Goal: Information Seeking & Learning: Compare options

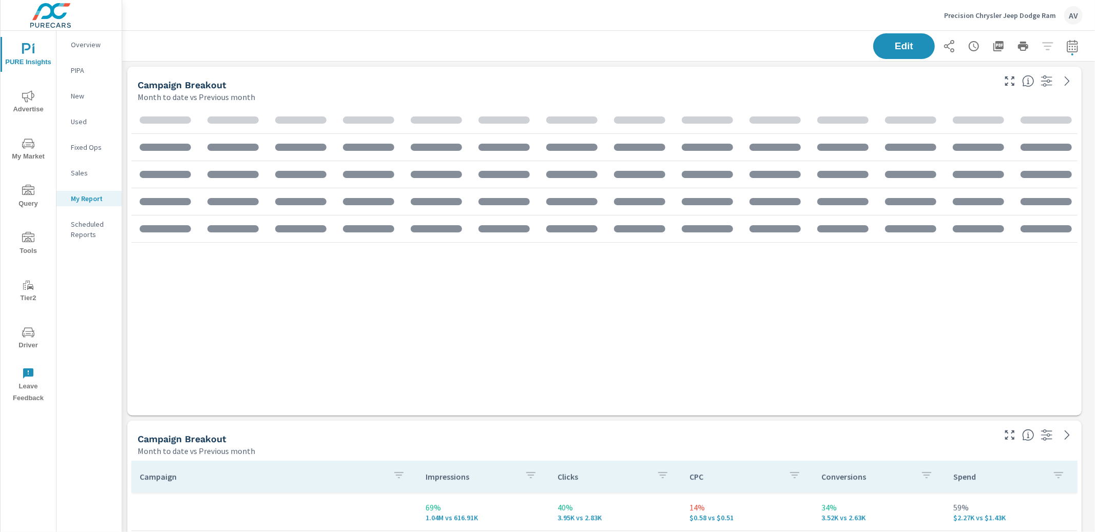
scroll to position [385, 0]
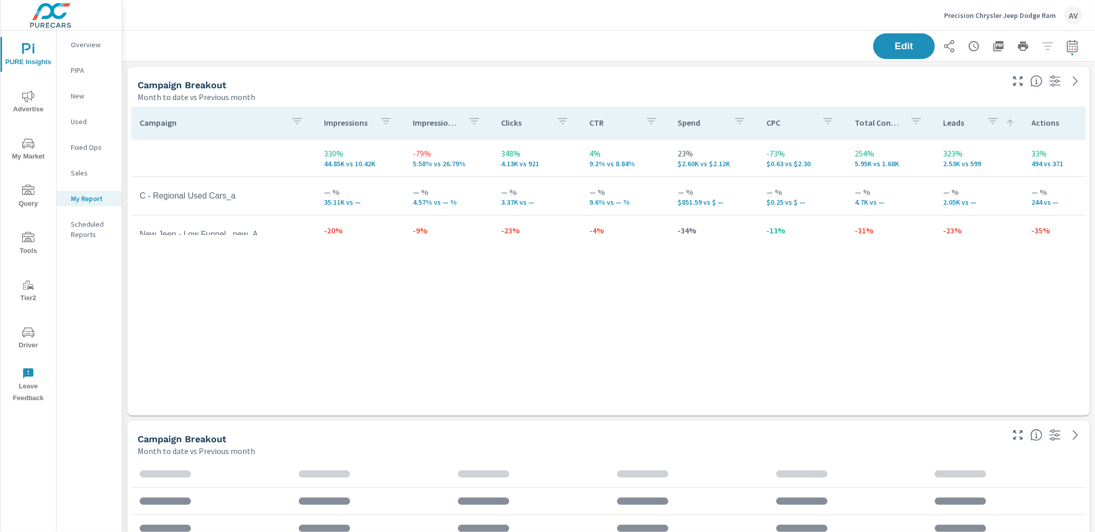
scroll to position [1086, 983]
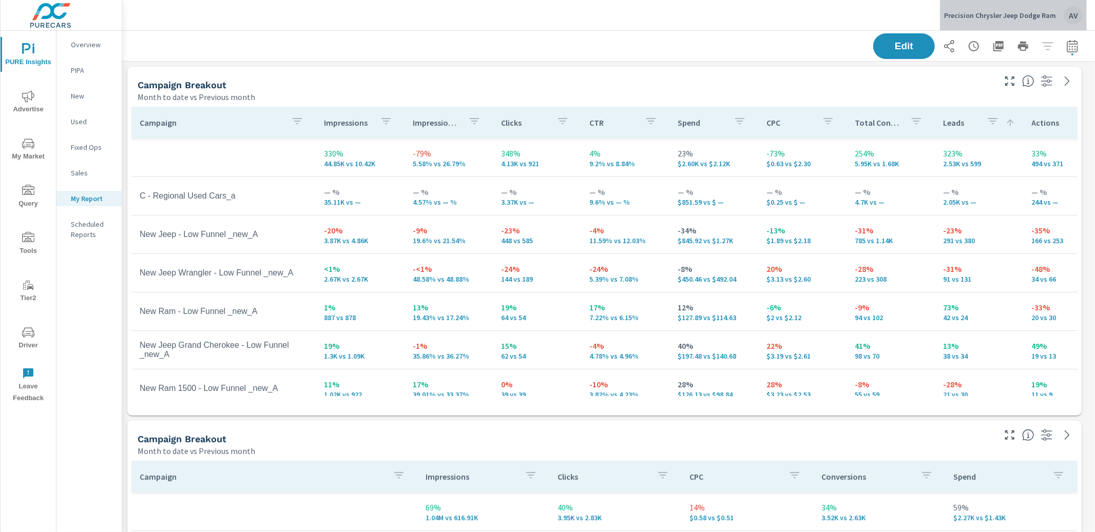
click at [1073, 15] on div "AV" at bounding box center [1073, 15] width 18 height 18
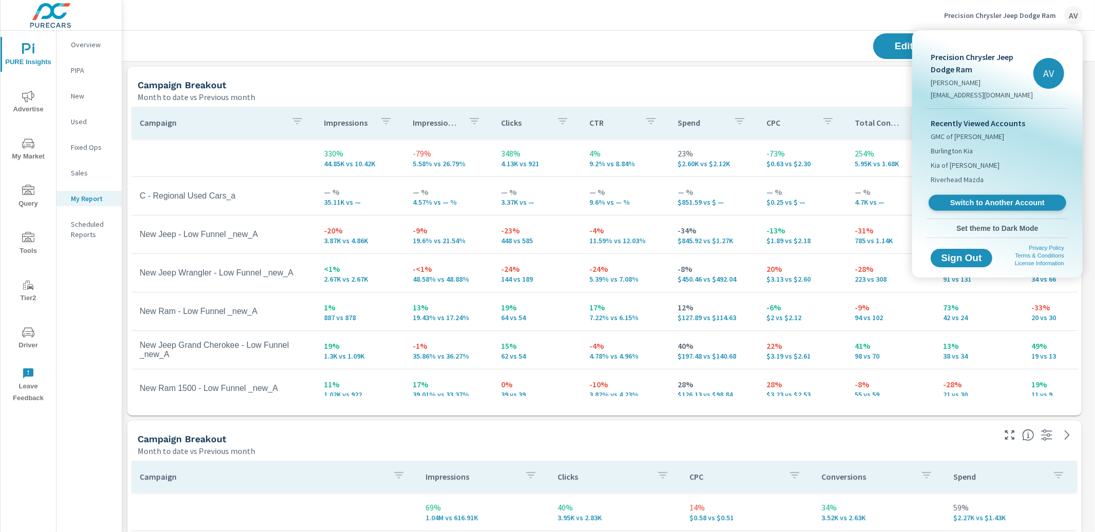
click at [976, 200] on span "Switch to Another Account" at bounding box center [997, 203] width 126 height 10
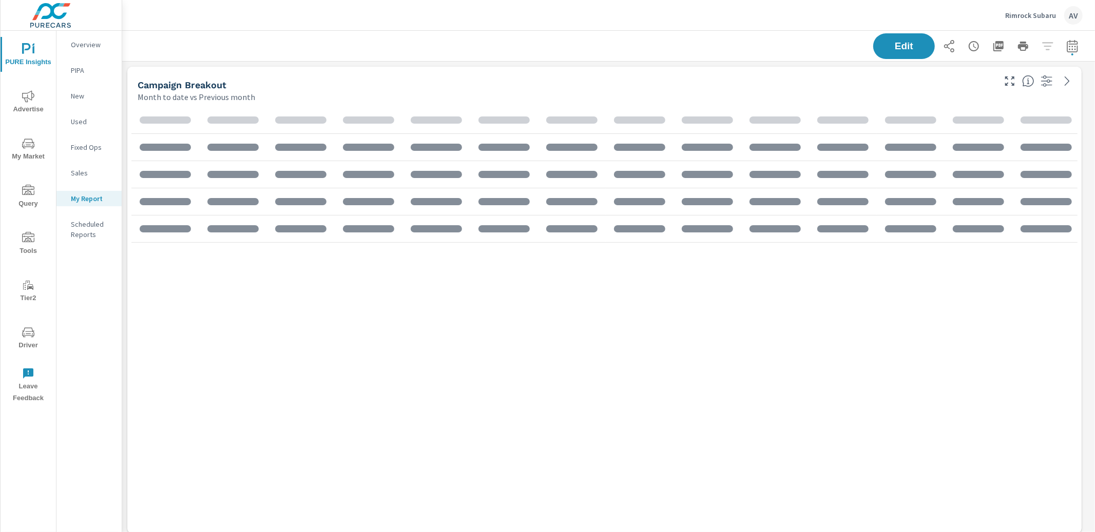
scroll to position [347, 0]
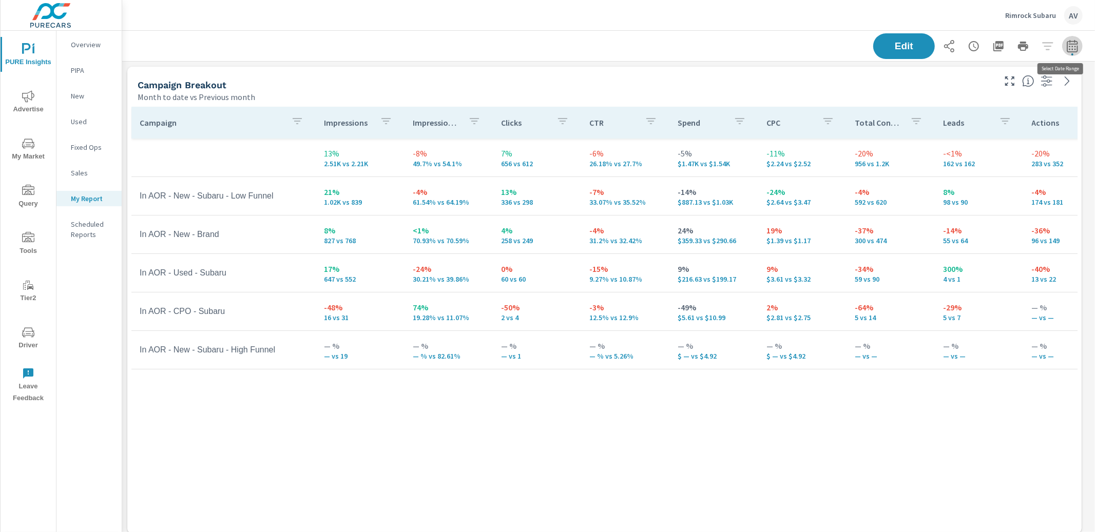
click at [1069, 48] on icon "button" at bounding box center [1072, 46] width 11 height 12
select select "Month to date"
select select "Previous month"
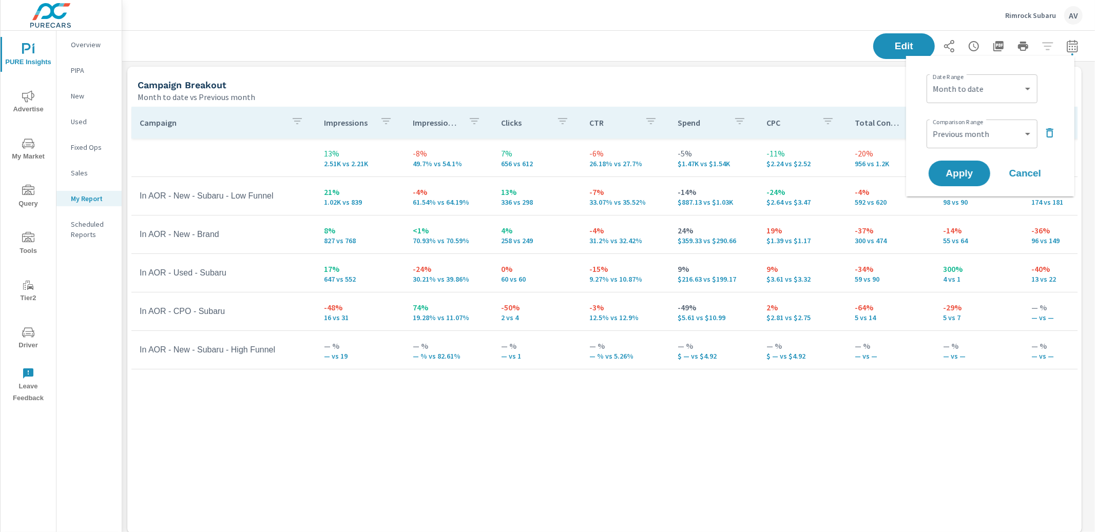
click at [630, 84] on div "Campaign Breakout" at bounding box center [566, 85] width 856 height 12
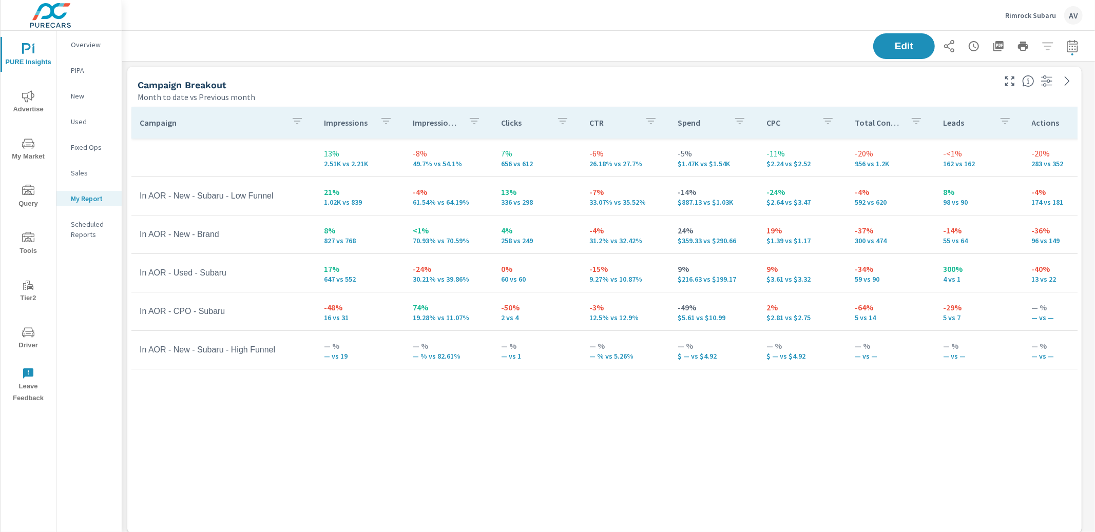
scroll to position [1676, 983]
click at [439, 275] on p "30.21% vs 39.86%" at bounding box center [449, 279] width 72 height 8
click at [390, 77] on div "Campaign Breakout Month to date vs Previous month" at bounding box center [562, 85] width 870 height 36
click at [585, 75] on div "Campaign Breakout Month to date vs Previous month" at bounding box center [562, 85] width 870 height 36
click at [567, 72] on div "Campaign Breakout Month to date vs Previous month" at bounding box center [562, 85] width 870 height 36
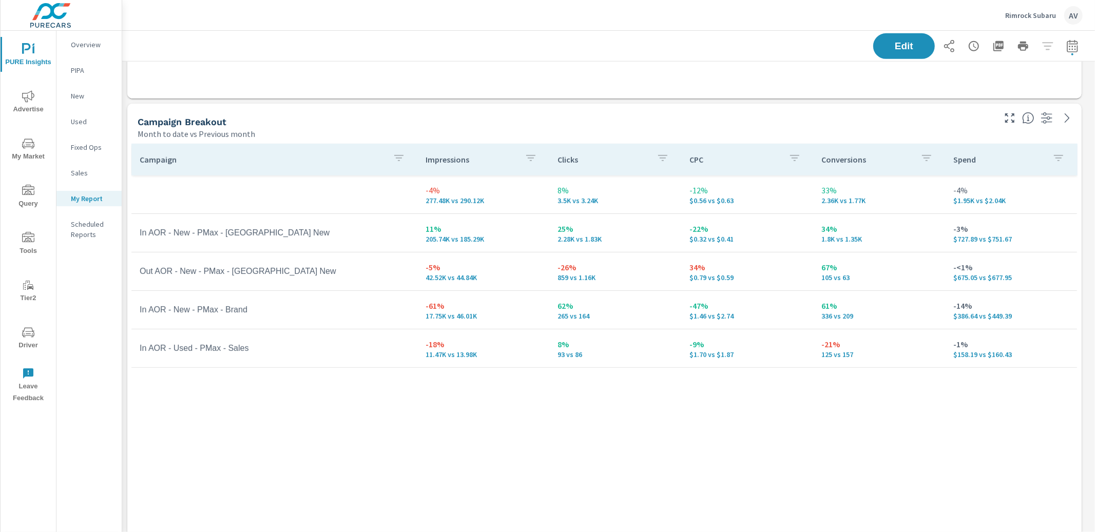
scroll to position [438, 0]
click at [390, 390] on div "Campaign Impressions Clicks CPC Conversions Spend -4% 277.48K vs 290.12K 8% 3.5…" at bounding box center [604, 345] width 946 height 408
click at [813, 427] on div "Campaign Impressions Clicks CPC Conversions Spend -4% 277.48K vs 290.12K 8% 3.5…" at bounding box center [604, 345] width 946 height 408
click at [1062, 55] on button "button" at bounding box center [1072, 46] width 21 height 21
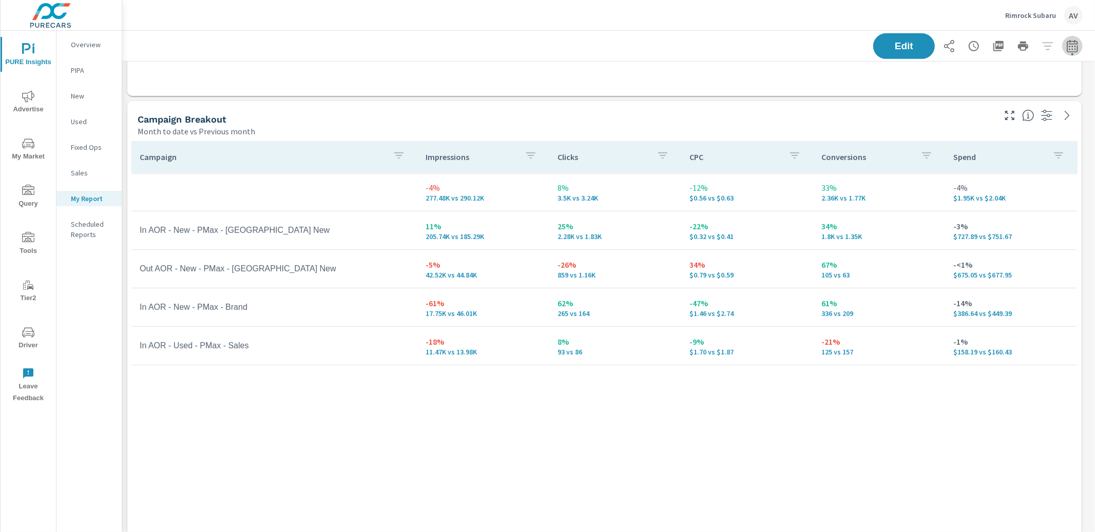
select select "Month to date"
select select "Previous month"
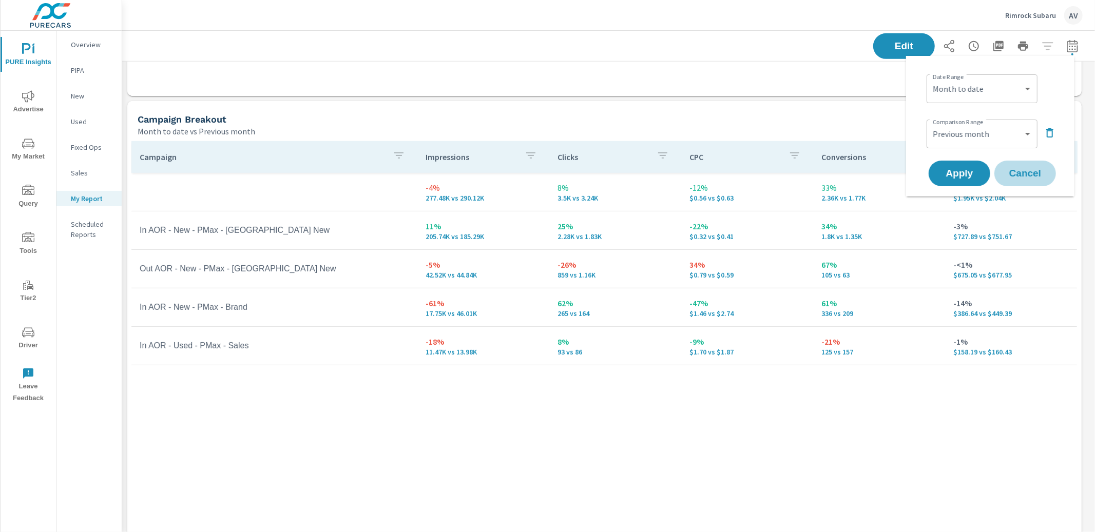
click at [1031, 174] on span "Cancel" at bounding box center [1025, 173] width 41 height 9
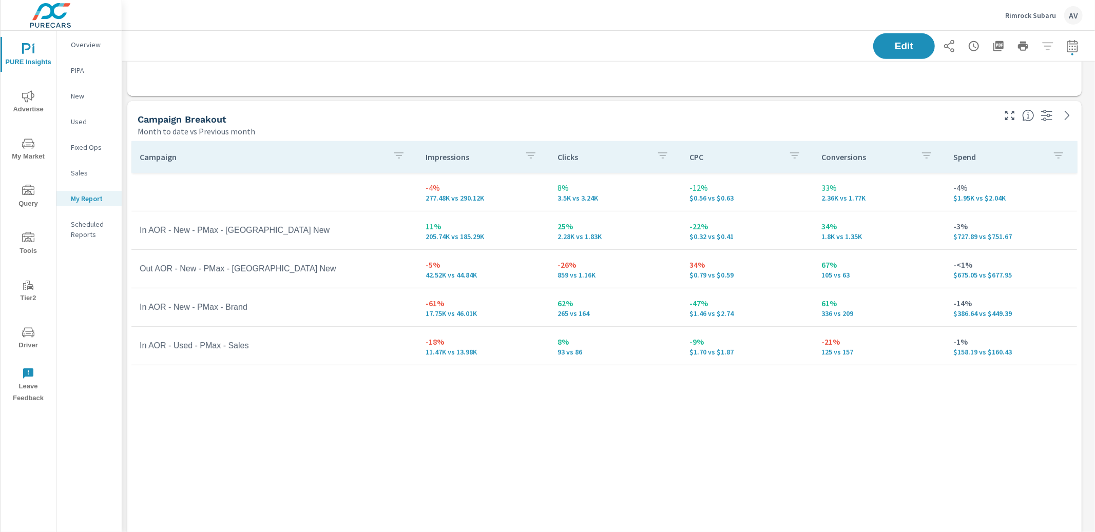
drag, startPoint x: 358, startPoint y: 113, endPoint x: 351, endPoint y: 112, distance: 7.3
click at [358, 114] on div "Campaign Breakout" at bounding box center [566, 119] width 856 height 12
click at [127, 109] on div "Campaign Breakout Month to date vs Previous month" at bounding box center [562, 119] width 870 height 36
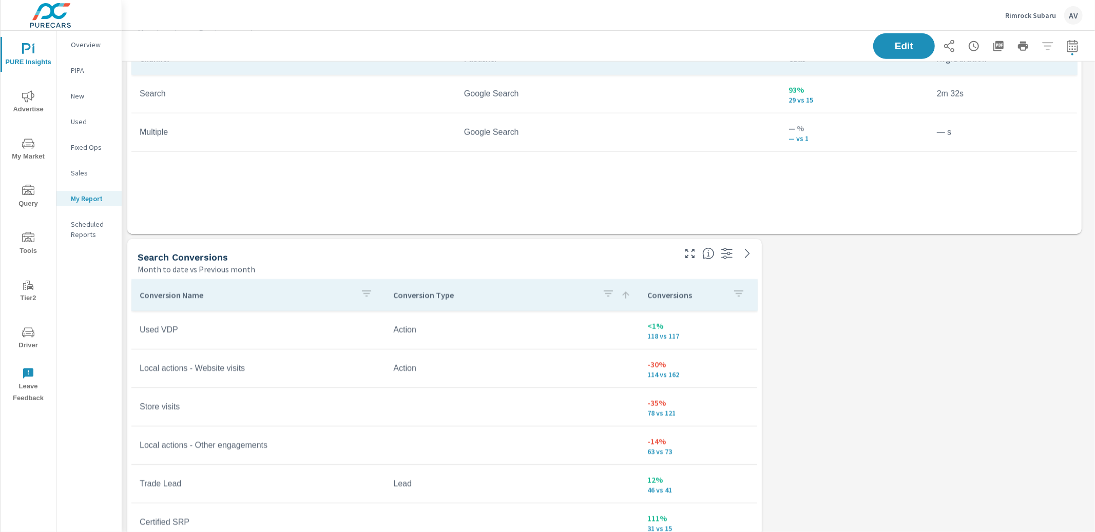
scroll to position [1034, 0]
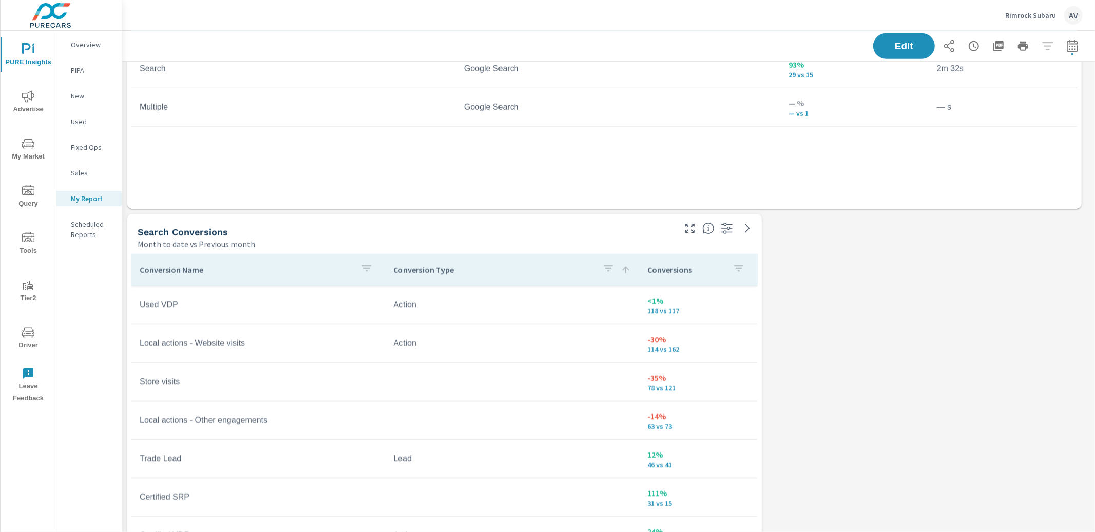
scroll to position [4, 0]
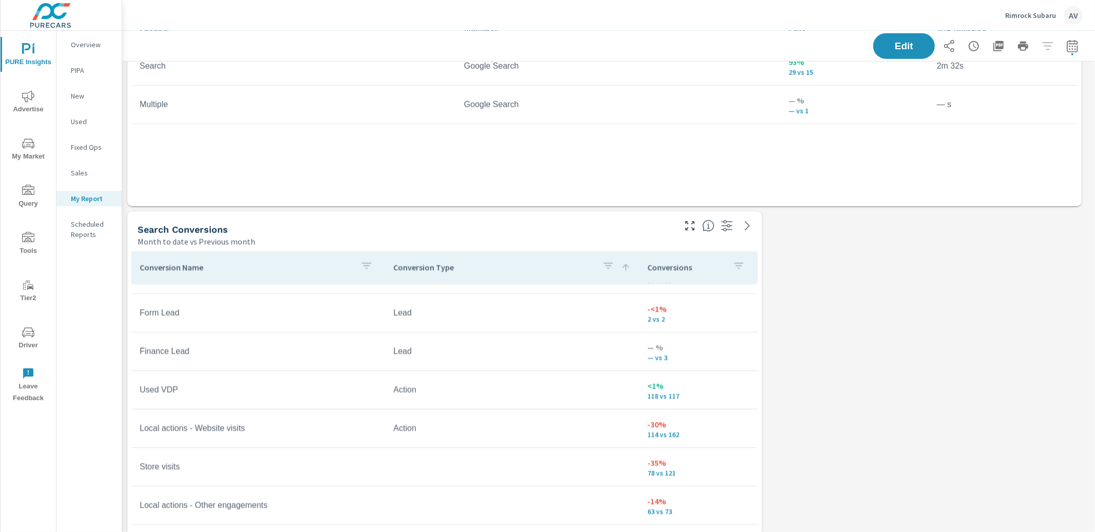
scroll to position [267, 0]
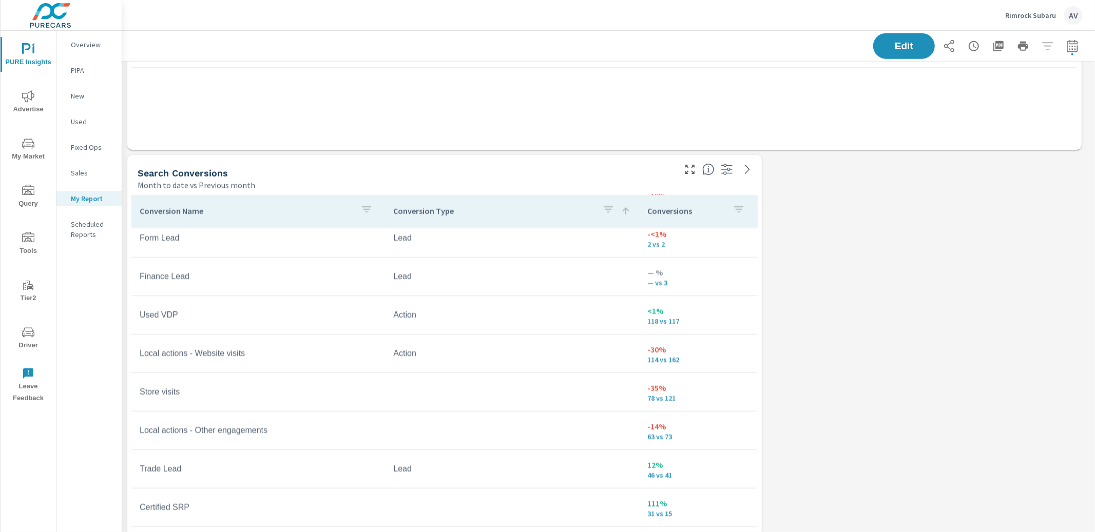
scroll to position [1187, 0]
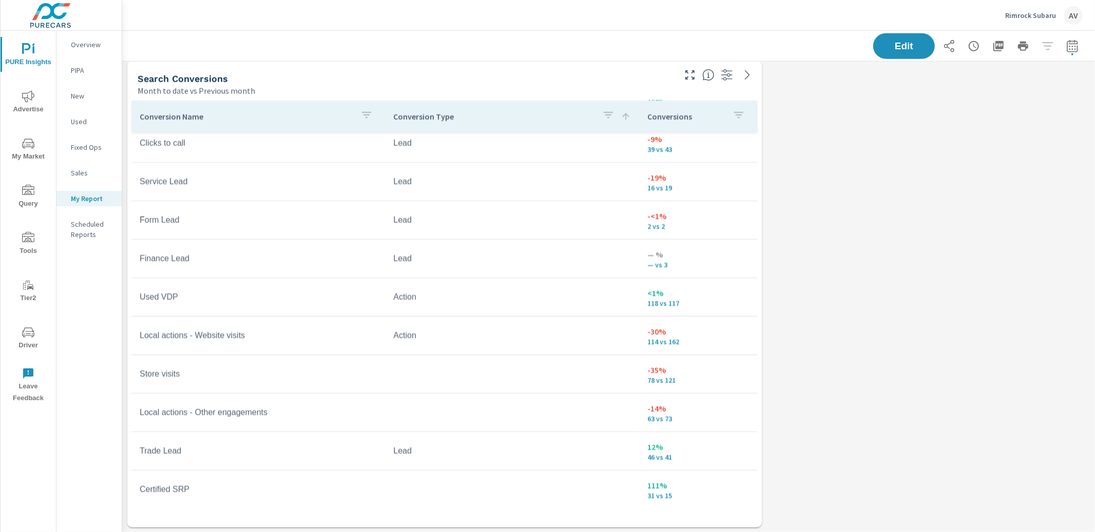
scroll to position [26, 0]
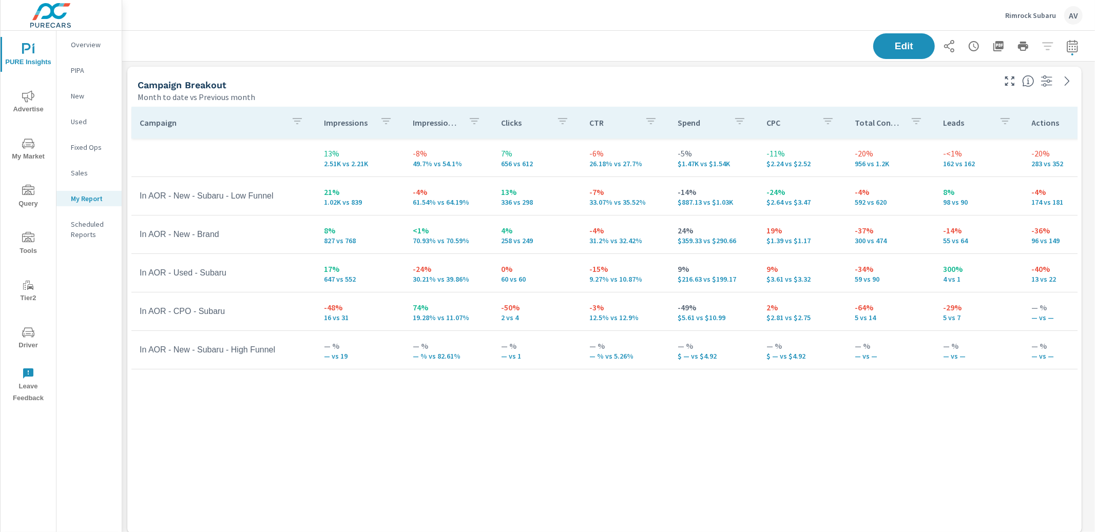
click at [498, 83] on div "Campaign Breakout" at bounding box center [566, 85] width 856 height 12
click at [639, 435] on div "Campaign Impressions Impression Share Clicks CTR Spend CPC Total Conversions Le…" at bounding box center [604, 311] width 946 height 408
click at [956, 78] on div "Campaign Breakout Month to date vs Previous month" at bounding box center [562, 85] width 870 height 36
click at [1067, 41] on icon "button" at bounding box center [1072, 46] width 11 height 12
select select "Month to date"
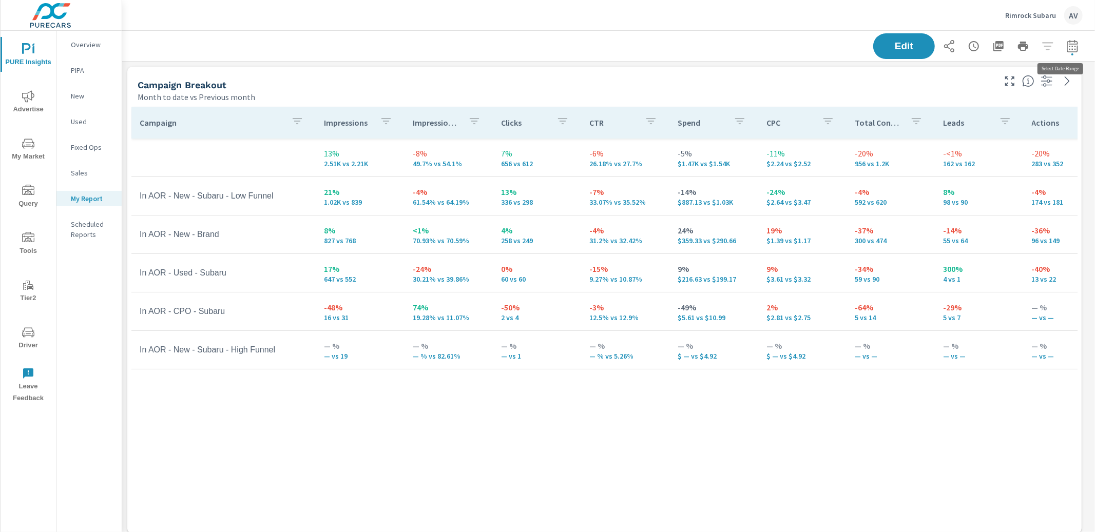
select select "Previous month"
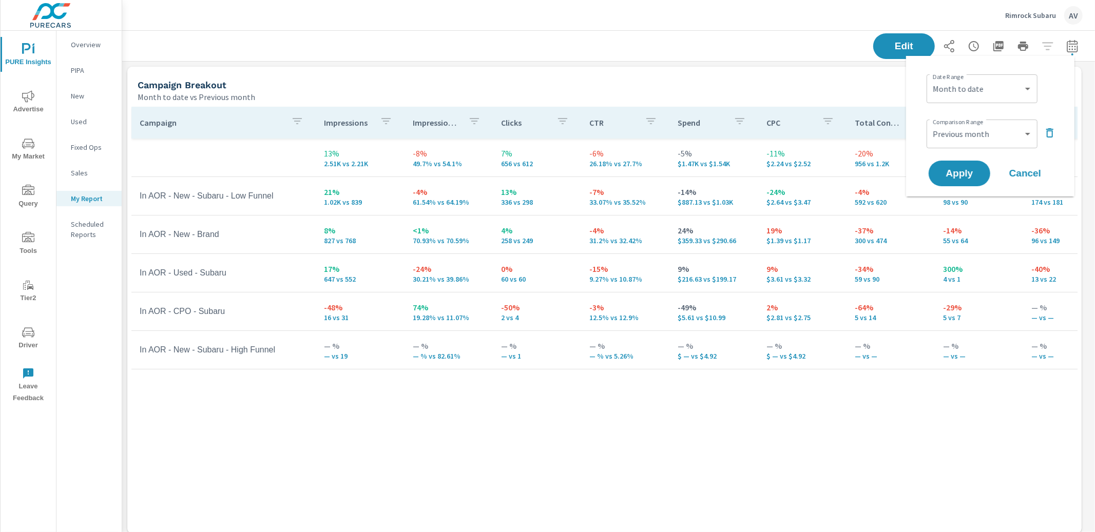
scroll to position [1676, 983]
click at [988, 88] on select "Custom Yesterday Last week Last 7 days Last 14 days Last 30 days Last 45 days L…" at bounding box center [982, 89] width 103 height 21
select select "Last month"
click at [970, 174] on span "Apply" at bounding box center [960, 174] width 42 height 10
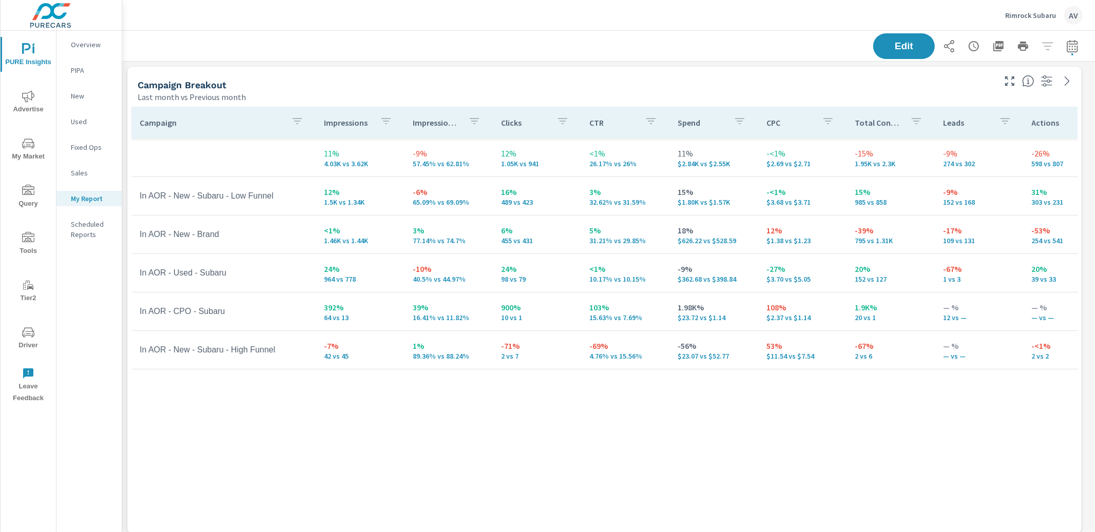
scroll to position [1676, 983]
click at [617, 91] on div "Last month vs Previous month" at bounding box center [566, 97] width 856 height 12
click at [696, 87] on div "Campaign Breakout" at bounding box center [566, 85] width 856 height 12
click at [682, 88] on div "Campaign Breakout" at bounding box center [566, 85] width 856 height 12
click at [815, 72] on div "Campaign Breakout Last month vs Previous month" at bounding box center [562, 85] width 870 height 36
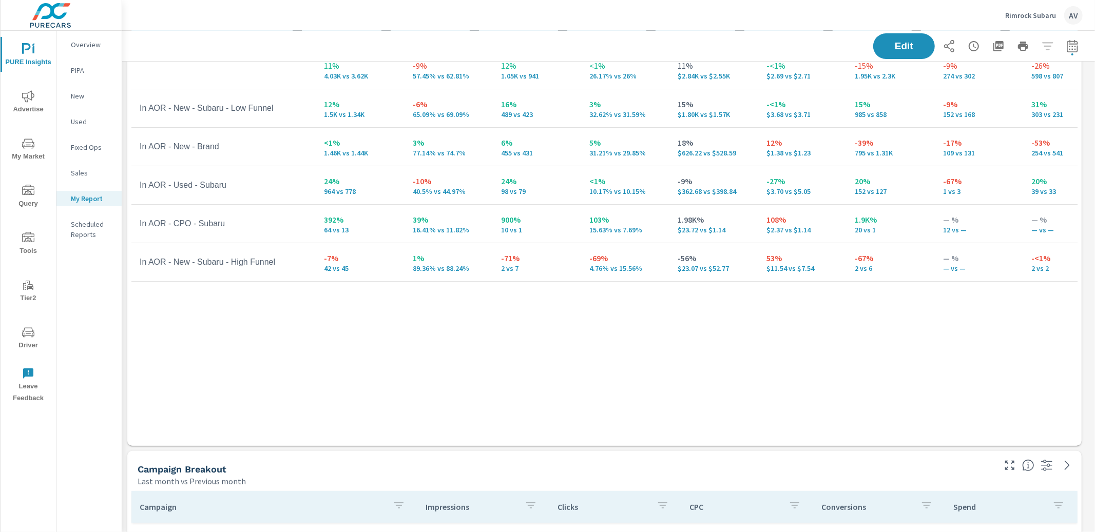
scroll to position [88, 0]
click at [1073, 46] on button "button" at bounding box center [1072, 46] width 21 height 21
select select "Last month"
select select "Previous month"
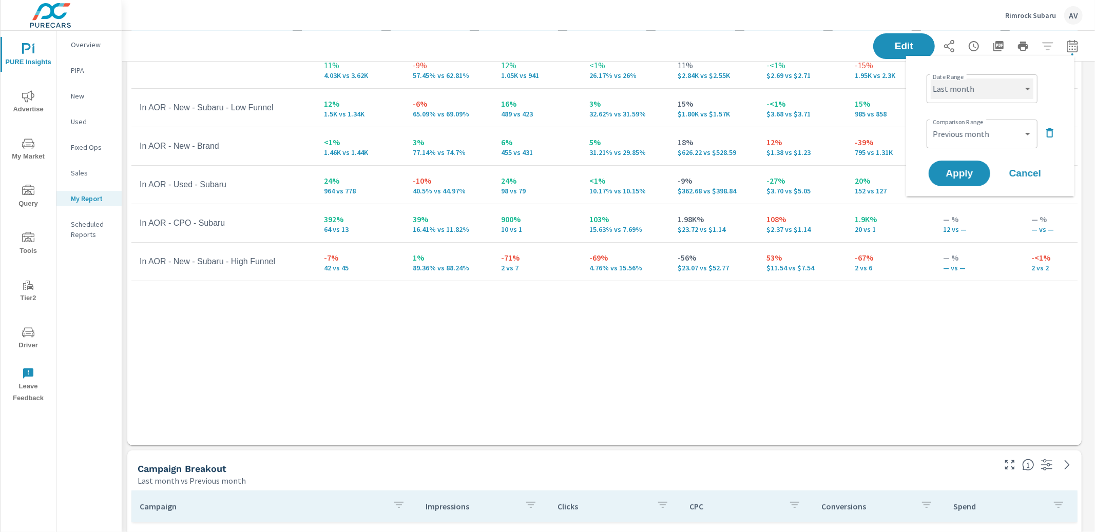
click at [974, 84] on select "Custom [DATE] Last week Last 7 days Last 14 days Last 30 days Last 45 days Last…" at bounding box center [982, 89] width 103 height 21
select select "custom"
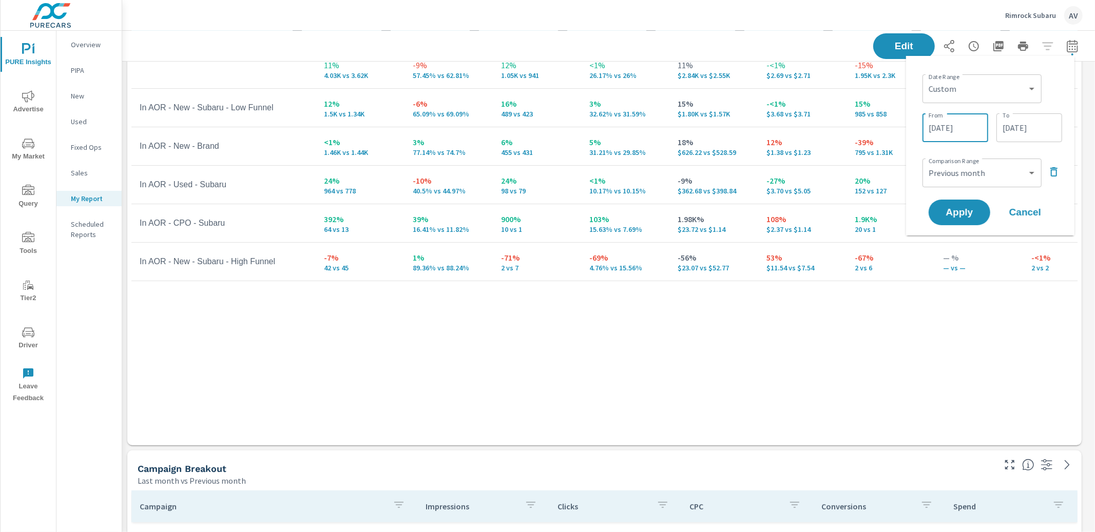
click at [959, 127] on input "07/01/2025" at bounding box center [956, 128] width 58 height 21
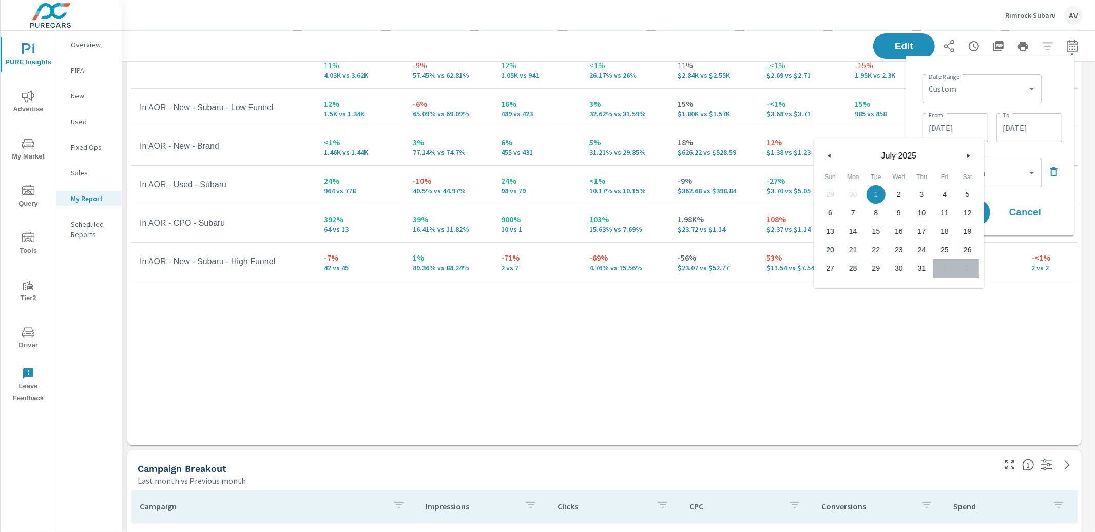
click at [829, 151] on button "button" at bounding box center [830, 156] width 12 height 12
click at [835, 194] on span "1" at bounding box center [830, 194] width 23 height 13
click at [857, 270] on span "30" at bounding box center [853, 268] width 23 height 13
click at [828, 193] on span "1" at bounding box center [830, 194] width 23 height 13
type input "06/01/2025"
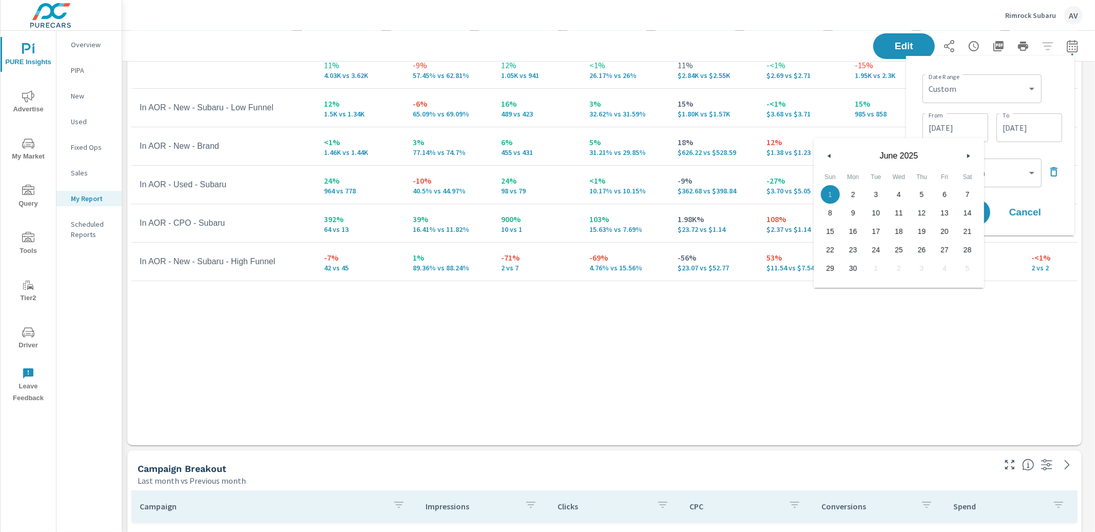
click at [1008, 122] on input "07/31/2025" at bounding box center [1030, 128] width 58 height 21
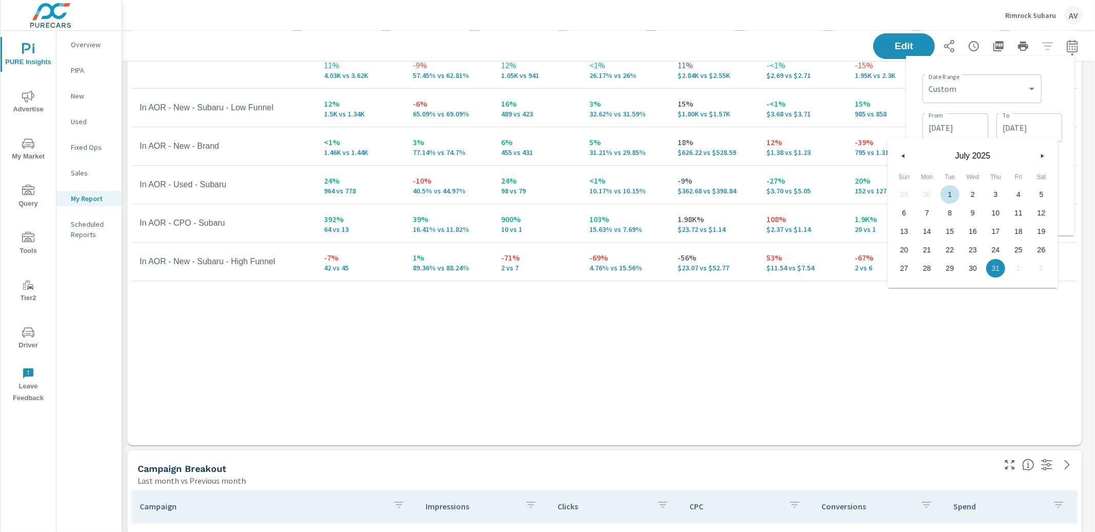
click at [926, 191] on div "29 30 1 2 3 4 5 6 7 8 9 10 11 12 13 14 15 16 17 18 19 20 21 22 23 24 25 26 27 2…" at bounding box center [973, 231] width 160 height 92
click at [904, 147] on div "July 2025" at bounding box center [973, 153] width 170 height 31
click at [903, 156] on icon "button" at bounding box center [902, 156] width 5 height 4
click at [925, 264] on span "30" at bounding box center [927, 268] width 23 height 13
type input "06/30/2025"
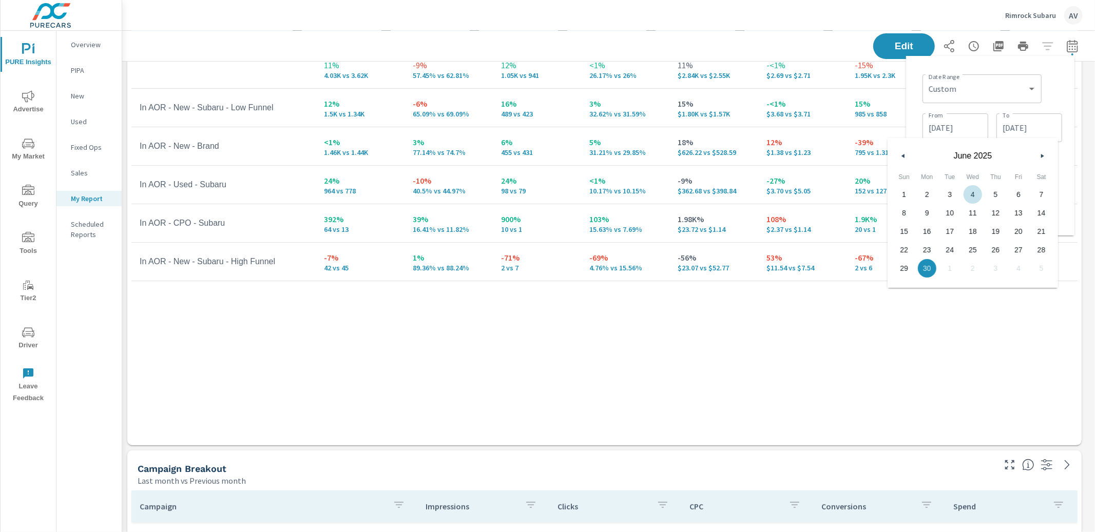
click at [1059, 98] on div "Date Range Custom Yesterday Last week Last 7 days Last 14 days Last 30 days Las…" at bounding box center [993, 87] width 140 height 35
click at [965, 214] on span "Apply" at bounding box center [960, 213] width 42 height 10
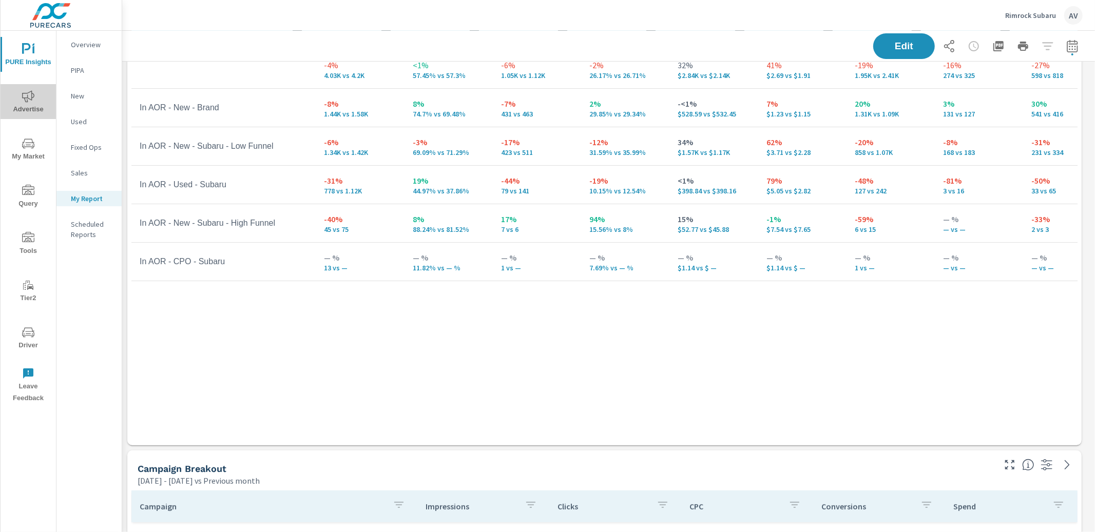
click at [29, 102] on icon "nav menu" at bounding box center [28, 96] width 12 height 12
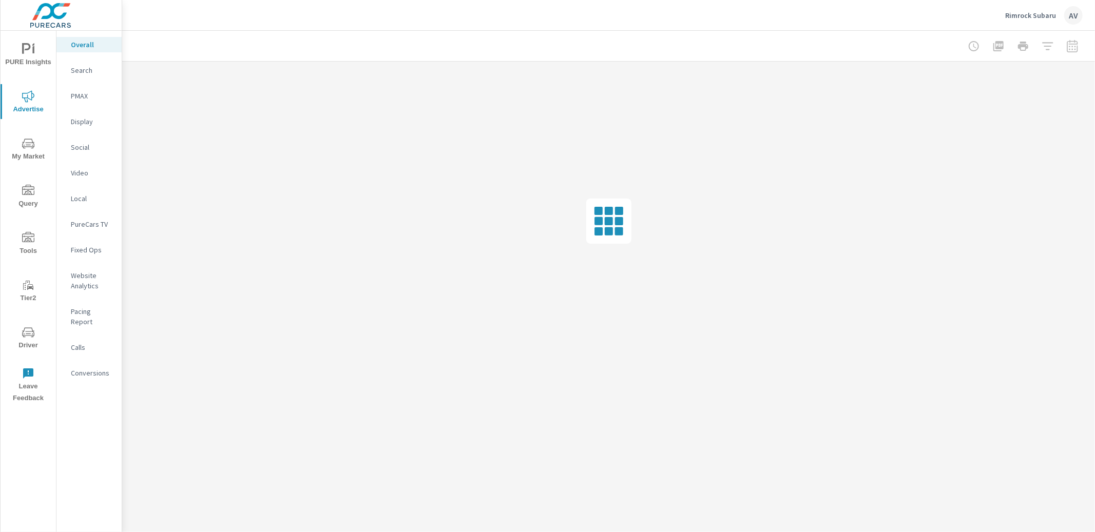
click at [80, 67] on p "Search" at bounding box center [92, 70] width 43 height 10
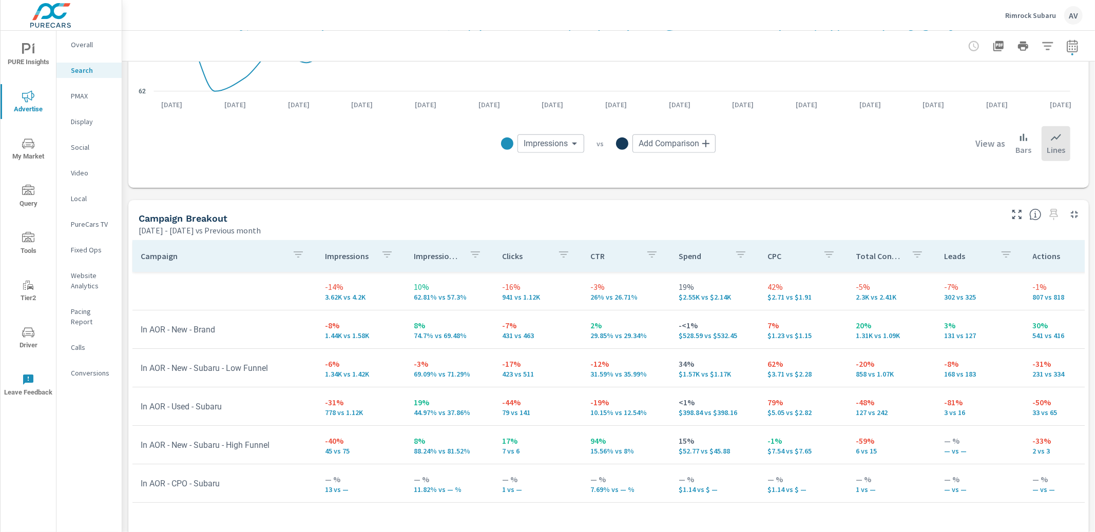
scroll to position [903, 0]
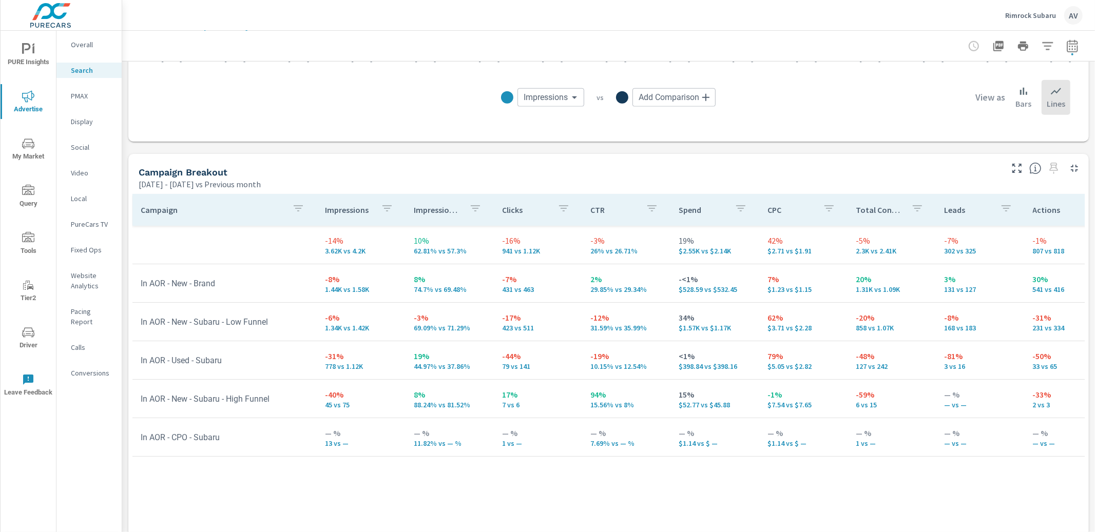
click at [874, 169] on div "Campaign Breakout" at bounding box center [570, 172] width 862 height 12
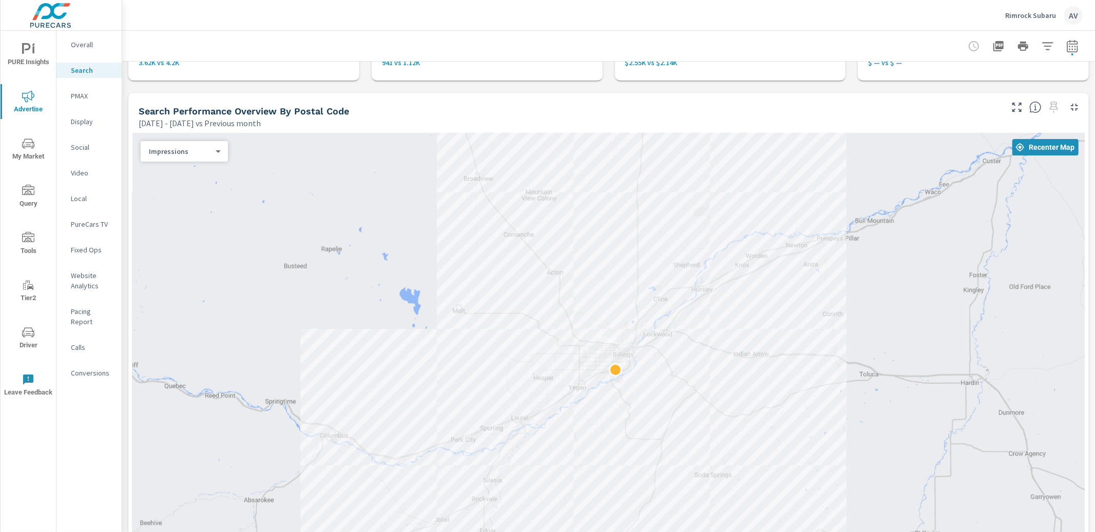
scroll to position [0, 0]
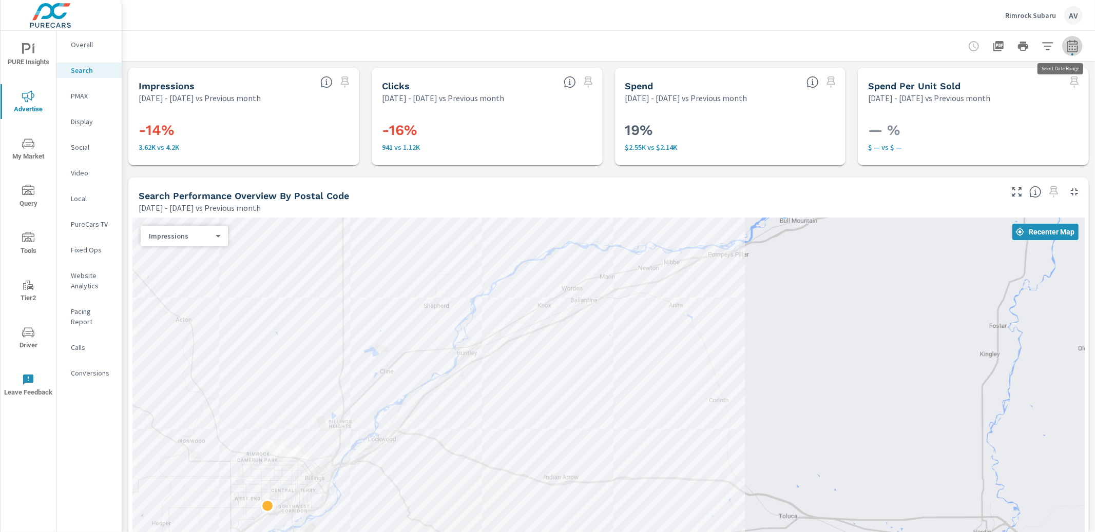
click at [1066, 48] on icon "button" at bounding box center [1072, 46] width 12 height 12
select select "Previous month"
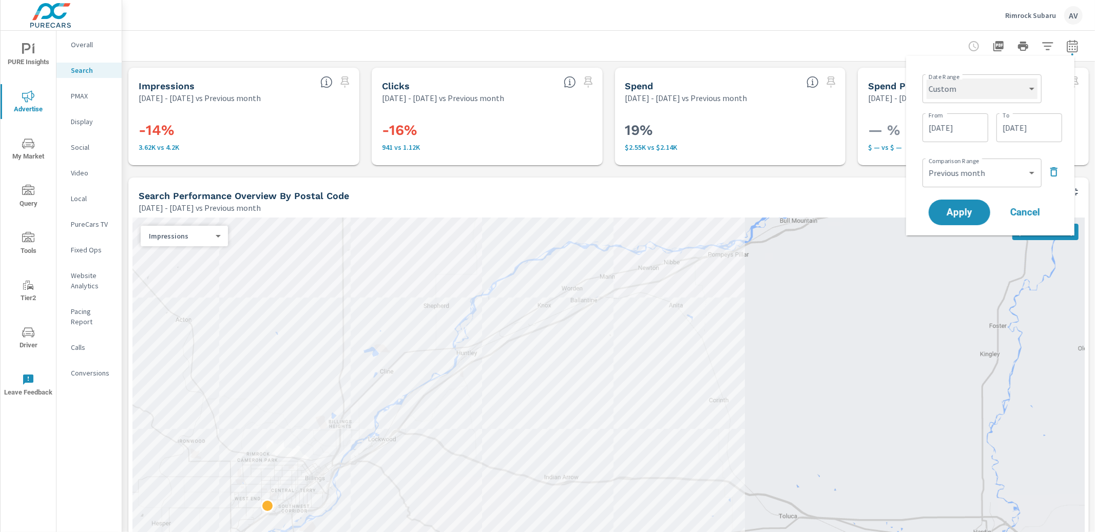
click at [1017, 87] on select "Custom [DATE] Last week Last 7 days Last 14 days Last 30 days Last 45 days Last…" at bounding box center [982, 89] width 111 height 21
select select "Month to date"
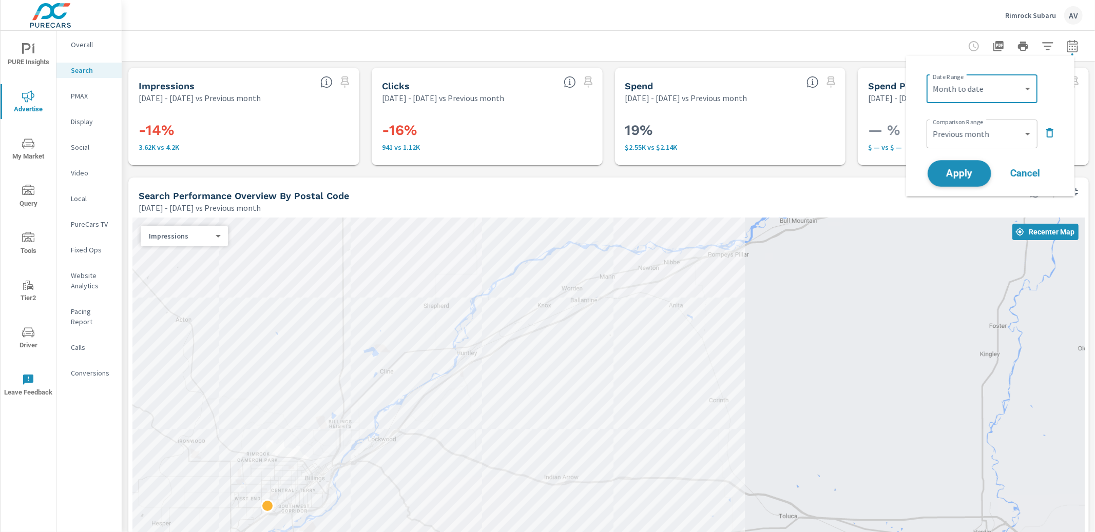
click at [972, 176] on span "Apply" at bounding box center [960, 174] width 42 height 10
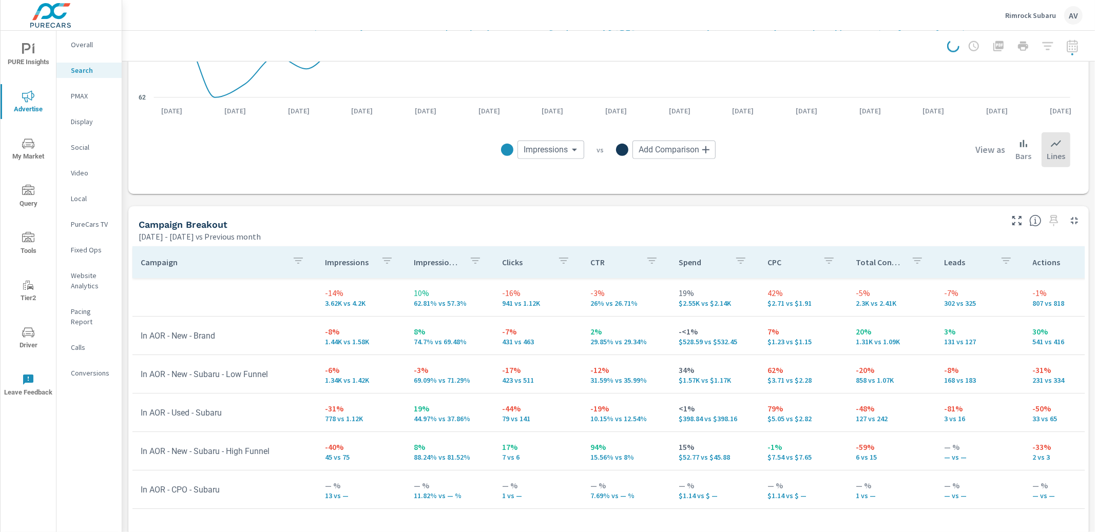
scroll to position [859, 0]
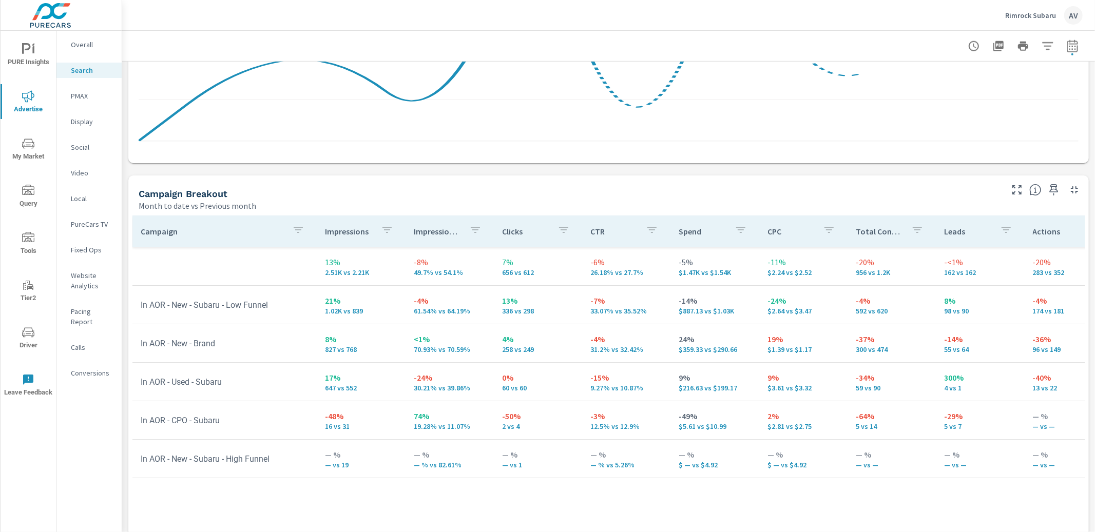
scroll to position [957, 0]
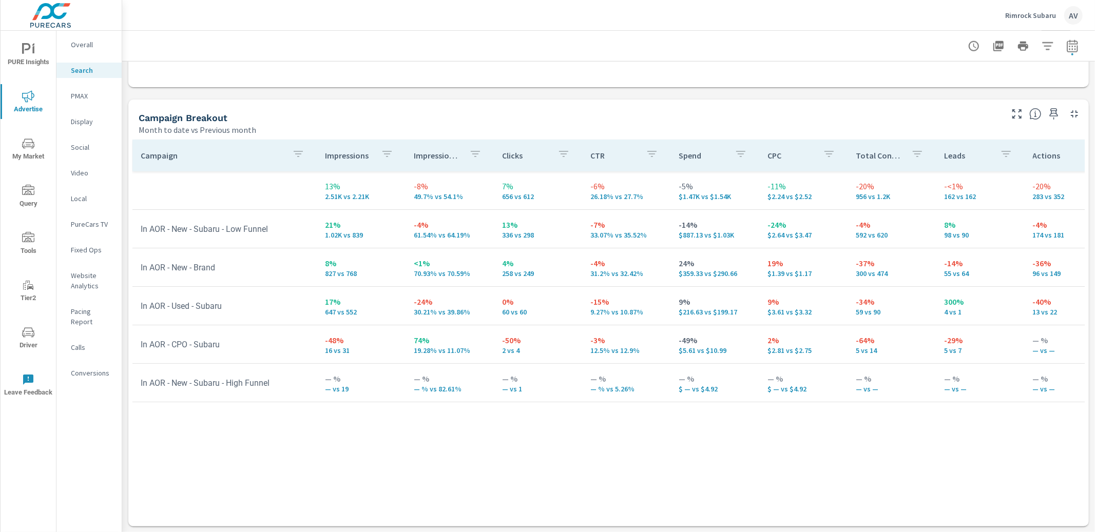
click at [291, 444] on div "Campaign Impressions Impression Share Clicks CTR Spend CPC Total Conversions Le…" at bounding box center [608, 324] width 952 height 368
click at [279, 353] on td "In AOR - CPO - Subaru" at bounding box center [224, 345] width 184 height 26
click at [493, 110] on div "Campaign Breakout Month to date vs Previous month" at bounding box center [566, 118] width 876 height 36
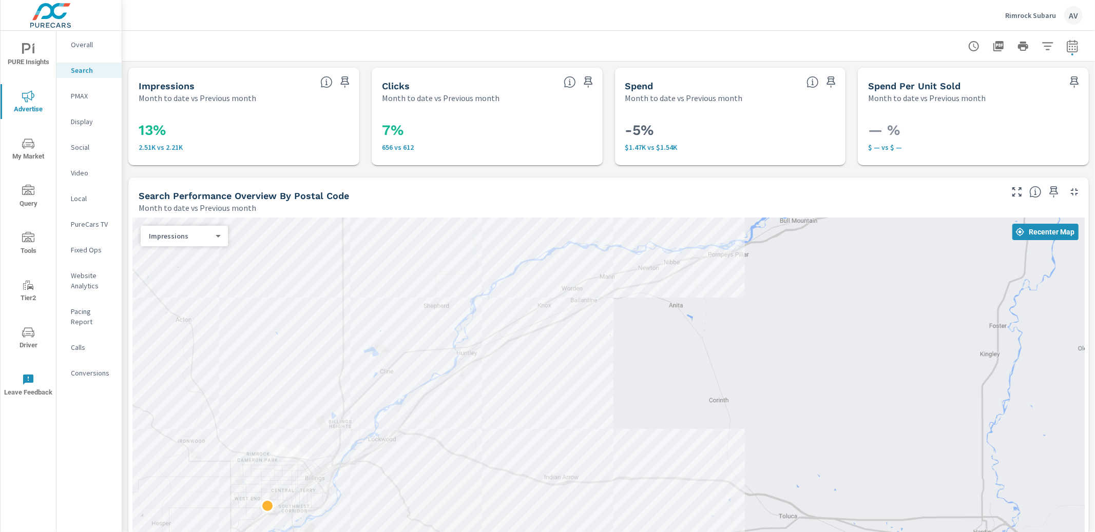
click at [1077, 18] on div "AV" at bounding box center [1073, 15] width 18 height 18
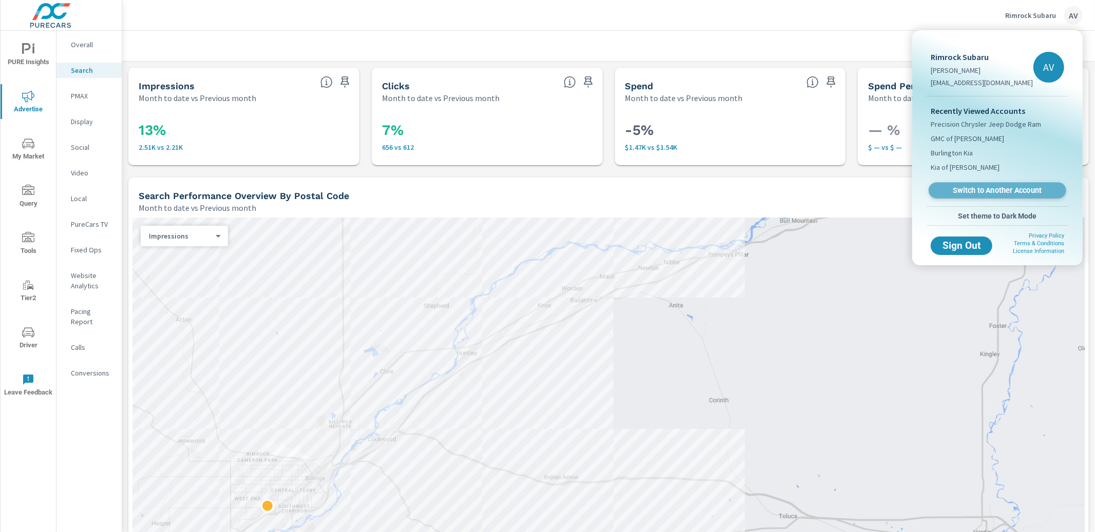
click at [974, 192] on span "Switch to Another Account" at bounding box center [997, 191] width 126 height 10
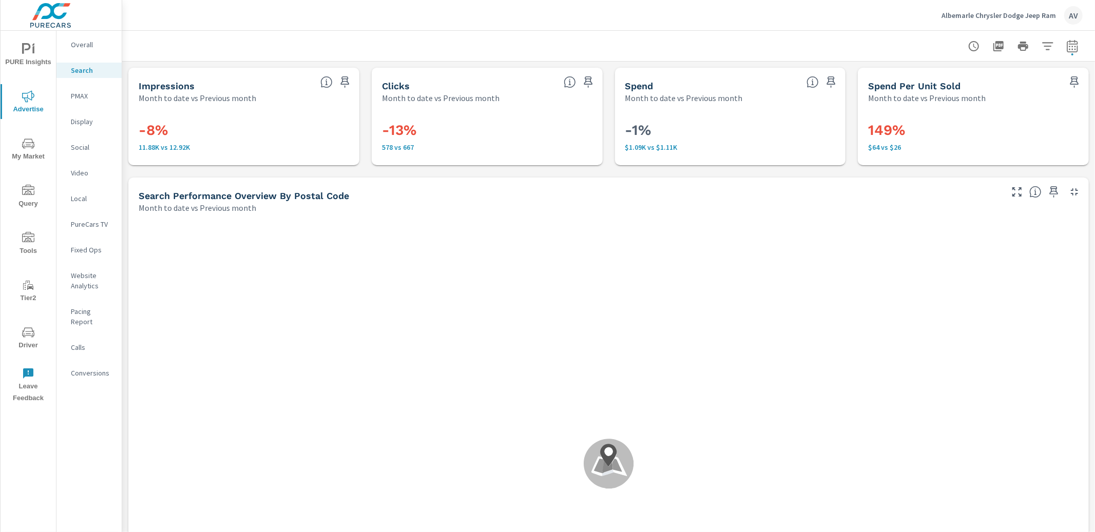
scroll to position [39, 0]
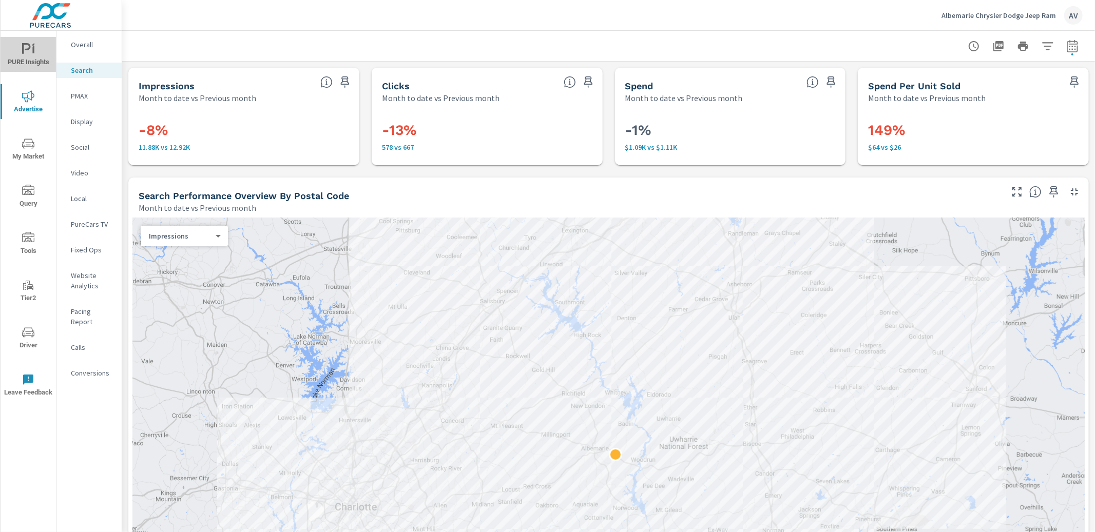
click at [34, 58] on span "PURE Insights" at bounding box center [28, 55] width 49 height 25
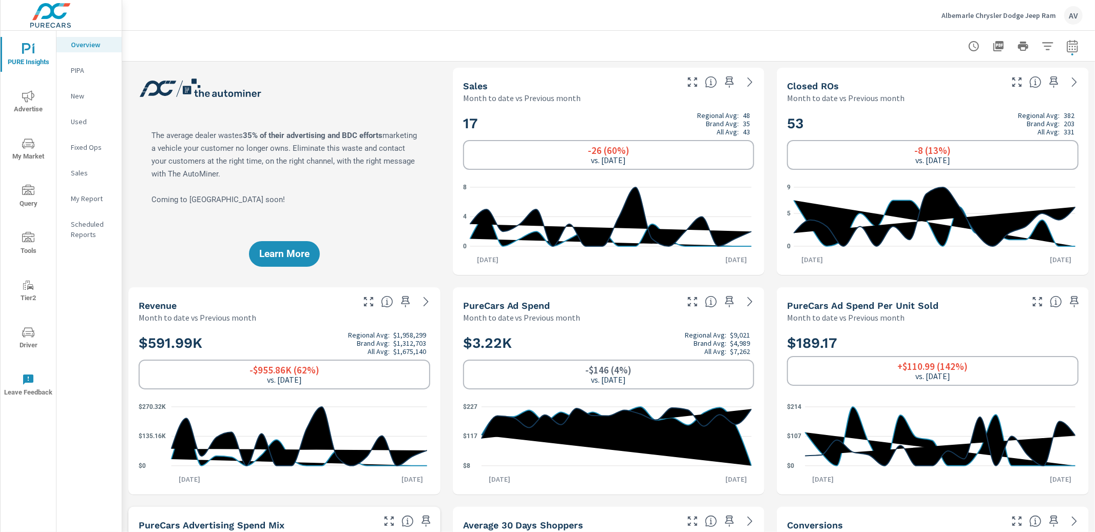
scroll to position [1, 0]
click at [32, 103] on span "Advertise" at bounding box center [28, 102] width 49 height 25
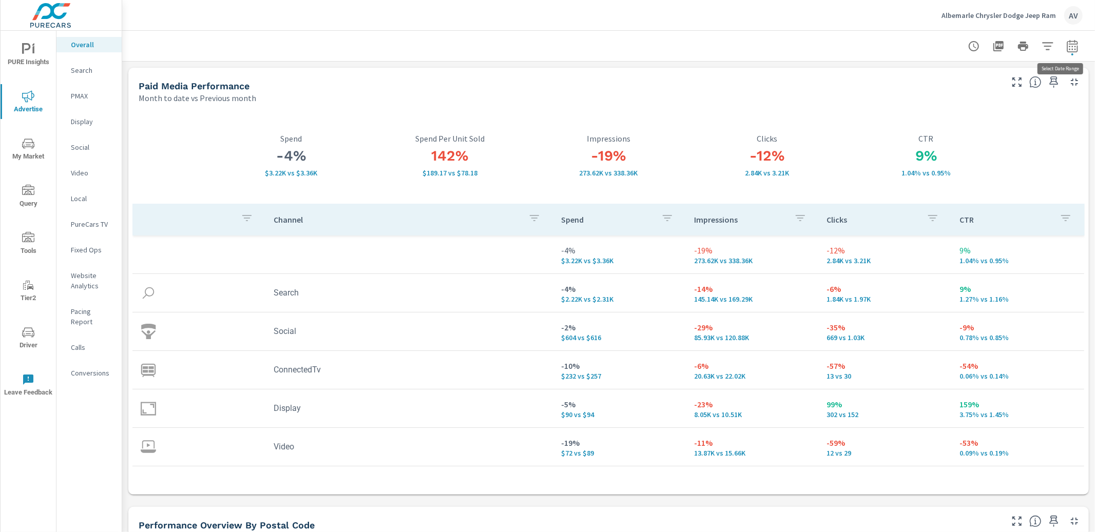
click at [1066, 51] on icon "button" at bounding box center [1072, 46] width 12 height 12
select select "Month to date"
select select "Previous month"
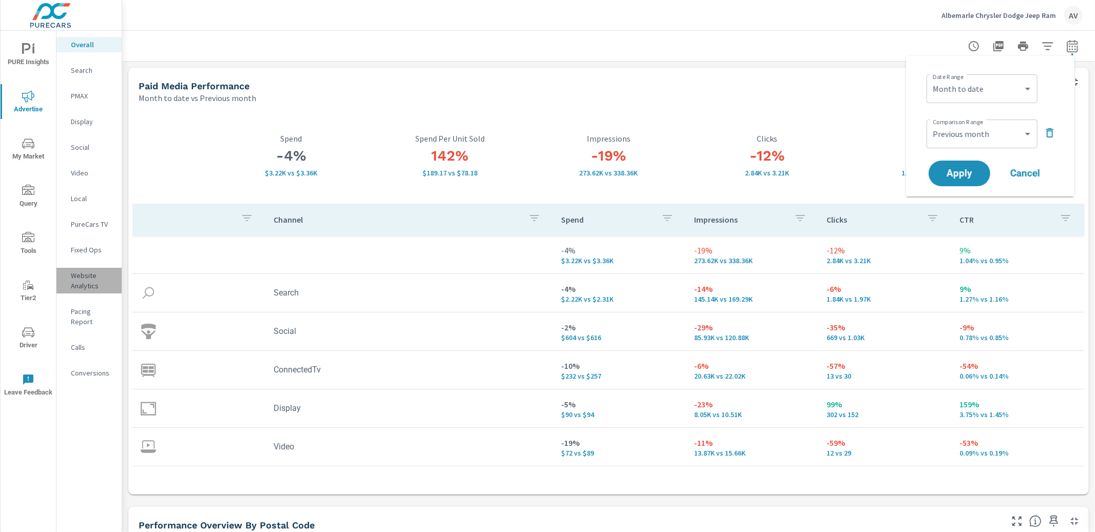
click at [88, 284] on p "Website Analytics" at bounding box center [92, 281] width 43 height 21
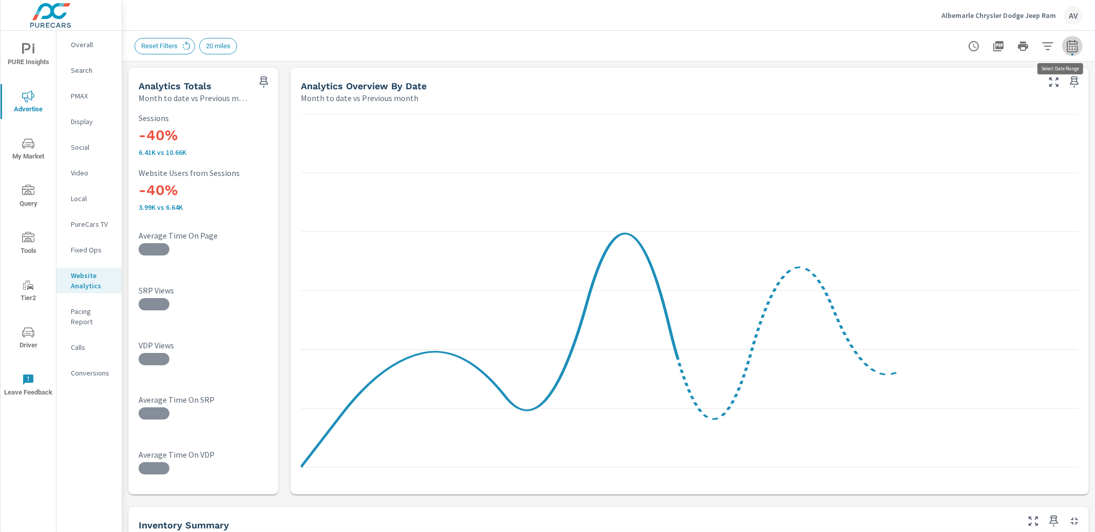
click at [1069, 44] on icon "button" at bounding box center [1072, 46] width 11 height 12
select select "Month to date"
select select "Previous month"
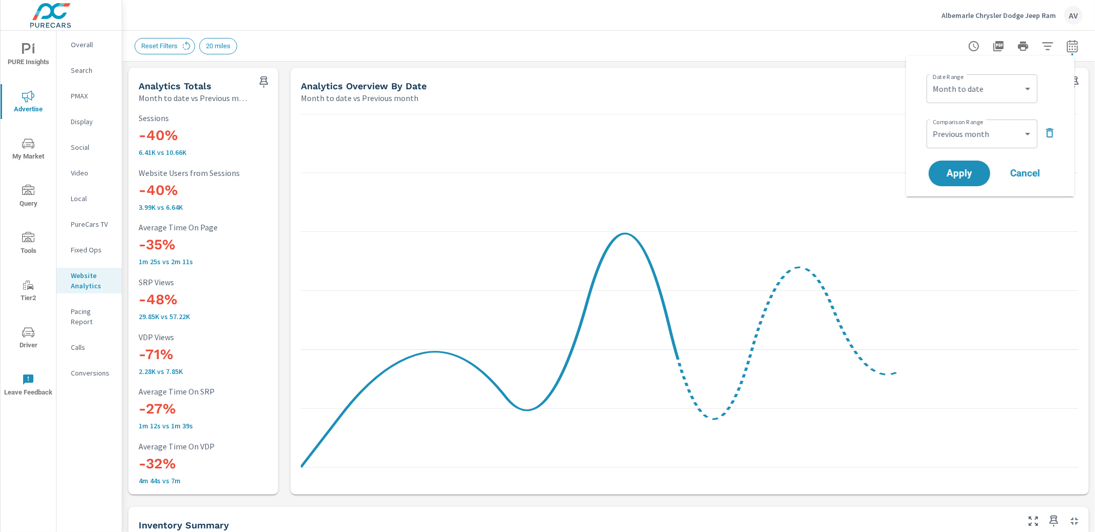
click at [683, 53] on div "Reset Filters 20 miles" at bounding box center [537, 46] width 805 height 16
click at [1066, 47] on icon "button" at bounding box center [1072, 46] width 12 height 12
select select "Month to date"
select select "Previous month"
click at [985, 89] on select "Custom [DATE] Last week Last 7 days Last 14 days Last 30 days Last 45 days Last…" at bounding box center [982, 89] width 103 height 21
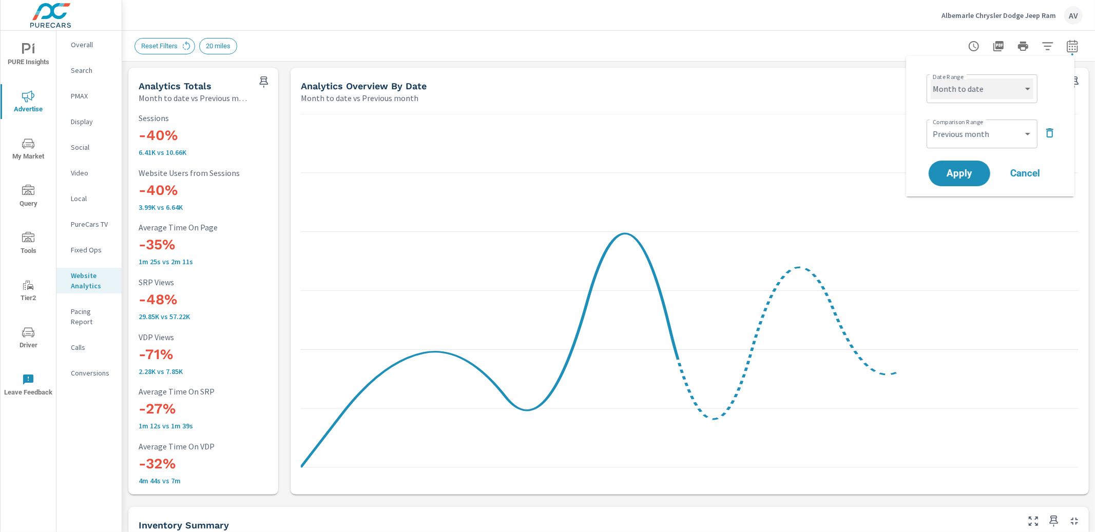
scroll to position [1, 0]
select select "Last month"
click at [962, 171] on span "Apply" at bounding box center [960, 174] width 42 height 10
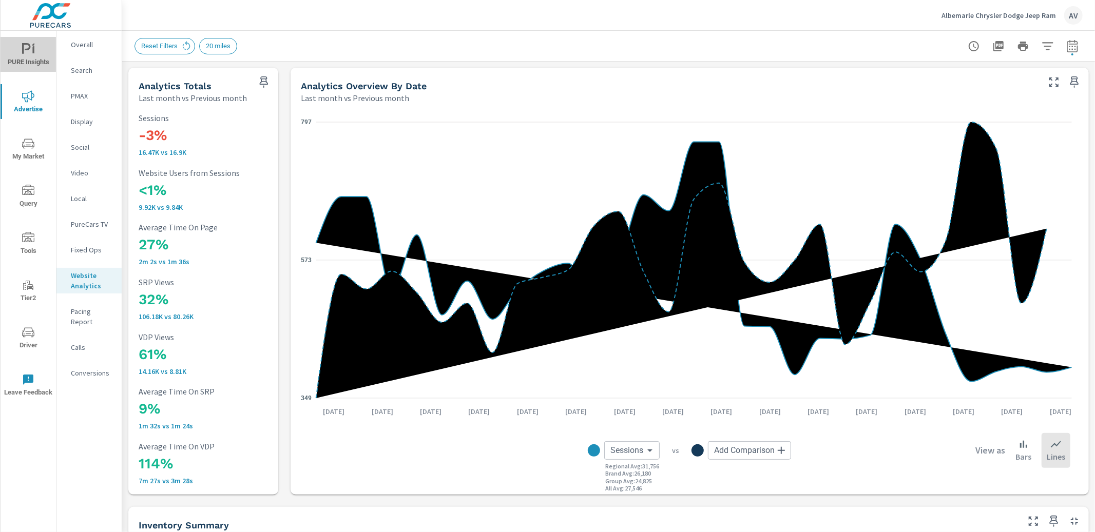
click at [31, 57] on span "PURE Insights" at bounding box center [28, 55] width 49 height 25
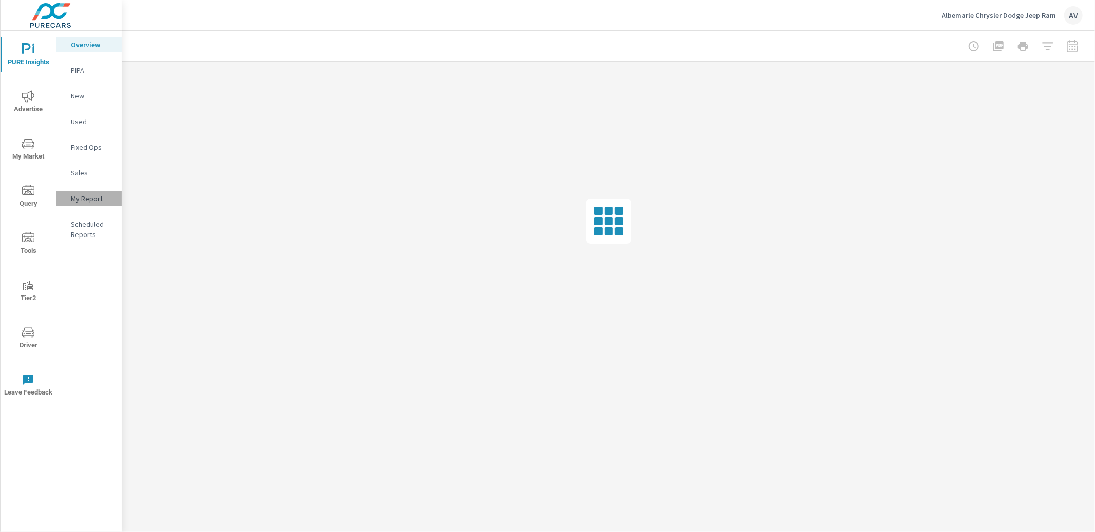
click at [97, 202] on p "My Report" at bounding box center [92, 199] width 43 height 10
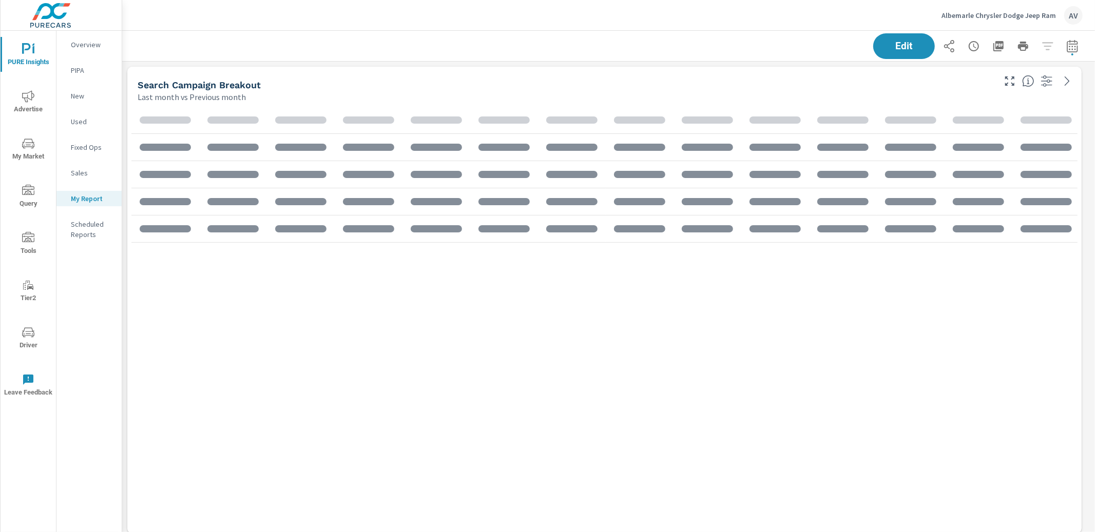
scroll to position [1322, 983]
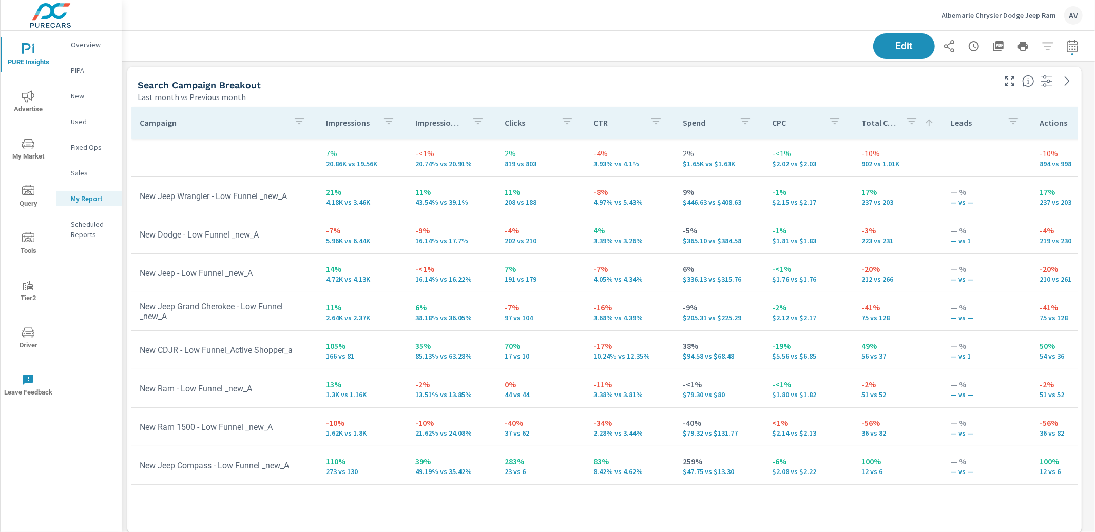
click at [473, 73] on div "Search Campaign Breakout Last month vs Previous month" at bounding box center [562, 85] width 870 height 36
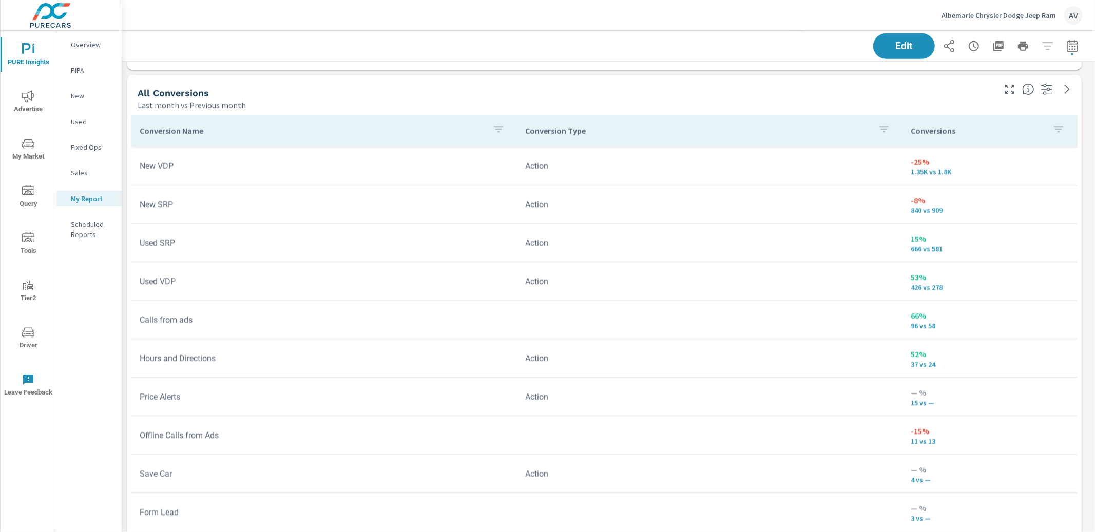
scroll to position [833, 0]
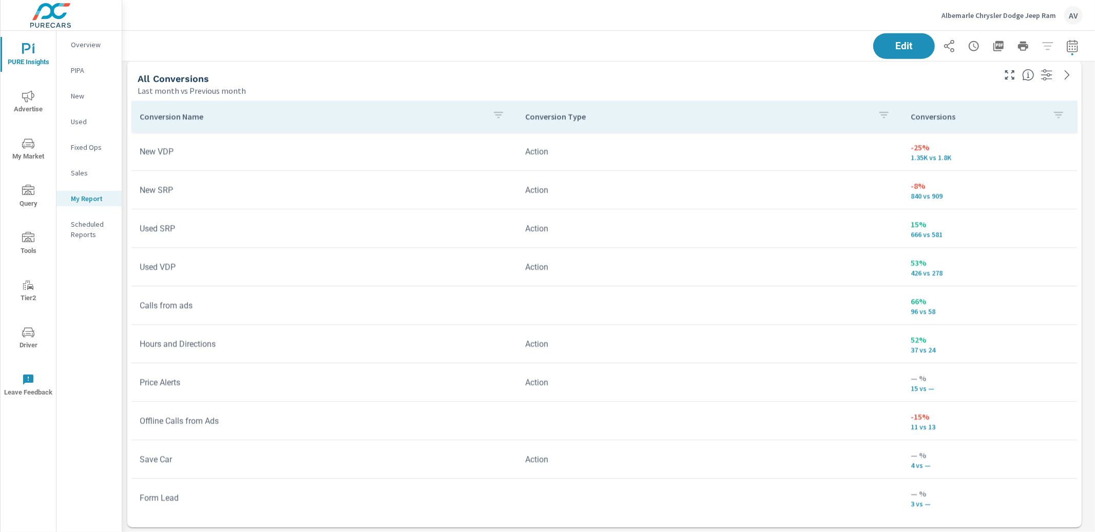
click at [540, 113] on p "Conversion Type" at bounding box center [697, 116] width 345 height 10
click at [553, 119] on p "Conversion Type" at bounding box center [691, 116] width 332 height 10
click at [499, 114] on icon "button" at bounding box center [498, 115] width 12 height 12
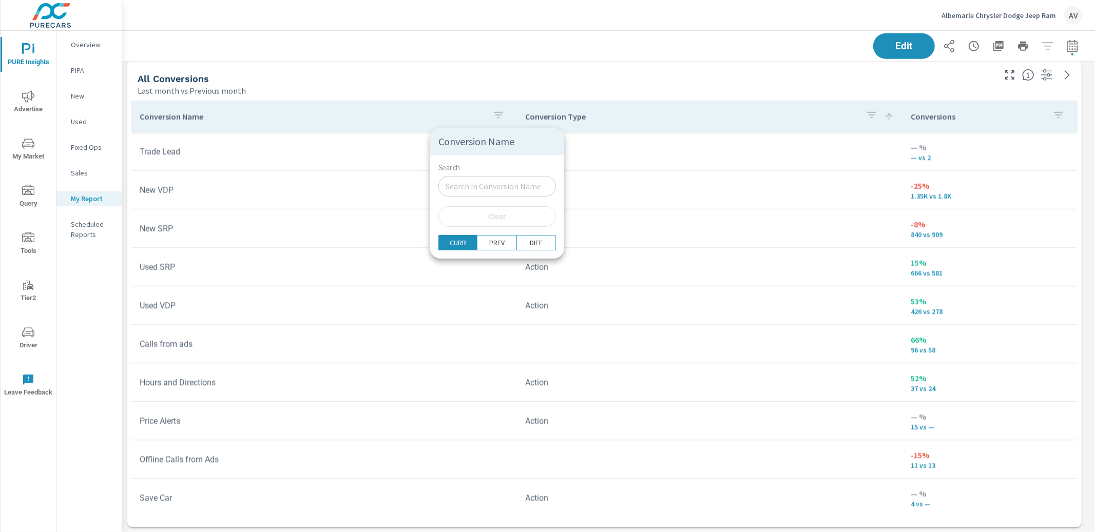
click at [494, 185] on input "Search" at bounding box center [497, 186] width 118 height 21
click at [653, 104] on div at bounding box center [547, 266] width 1095 height 532
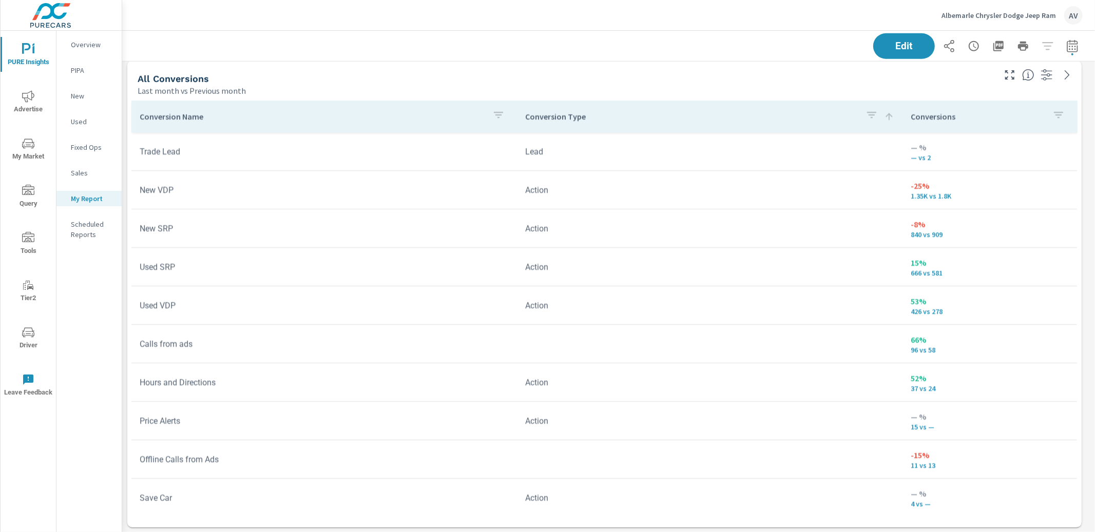
click at [546, 122] on div "Conversion Type" at bounding box center [709, 117] width 369 height 24
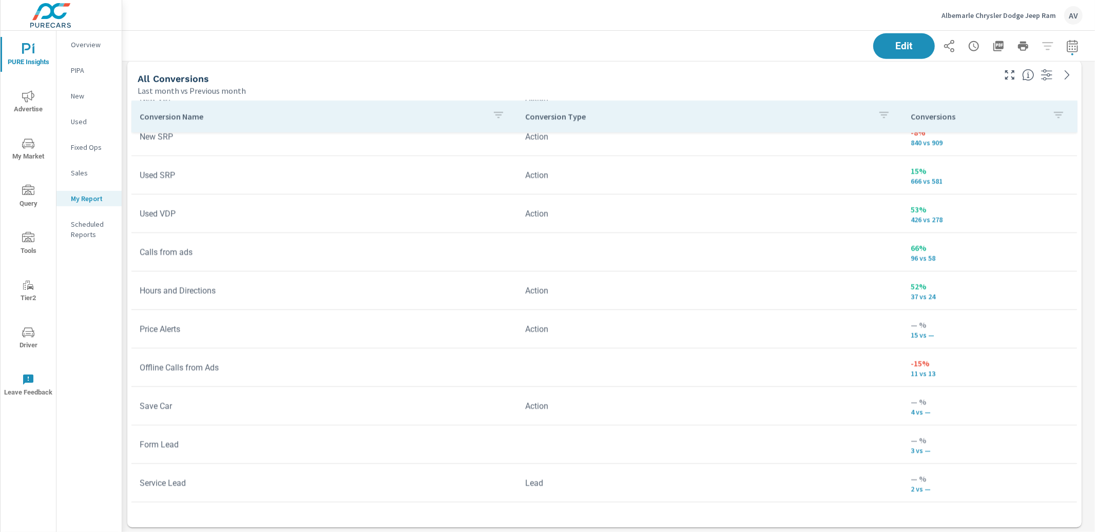
scroll to position [124, 0]
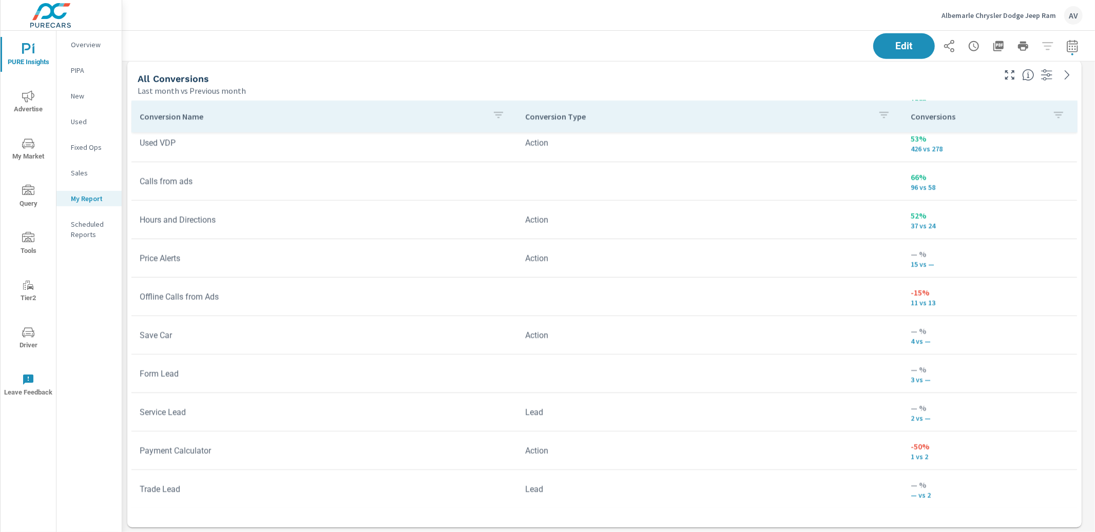
click at [537, 377] on td at bounding box center [710, 374] width 386 height 16
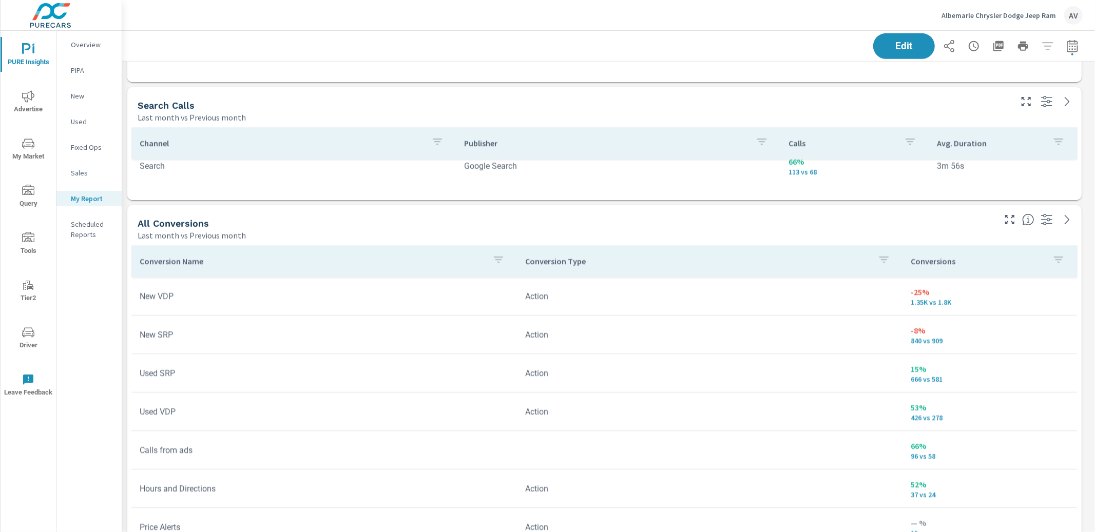
scroll to position [671, 0]
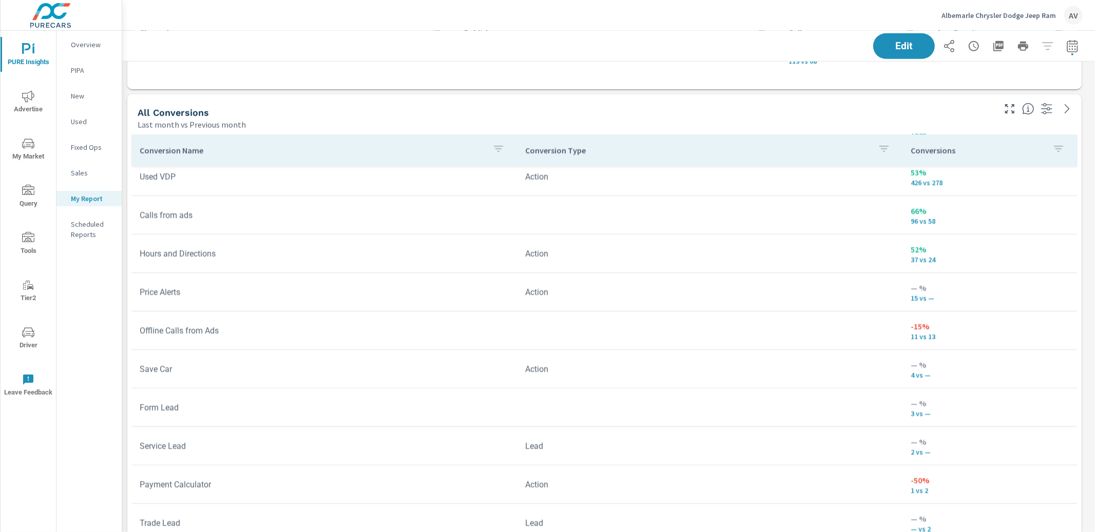
scroll to position [833, 0]
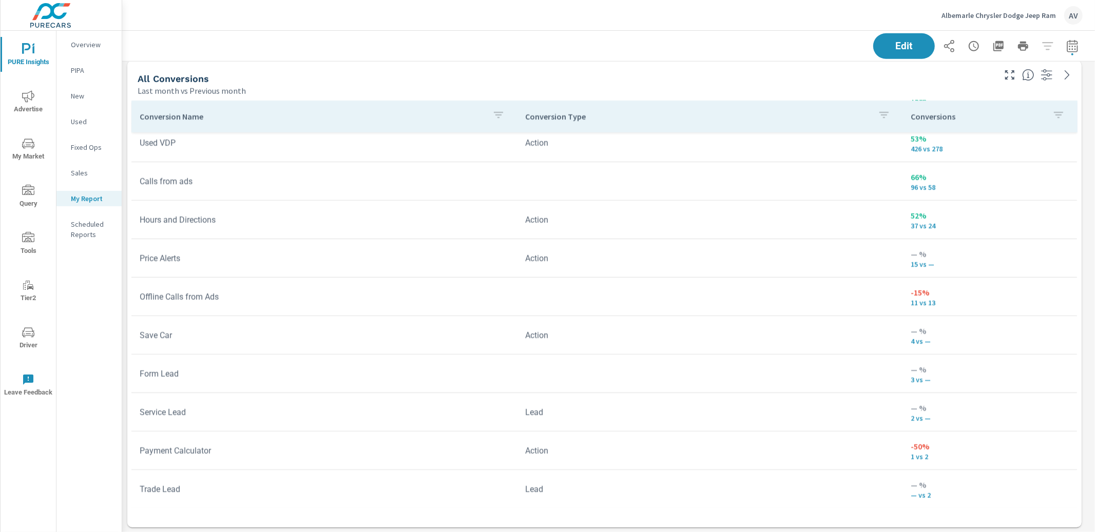
scroll to position [2, 0]
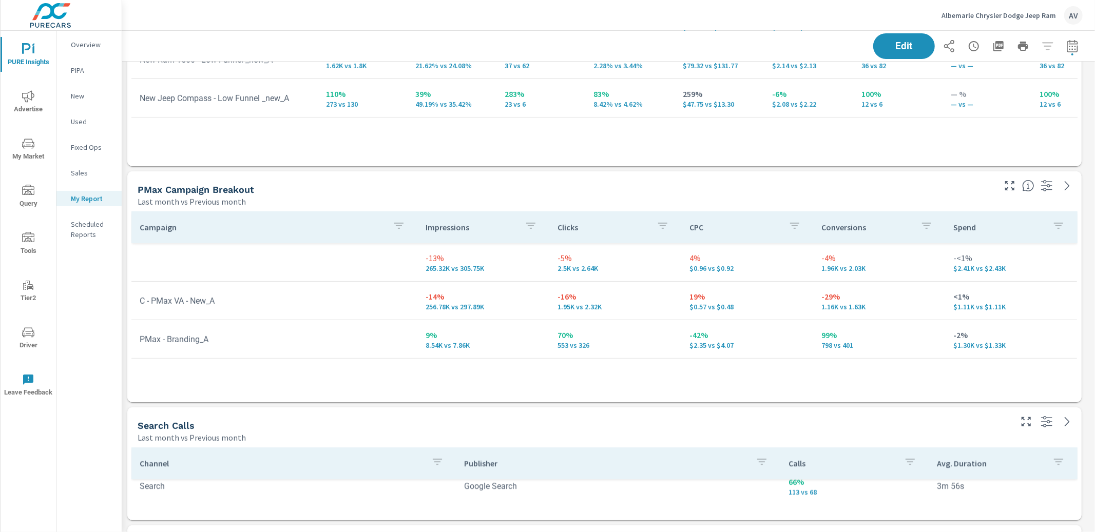
scroll to position [370, 0]
click at [710, 189] on div "PMax Campaign Breakout" at bounding box center [566, 187] width 856 height 12
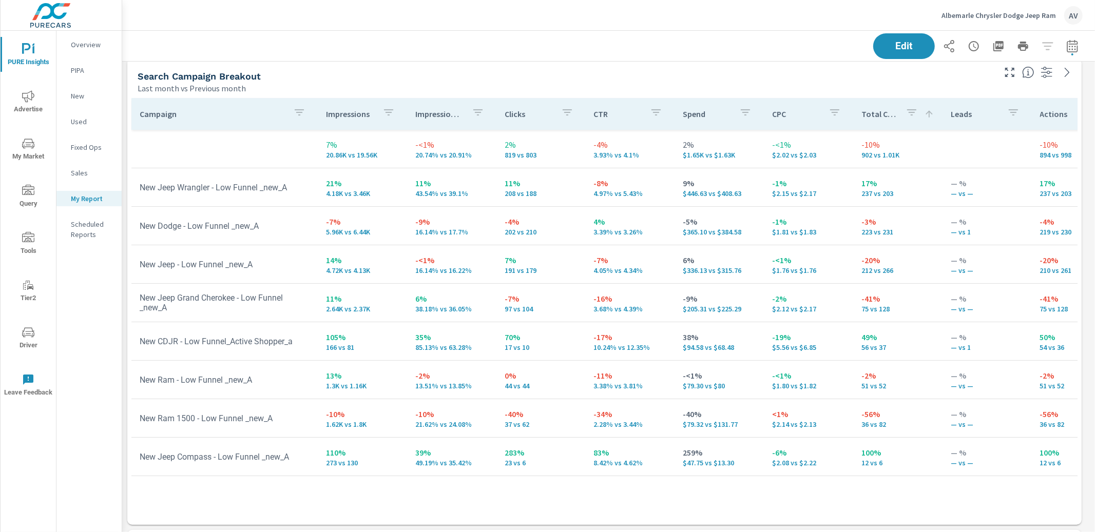
scroll to position [0, 0]
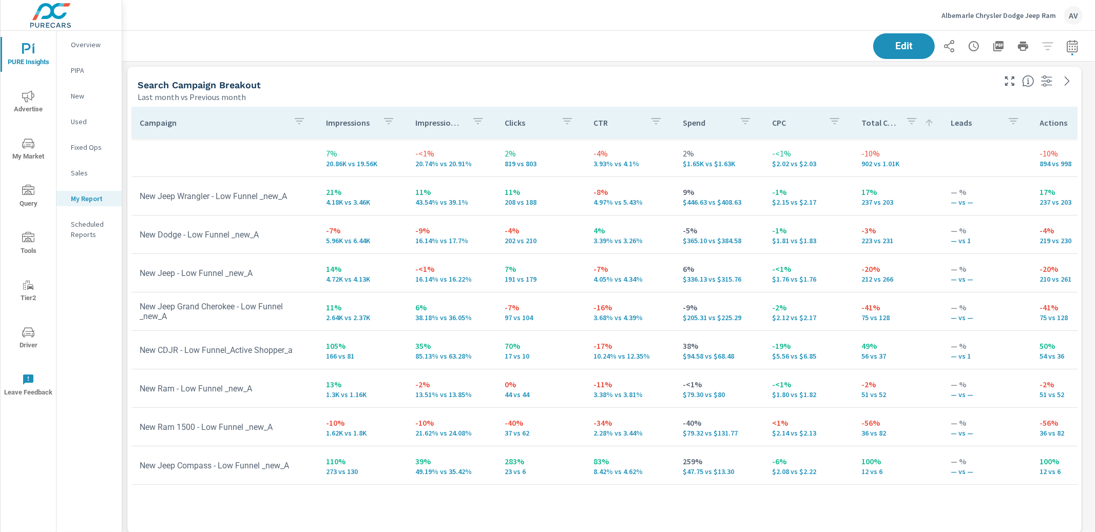
click at [469, 93] on div "Last month vs Previous month" at bounding box center [566, 97] width 856 height 12
click at [283, 198] on td "New Jeep Wrangler - Low Funnel _new_A" at bounding box center [224, 196] width 186 height 26
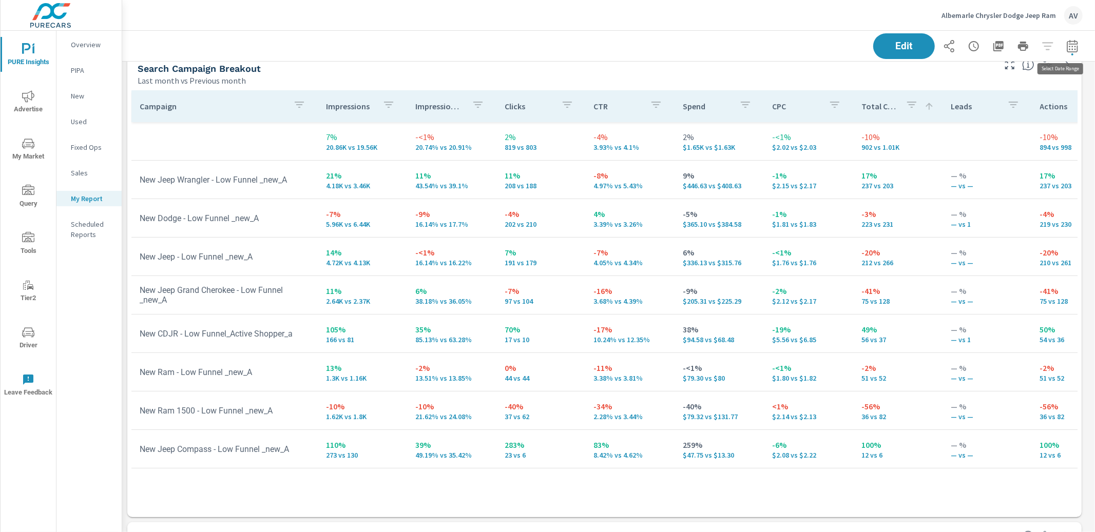
scroll to position [1322, 983]
click at [1066, 46] on icon "button" at bounding box center [1072, 46] width 12 height 12
select select "Last month"
select select "Previous month"
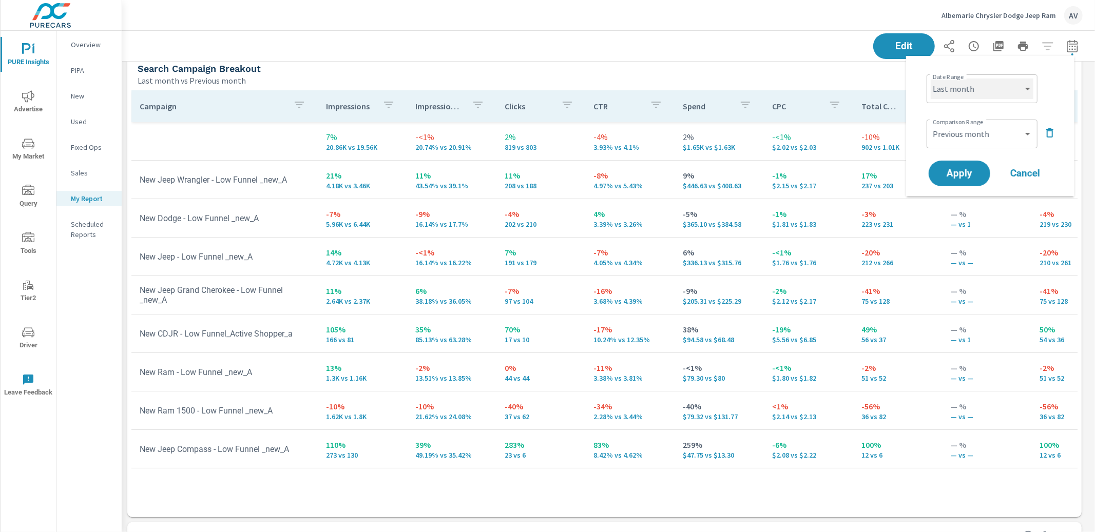
click at [963, 94] on select "Custom Yesterday Last week Last 7 days Last 14 days Last 30 days Last 45 days L…" at bounding box center [982, 89] width 103 height 21
select select "Month to date"
click at [963, 169] on span "Apply" at bounding box center [960, 174] width 42 height 10
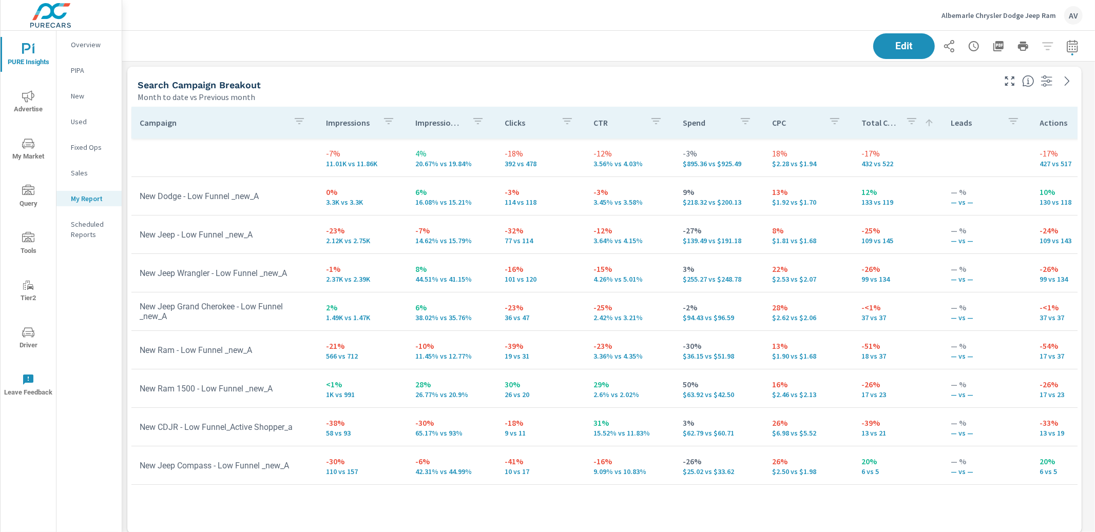
click at [321, 89] on div "Search Campaign Breakout" at bounding box center [566, 85] width 856 height 12
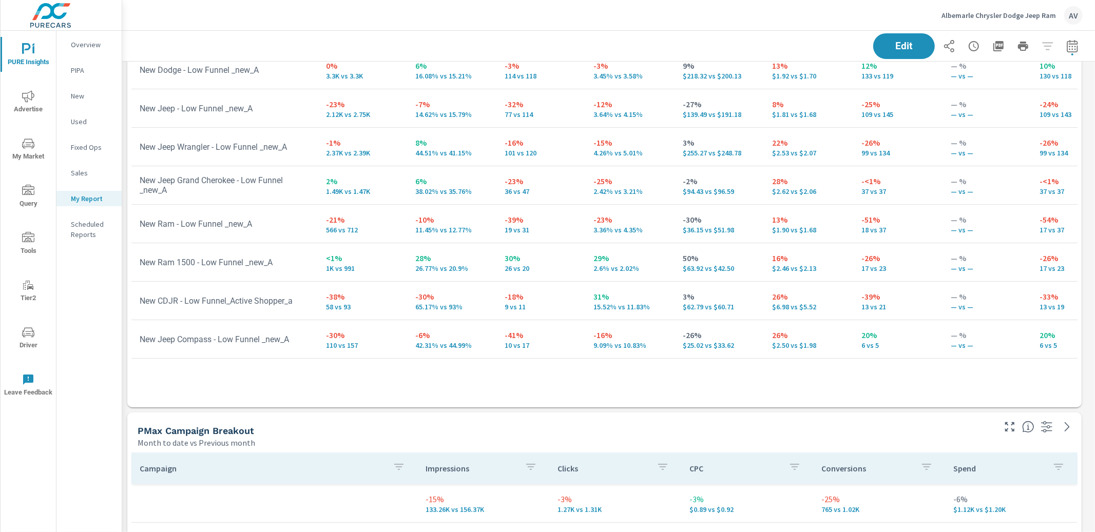
scroll to position [177, 0]
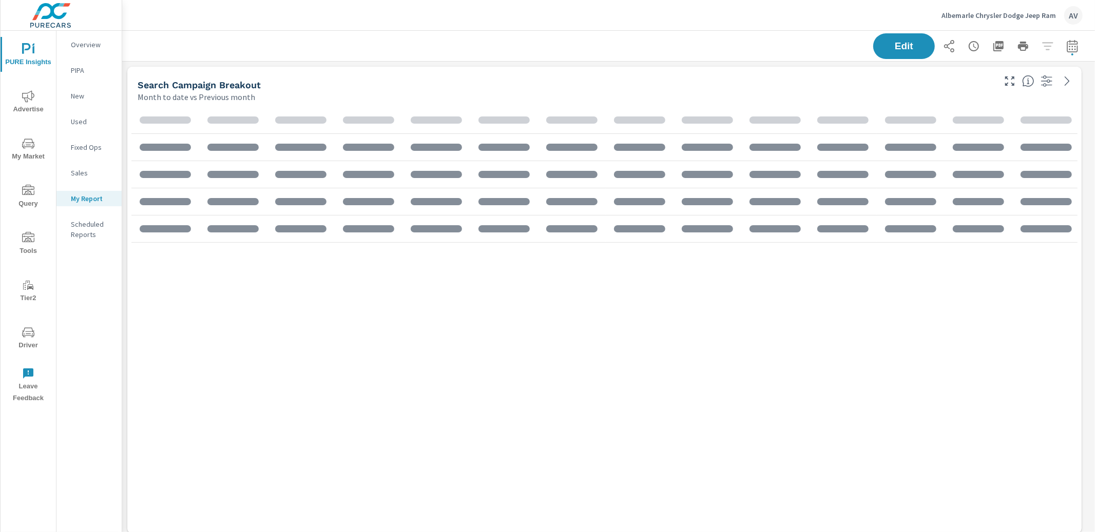
scroll to position [1322, 983]
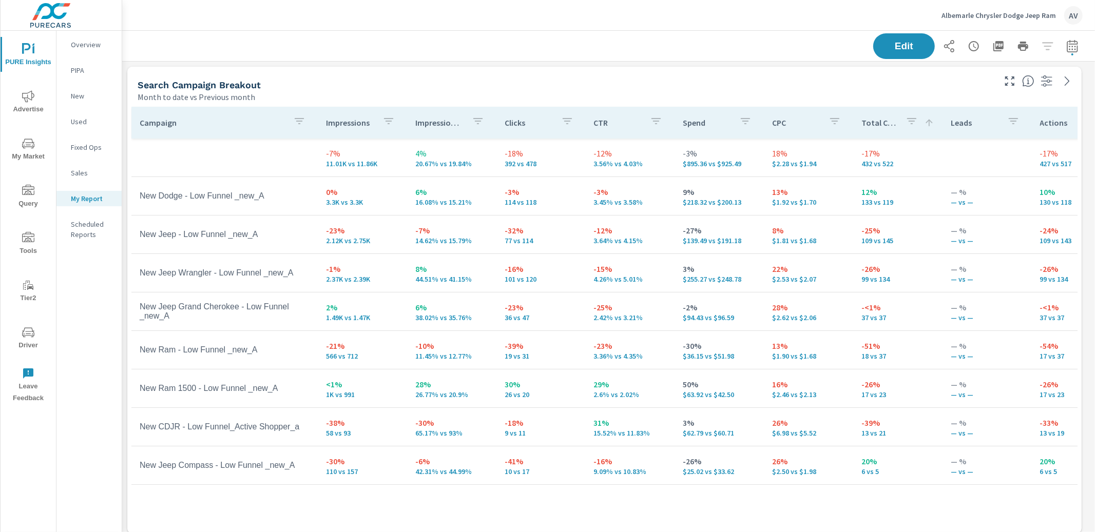
click at [443, 121] on p "Impression Share" at bounding box center [439, 123] width 48 height 10
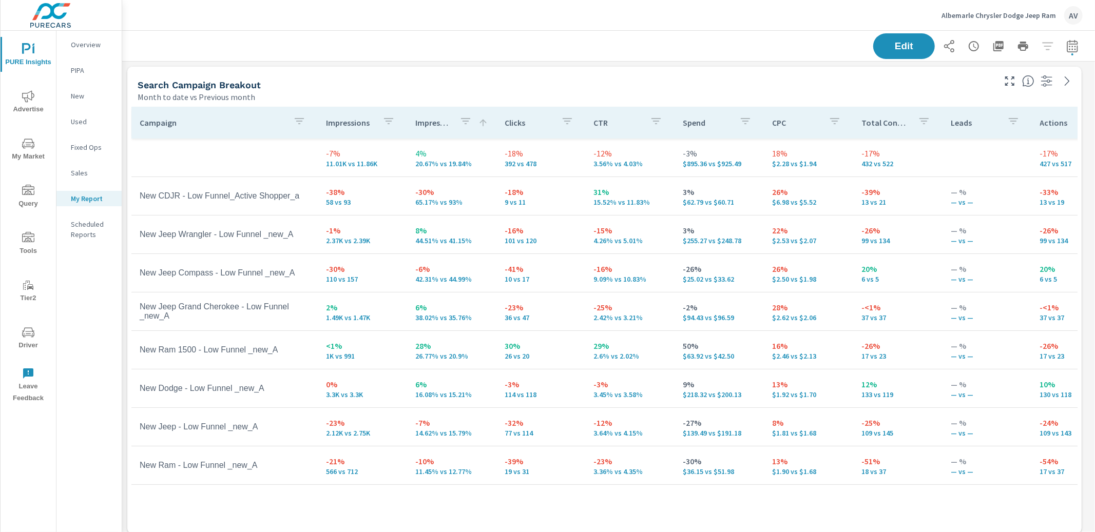
click at [443, 121] on p "Impression Share" at bounding box center [433, 123] width 36 height 10
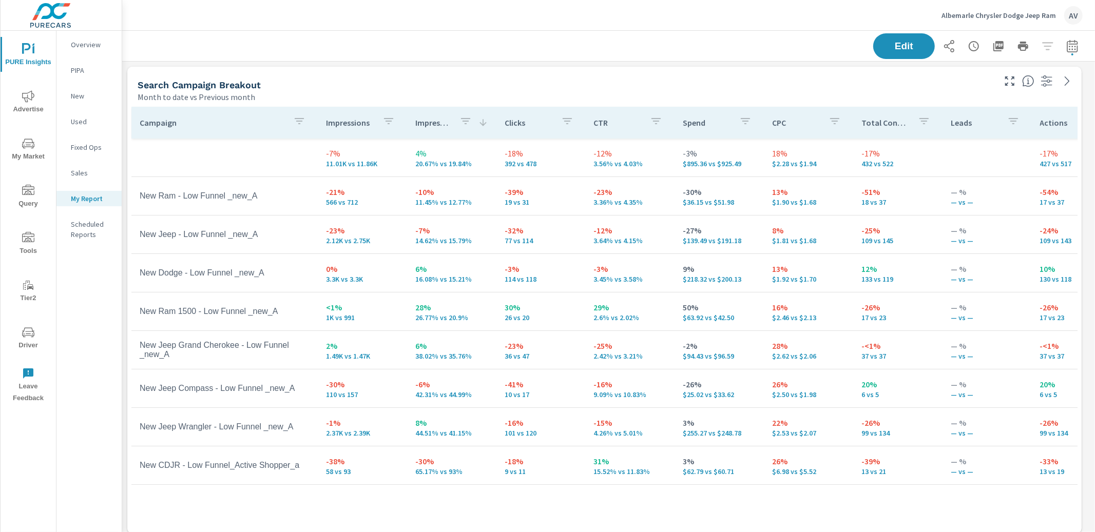
click at [443, 121] on p "Impression Share" at bounding box center [433, 123] width 36 height 10
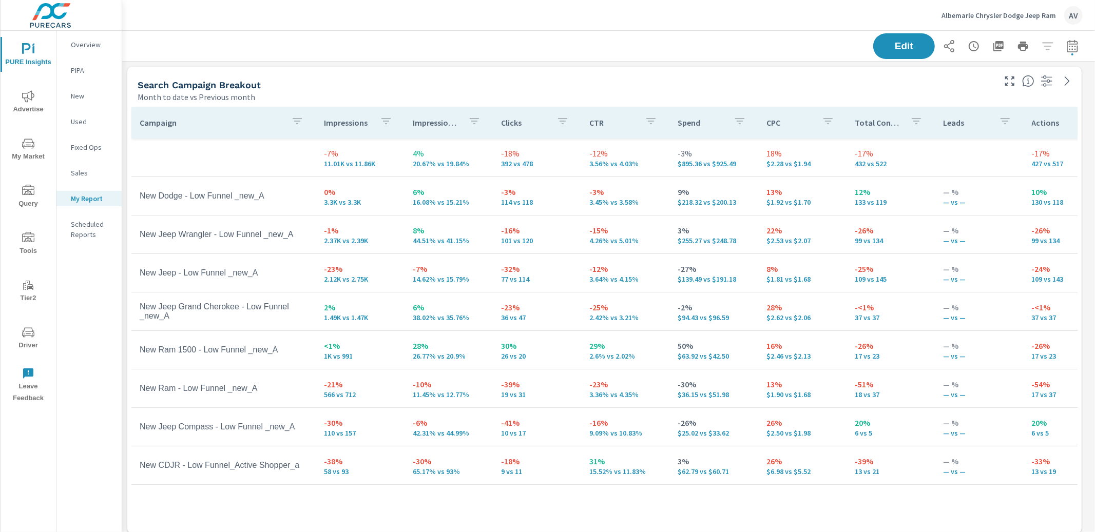
click at [435, 124] on p "Impression Share" at bounding box center [436, 123] width 47 height 10
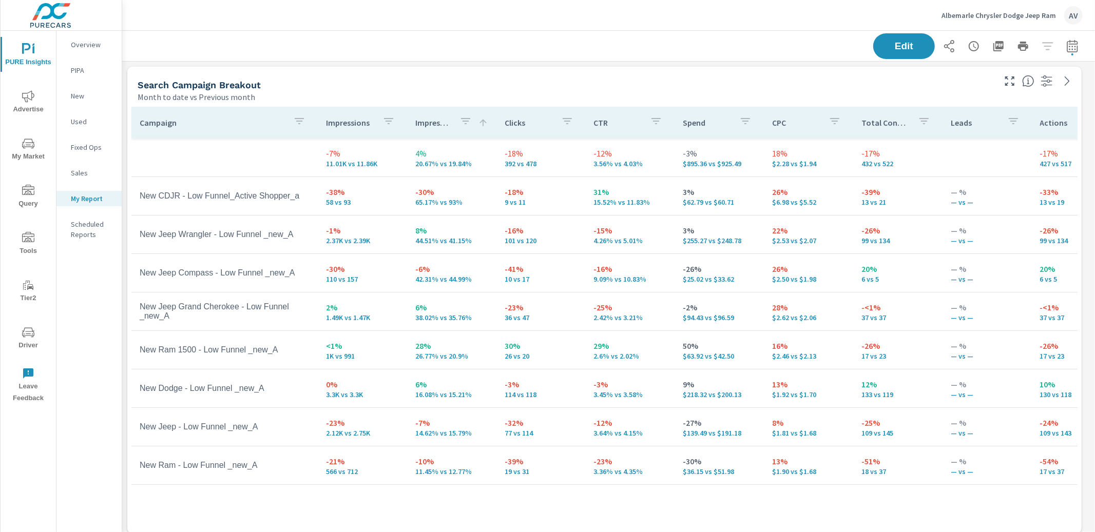
click at [435, 124] on p "Impression Share" at bounding box center [433, 123] width 36 height 10
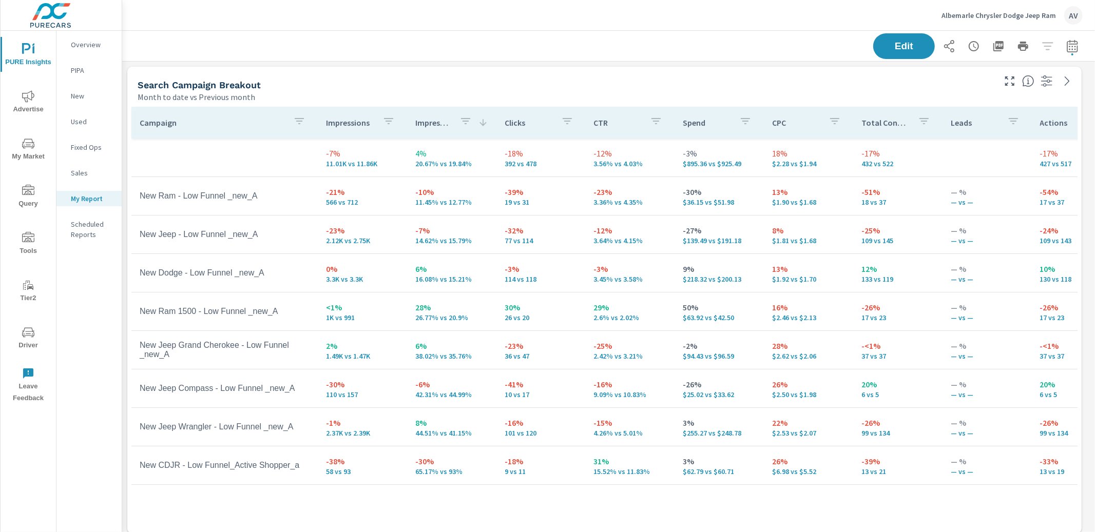
click at [467, 99] on div "Month to date vs Previous month" at bounding box center [566, 97] width 856 height 12
click at [429, 119] on p "Impression Share" at bounding box center [433, 123] width 36 height 10
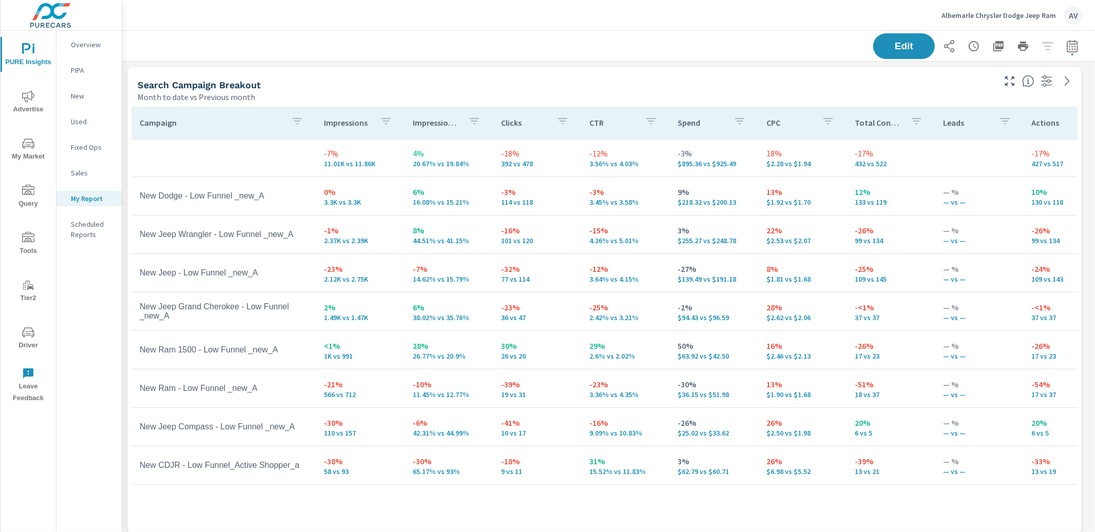
click at [457, 97] on div "Month to date vs Previous month" at bounding box center [566, 97] width 856 height 12
click at [524, 89] on div "Search Campaign Breakout" at bounding box center [566, 85] width 856 height 12
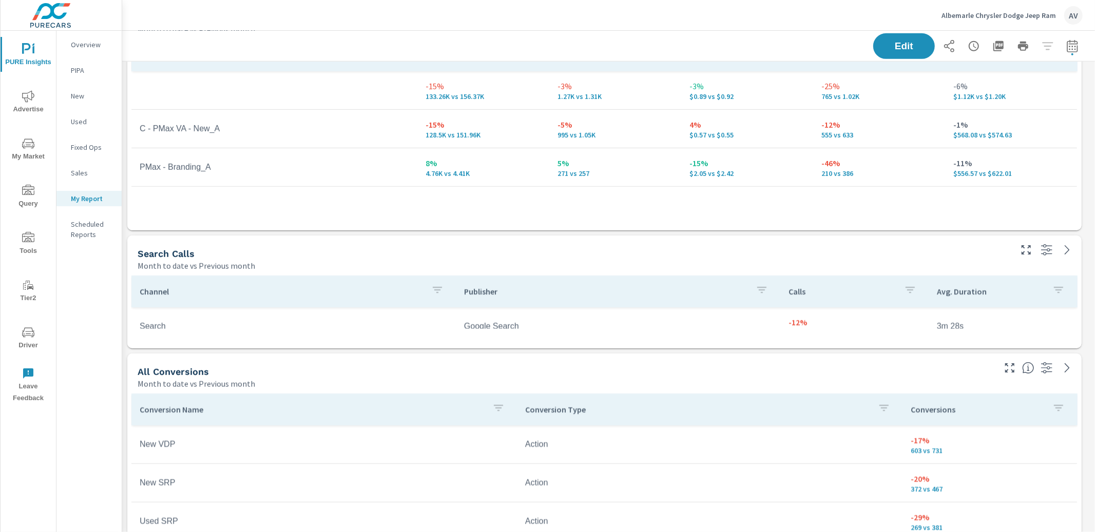
scroll to position [602, 0]
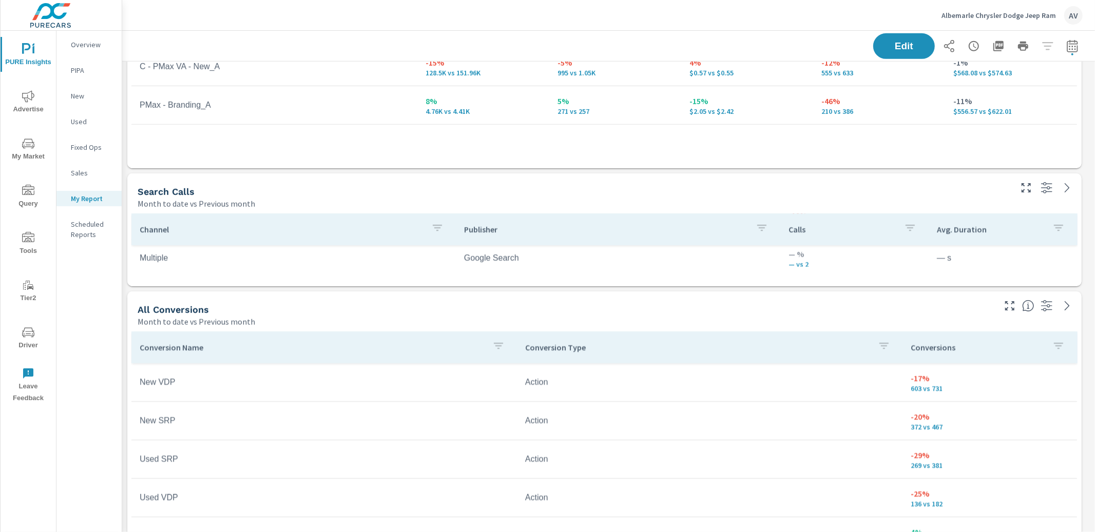
scroll to position [45, 0]
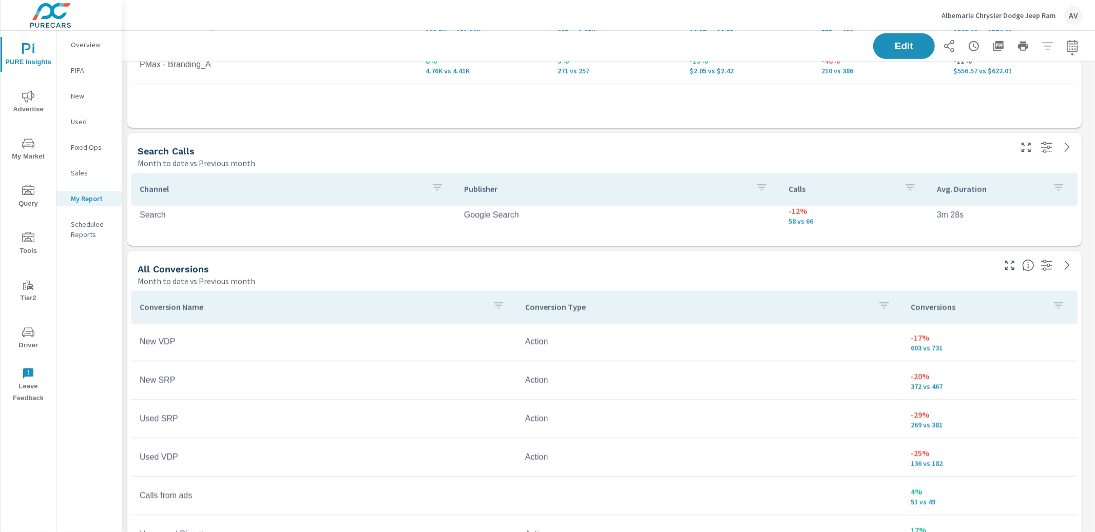
scroll to position [647, 0]
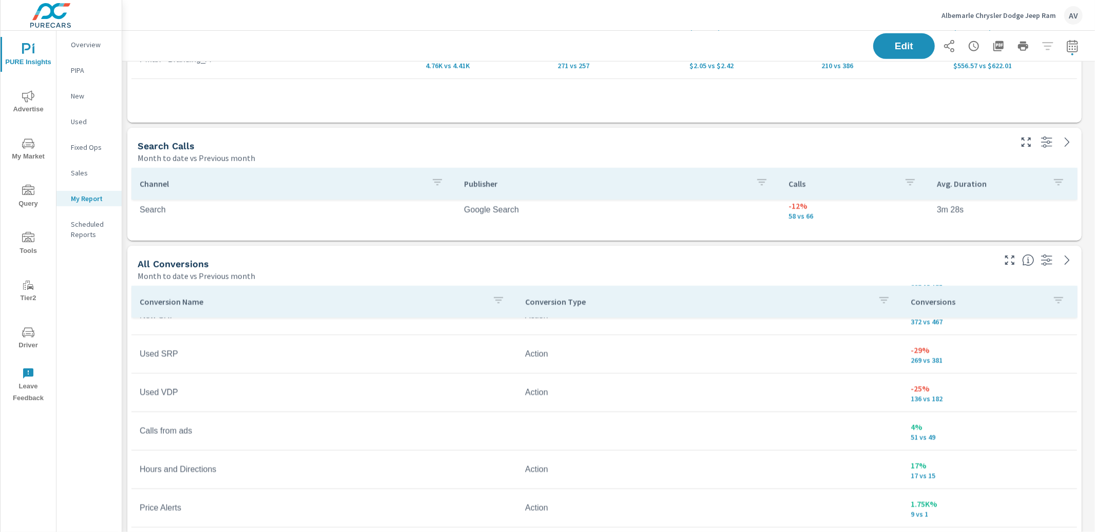
scroll to position [62, 0]
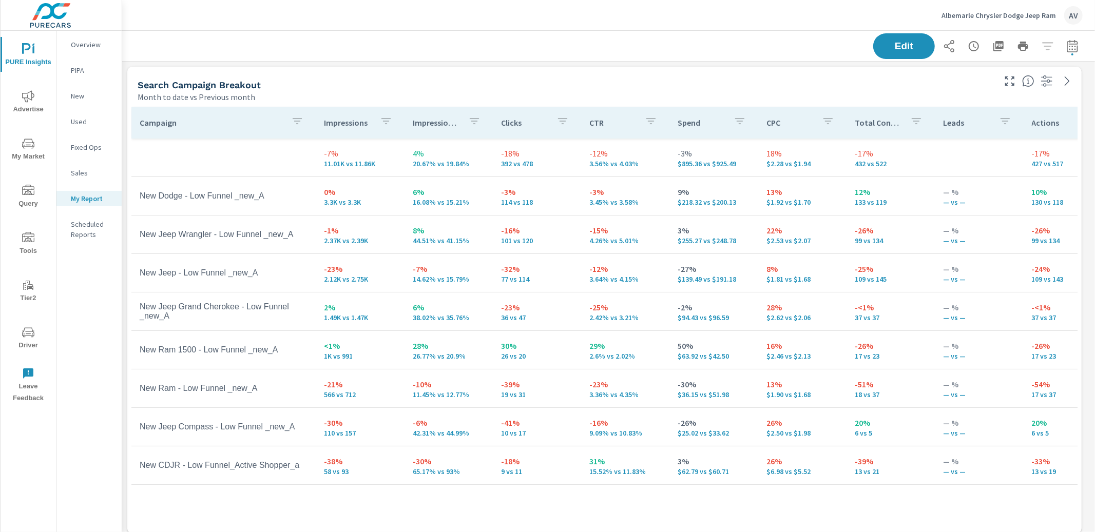
click at [370, 83] on div "Search Campaign Breakout" at bounding box center [566, 85] width 856 height 12
click at [368, 82] on div "Search Campaign Breakout" at bounding box center [566, 85] width 856 height 12
click at [361, 91] on div "Month to date vs Previous month" at bounding box center [566, 97] width 856 height 12
click at [609, 84] on div "Search Campaign Breakout" at bounding box center [566, 85] width 856 height 12
click at [708, 81] on div "Search Campaign Breakout" at bounding box center [566, 85] width 856 height 12
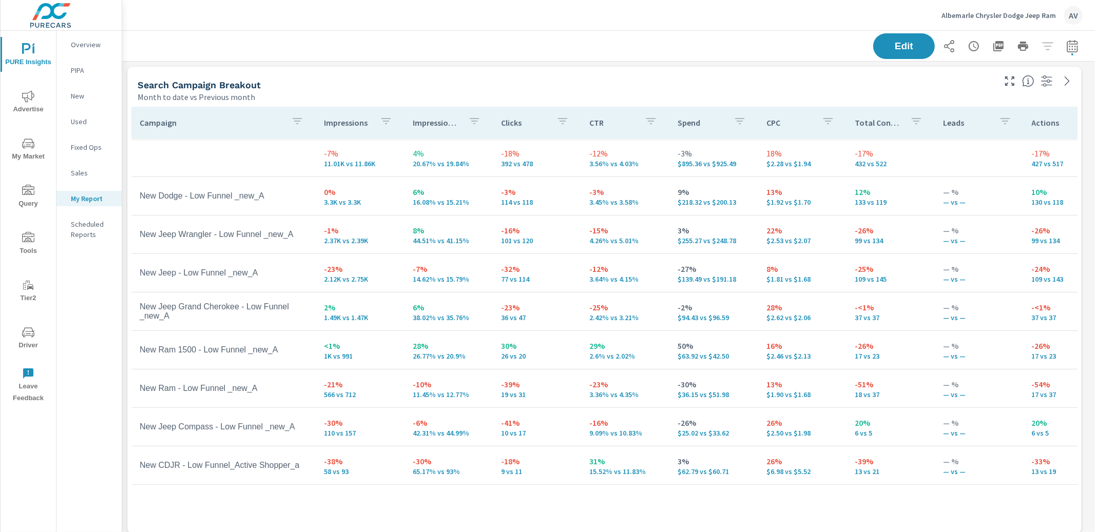
click at [566, 85] on div "Search Campaign Breakout" at bounding box center [566, 85] width 856 height 12
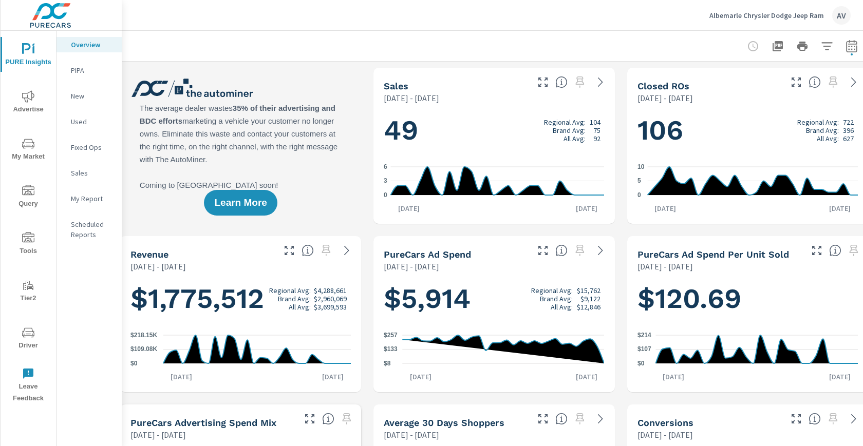
scroll to position [0, 28]
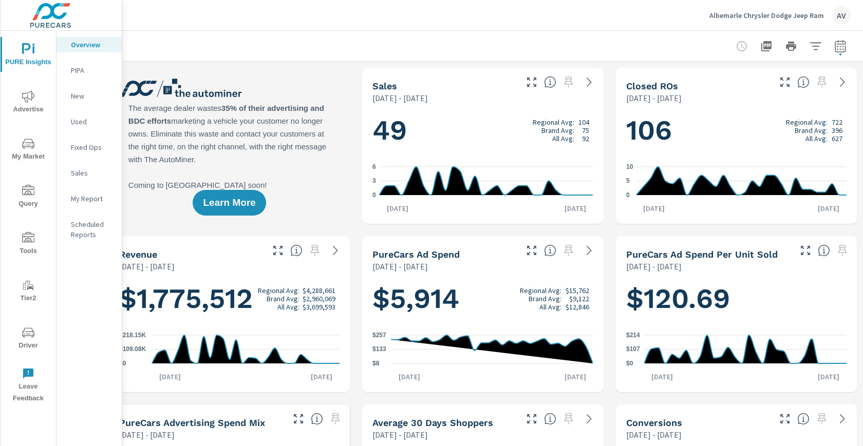
click at [834, 45] on icon "button" at bounding box center [840, 46] width 12 height 12
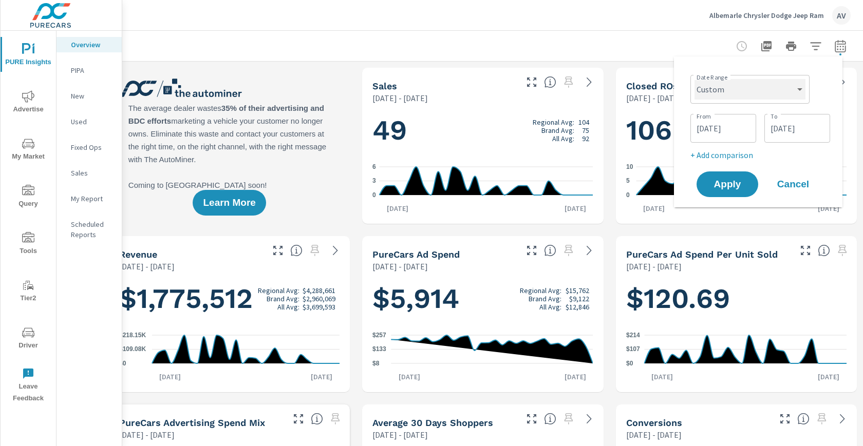
click at [744, 93] on select "Custom [DATE] Last week Last 7 days Last 14 days Last 30 days Last 45 days Last…" at bounding box center [749, 89] width 111 height 21
select select "Last month"
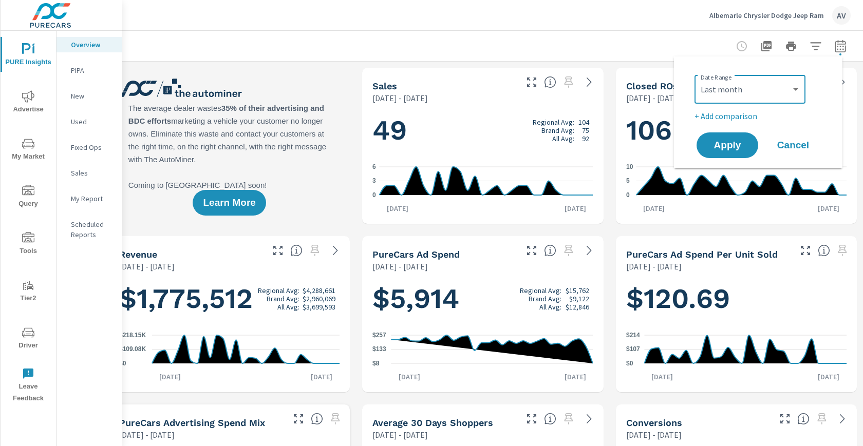
click at [732, 116] on p "+ Add comparison" at bounding box center [759, 116] width 131 height 12
select select "Previous period"
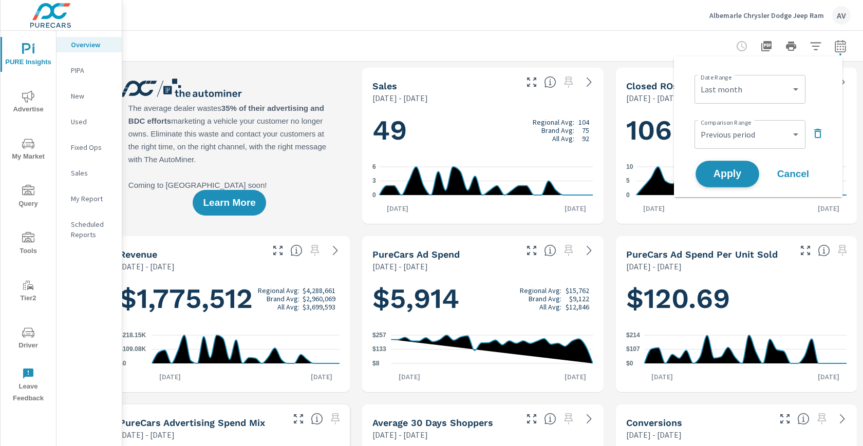
click at [732, 170] on span "Apply" at bounding box center [727, 174] width 42 height 10
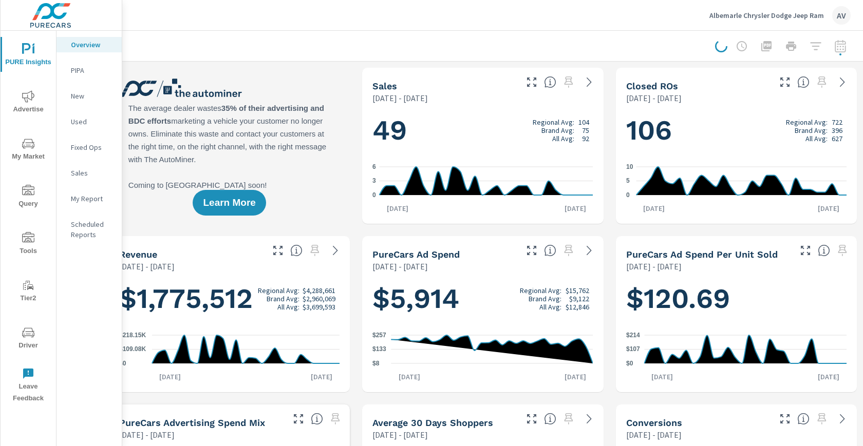
scroll to position [0, 19]
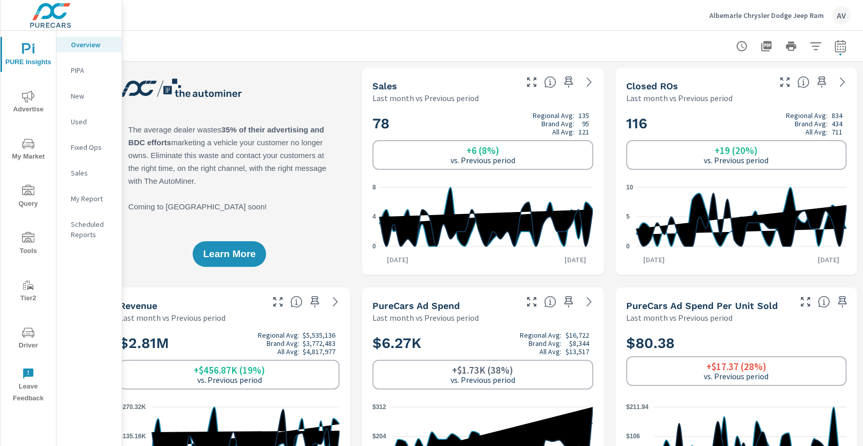
scroll to position [0, 28]
click at [834, 51] on icon "button" at bounding box center [839, 46] width 11 height 12
select select "Last month"
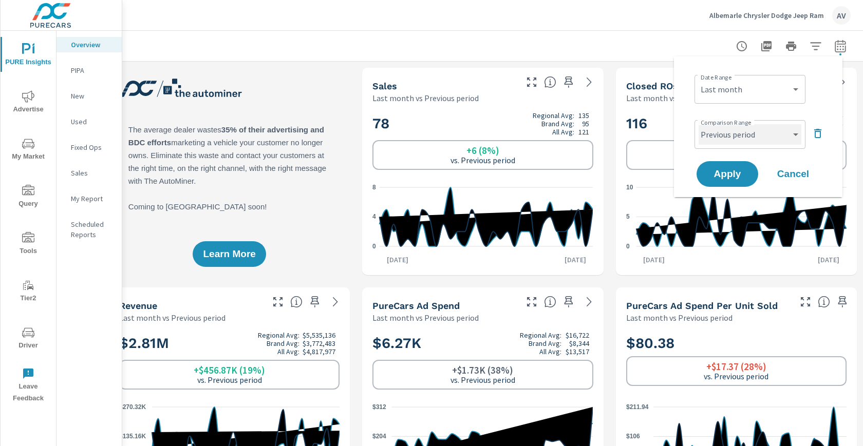
click at [780, 135] on select "Custom Previous period Previous month Previous year" at bounding box center [749, 134] width 103 height 21
select select "Previous year"
click at [731, 173] on span "Apply" at bounding box center [727, 174] width 42 height 10
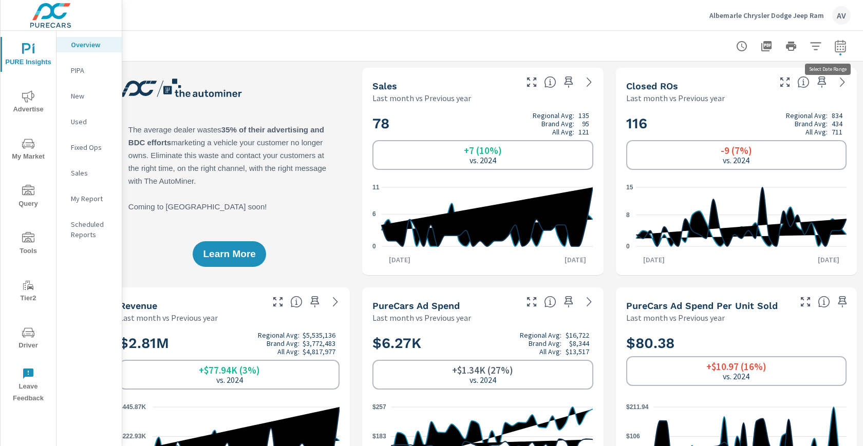
click at [834, 44] on icon "button" at bounding box center [839, 46] width 11 height 12
select select "Last month"
select select "Previous year"
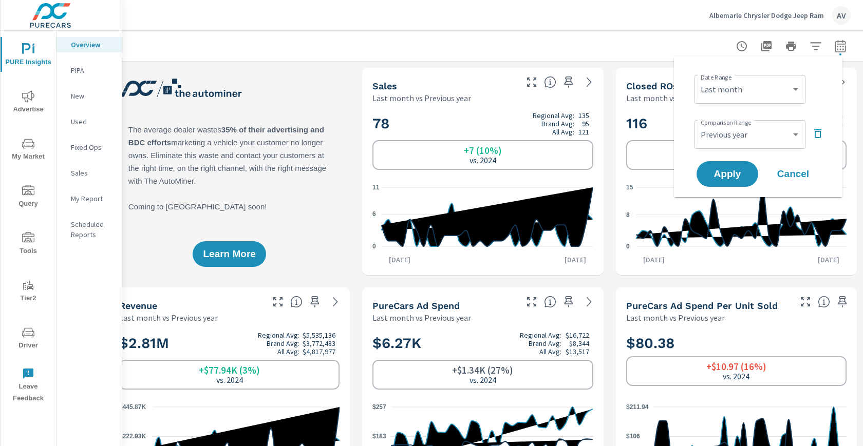
click at [325, 144] on div "Learn More" at bounding box center [229, 171] width 241 height 207
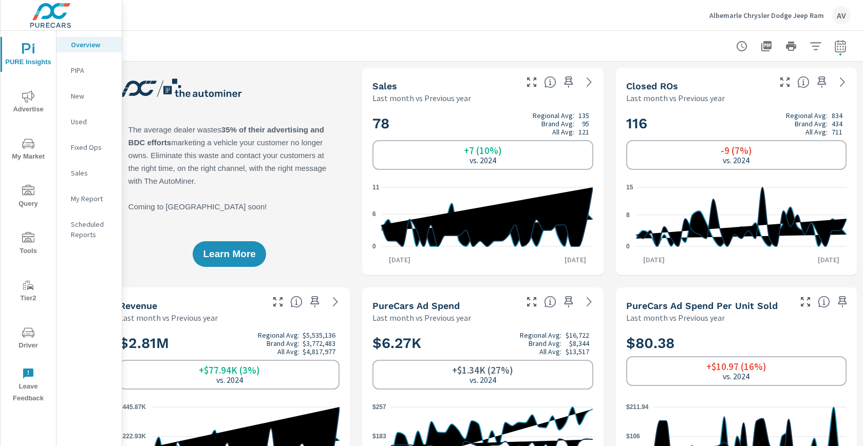
click at [35, 143] on span "My Market" at bounding box center [28, 150] width 49 height 25
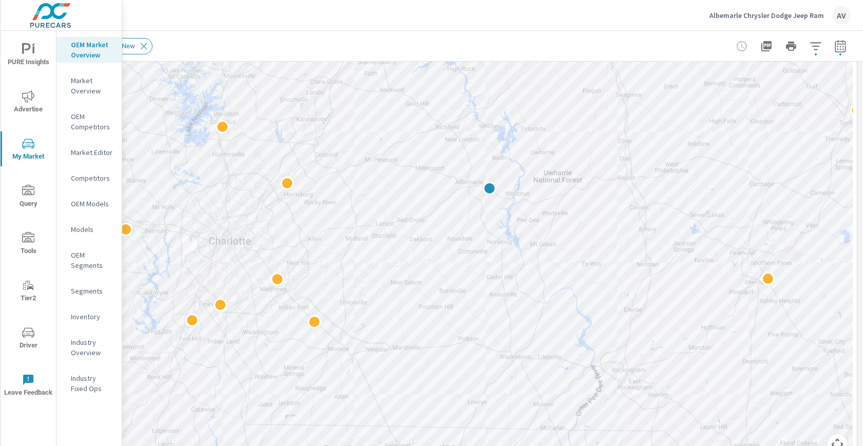
scroll to position [212, 28]
click at [839, 47] on button "button" at bounding box center [840, 46] width 21 height 21
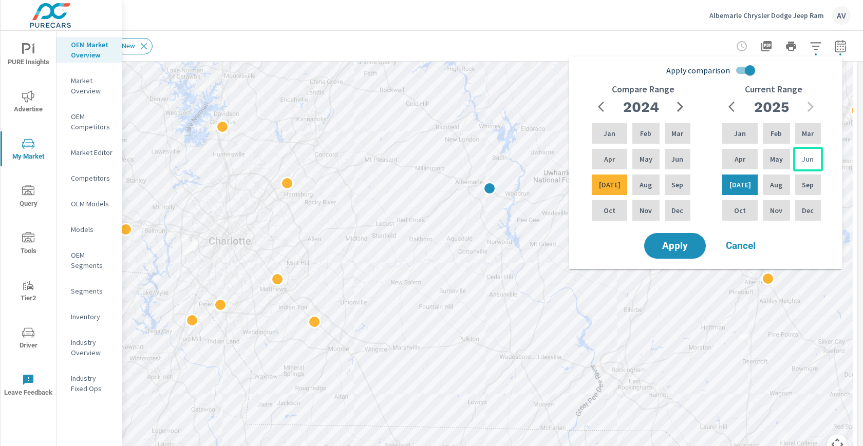
click at [805, 157] on p "Jun" at bounding box center [807, 159] width 12 height 10
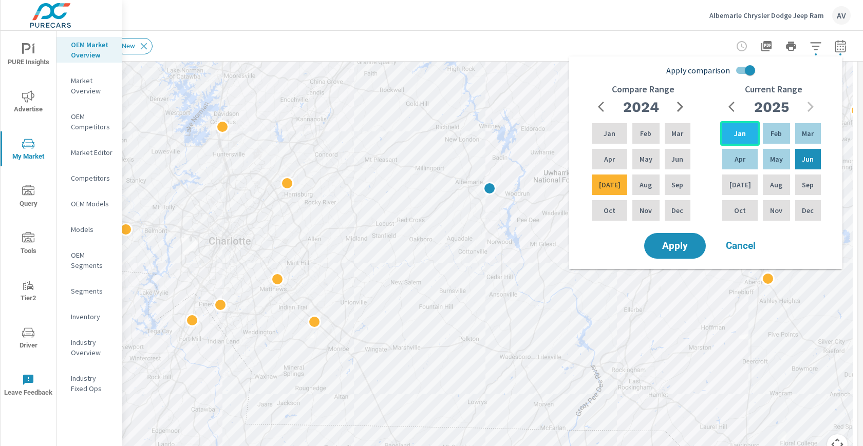
click at [739, 142] on div "Jan" at bounding box center [740, 133] width 40 height 25
click at [751, 69] on input "Apply comparison" at bounding box center [749, 71] width 59 height 20
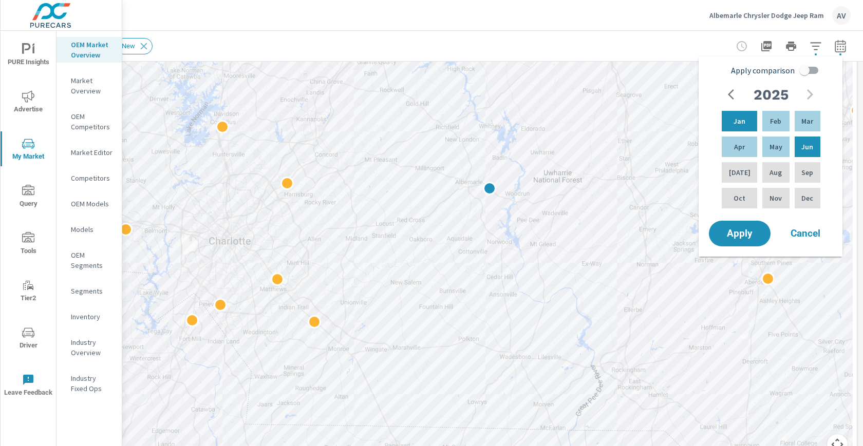
click at [813, 70] on input "Apply comparison" at bounding box center [804, 71] width 59 height 20
checkbox input "true"
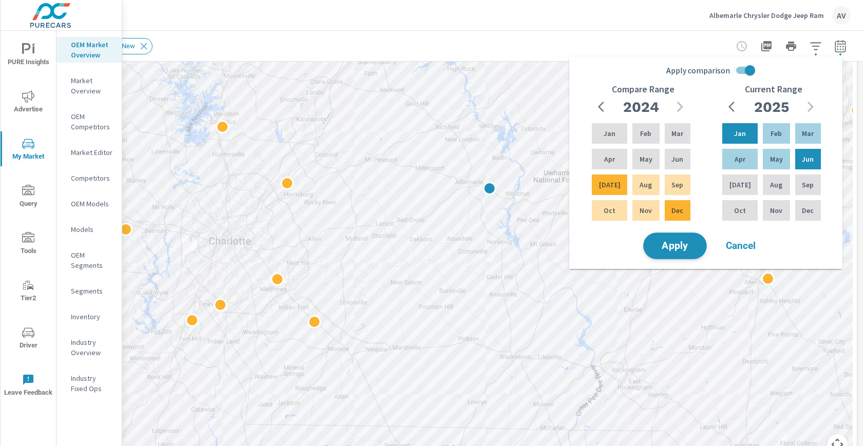
click at [674, 250] on span "Apply" at bounding box center [675, 246] width 42 height 10
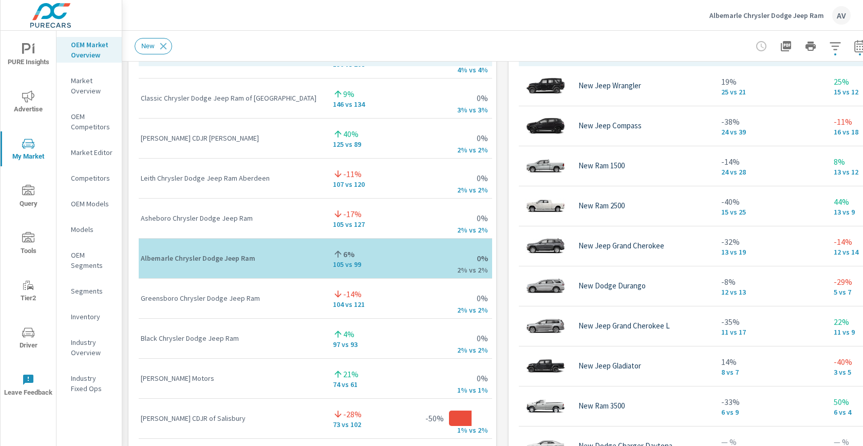
scroll to position [1, 0]
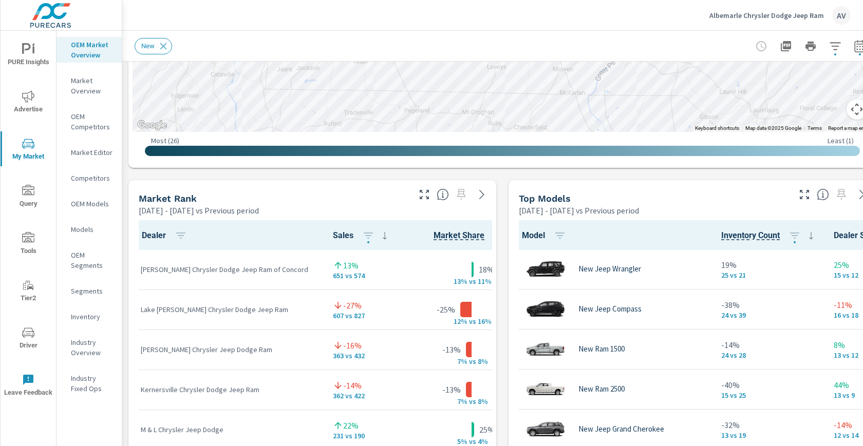
scroll to position [566, 0]
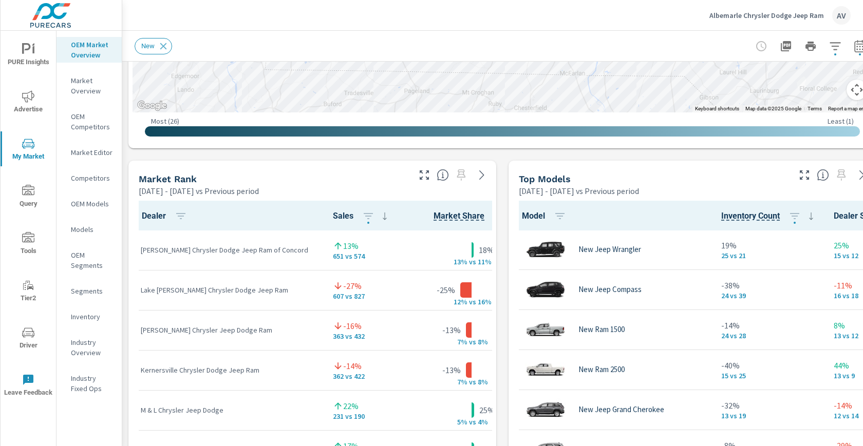
click at [83, 88] on p "Market Overview" at bounding box center [92, 85] width 43 height 21
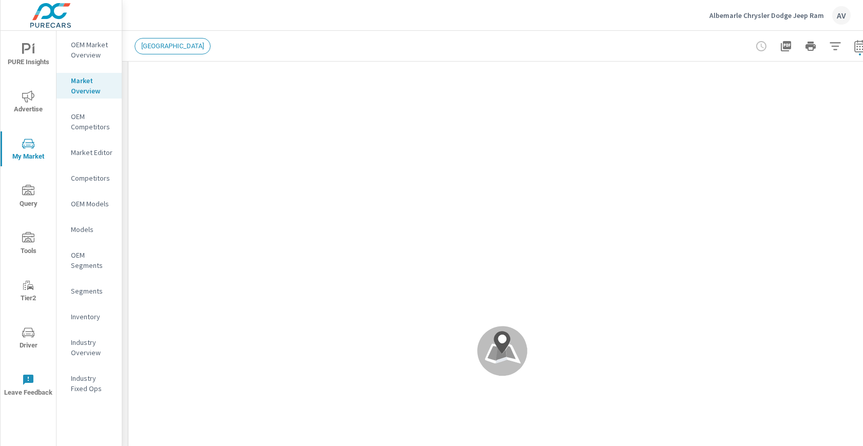
scroll to position [63, 0]
click at [95, 52] on p "OEM Market Overview" at bounding box center [92, 50] width 43 height 21
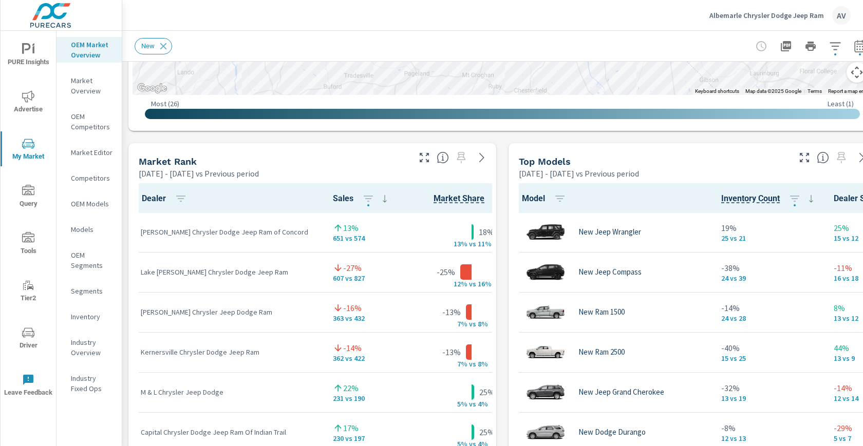
scroll to position [646, 0]
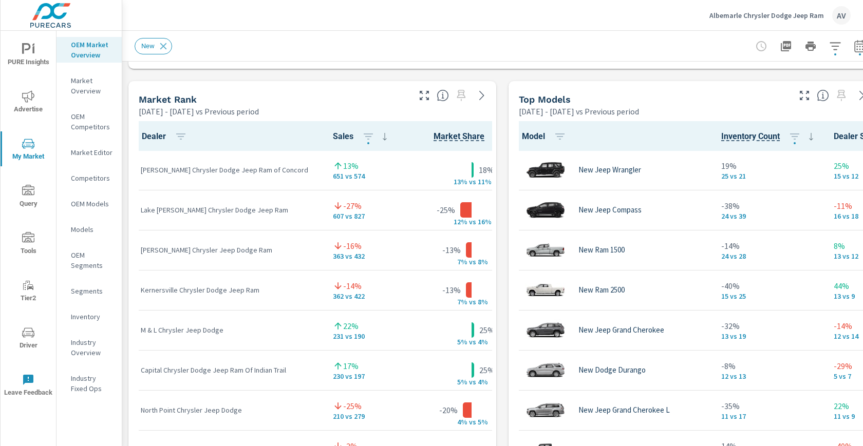
click at [501, 133] on div "Market View Jan 01, 2025 - Jun 30, 2025 vs Previous period ← Move left → Move r…" at bounding box center [502, 295] width 760 height 1758
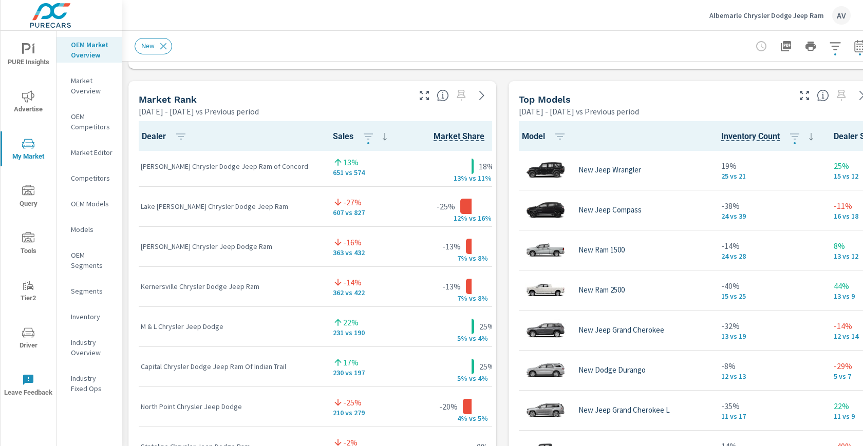
scroll to position [5, 0]
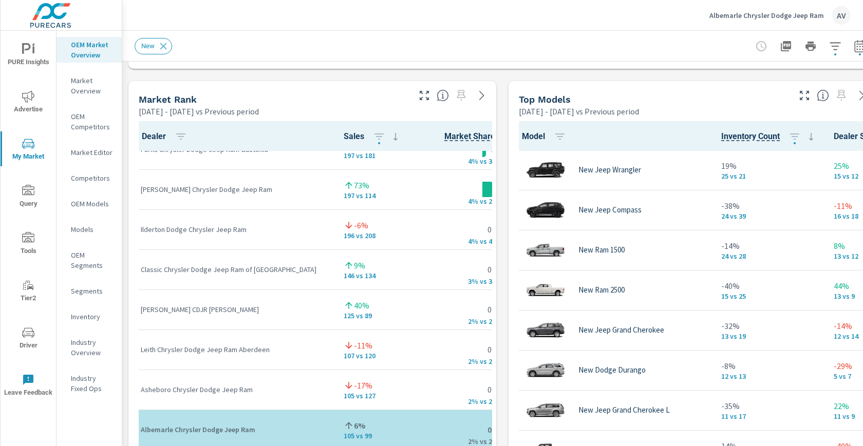
scroll to position [345, 0]
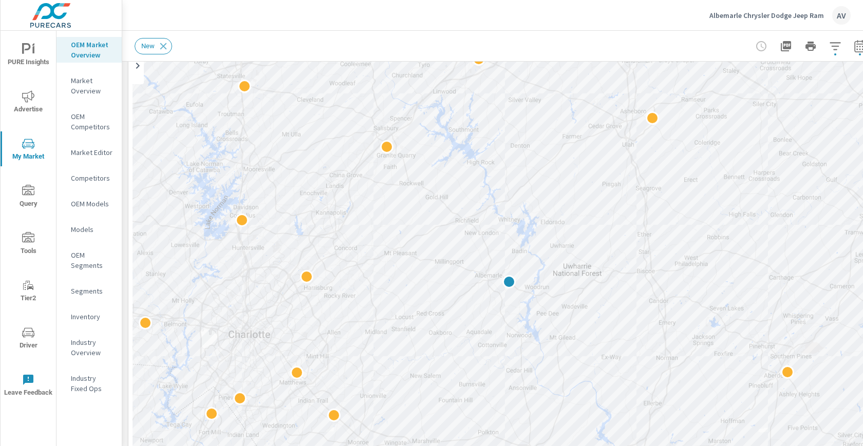
scroll to position [112, 0]
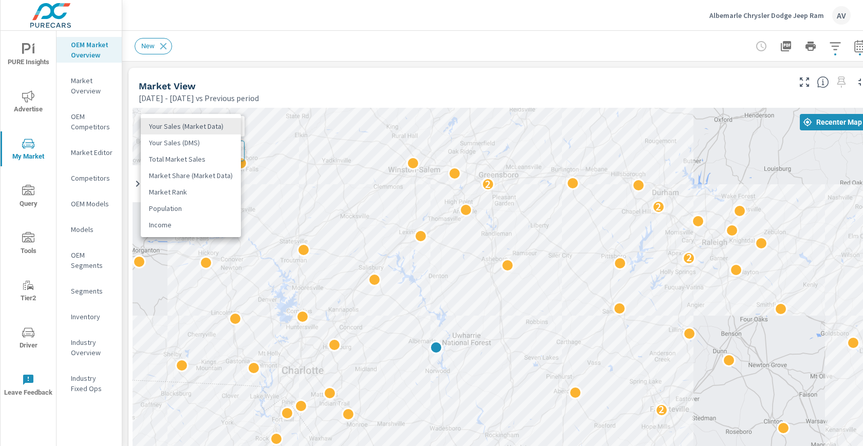
click at [205, 126] on body "PURE Insights Advertise My Market Query Tools Tier2 Driver Leave Feedback OEM M…" at bounding box center [431, 223] width 863 height 446
click at [209, 145] on li "Your Sales (DMS)" at bounding box center [191, 143] width 100 height 16
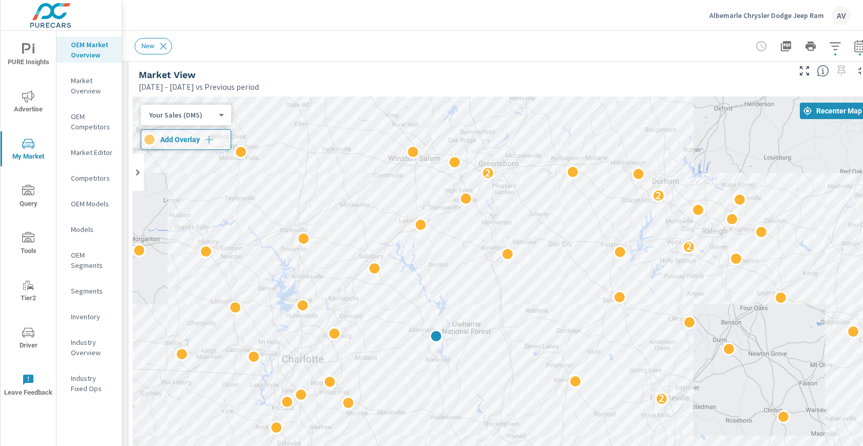
scroll to position [8, 0]
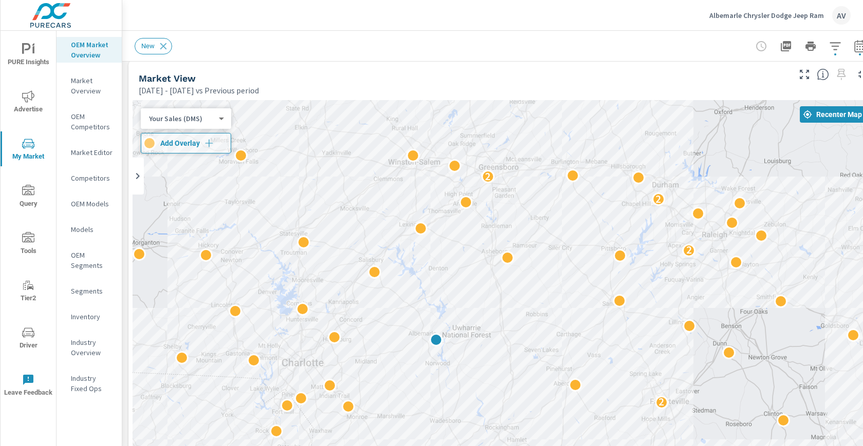
click at [672, 67] on div "Market View Jan 01, 2025 - Jun 30, 2025 vs Previous period" at bounding box center [459, 78] width 663 height 36
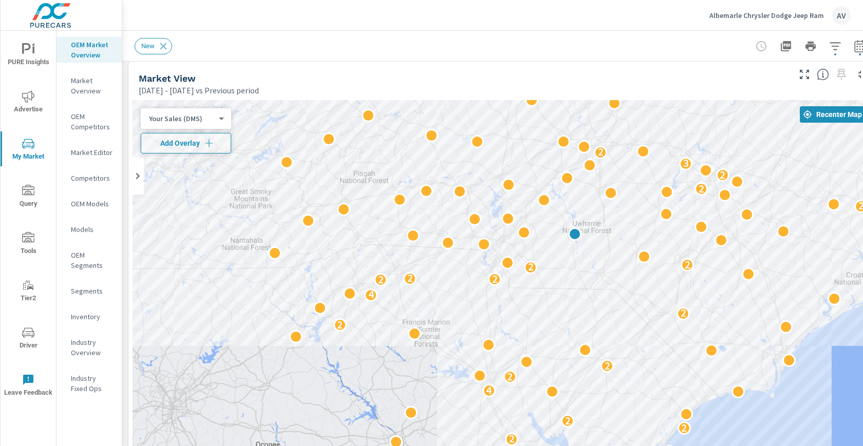
drag, startPoint x: 720, startPoint y: 263, endPoint x: 735, endPoint y: 210, distance: 55.6
click at [736, 211] on div "5 6 2 2 2 2 4 2 2 2 2 4 2 2 2 2 2 2 2 2 3 2" at bounding box center [501, 385] width 739 height 571
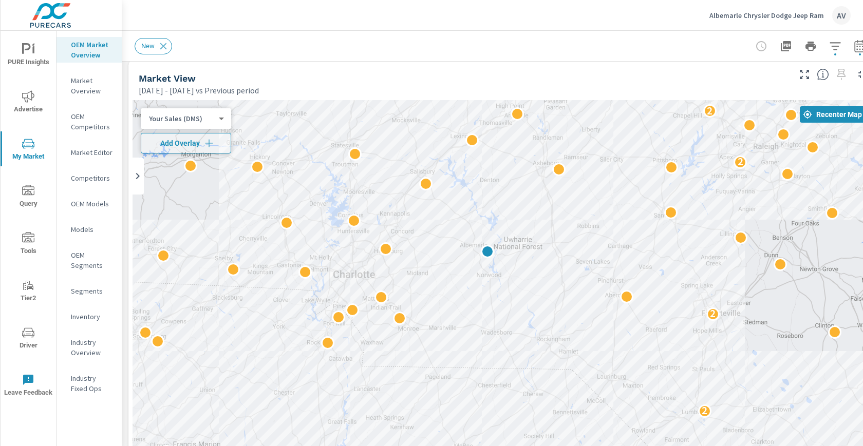
drag, startPoint x: 695, startPoint y: 222, endPoint x: 774, endPoint y: 229, distance: 79.4
click at [774, 229] on div "5 5 3 2 2 2 2 2 2 2 4 2 2 2 2 2" at bounding box center [501, 385] width 739 height 571
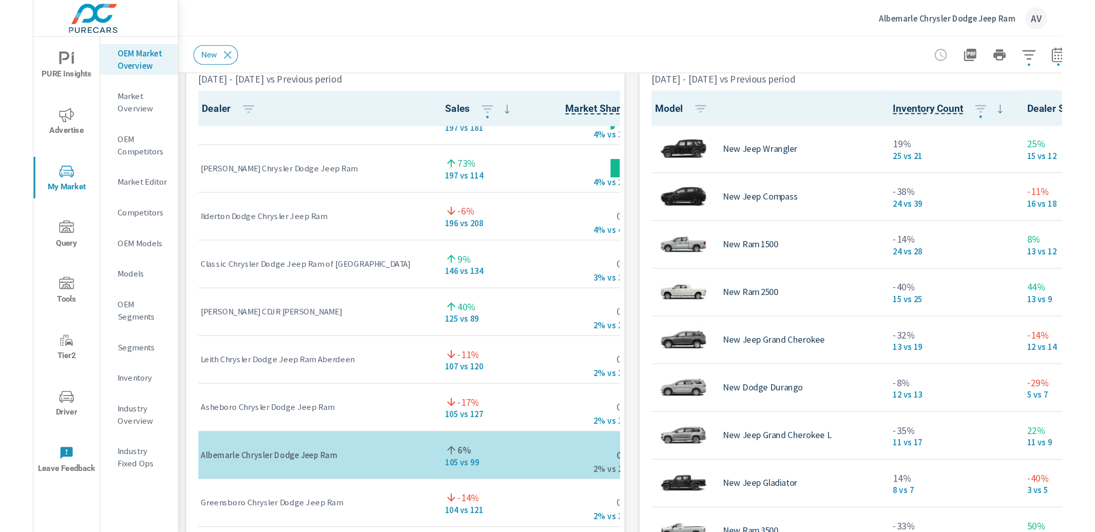
scroll to position [694, 0]
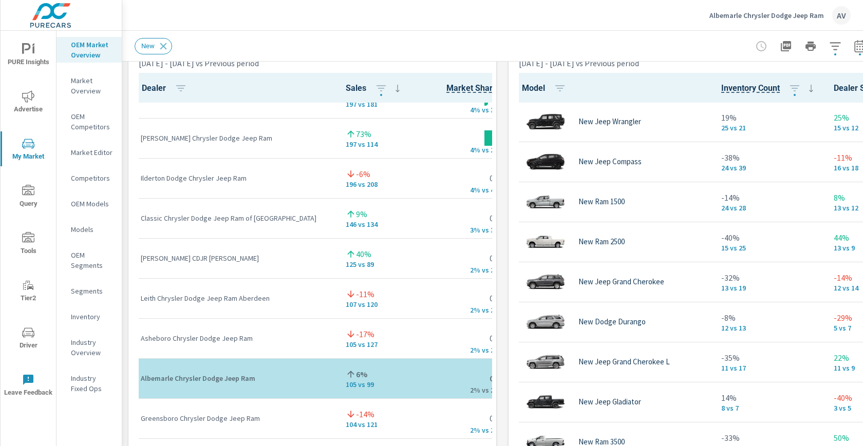
click at [502, 154] on div "Market View Jan 01, 2025 - Jun 30, 2025 vs Previous period ← Move left → Move r…" at bounding box center [502, 246] width 760 height 1758
click at [498, 154] on div "Market View Jan 01, 2025 - Jun 30, 2025 vs Previous period ← Move left → Move r…" at bounding box center [502, 246] width 760 height 1758
click at [499, 164] on div "Market View Jan 01, 2025 - Jun 30, 2025 vs Previous period ← Move left → Move r…" at bounding box center [502, 246] width 760 height 1758
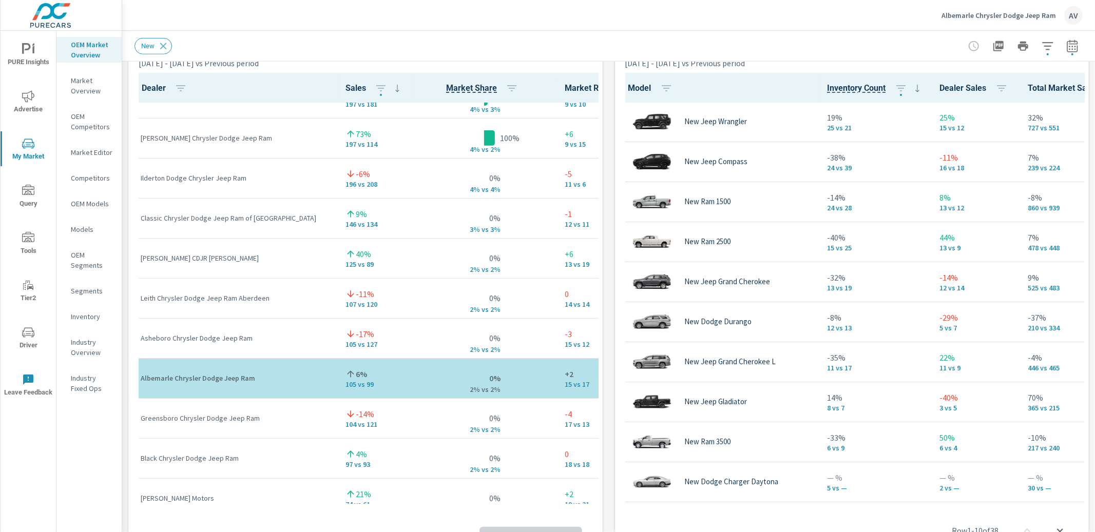
scroll to position [1, 0]
click at [122, 249] on div "Market View Jan 01, 2025 - Jun 30, 2025 vs Previous period ← Move left → Move r…" at bounding box center [608, 246] width 973 height 1758
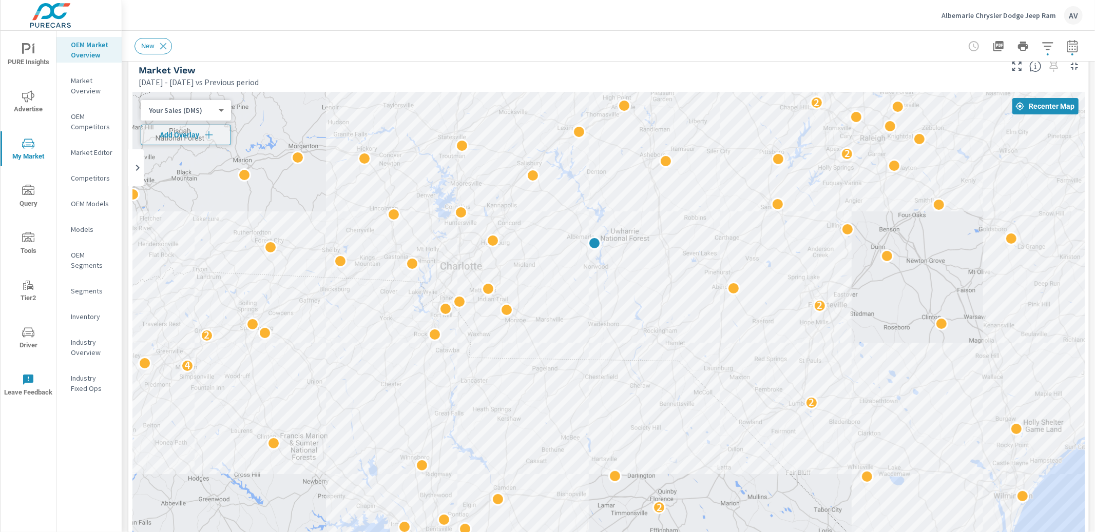
scroll to position [0, 0]
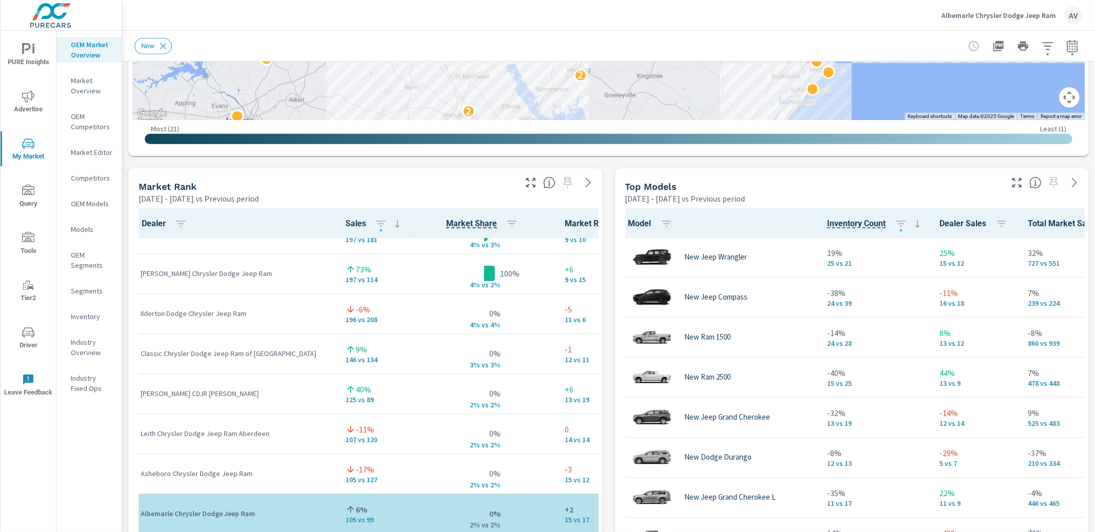
scroll to position [560, 0]
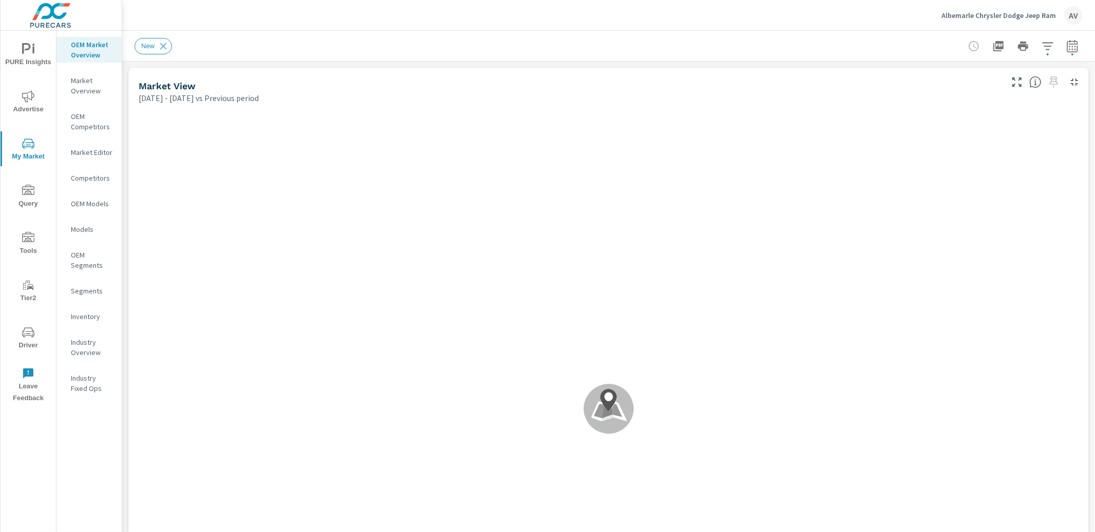
scroll to position [361, 0]
click at [1069, 11] on div "AV" at bounding box center [1073, 15] width 18 height 18
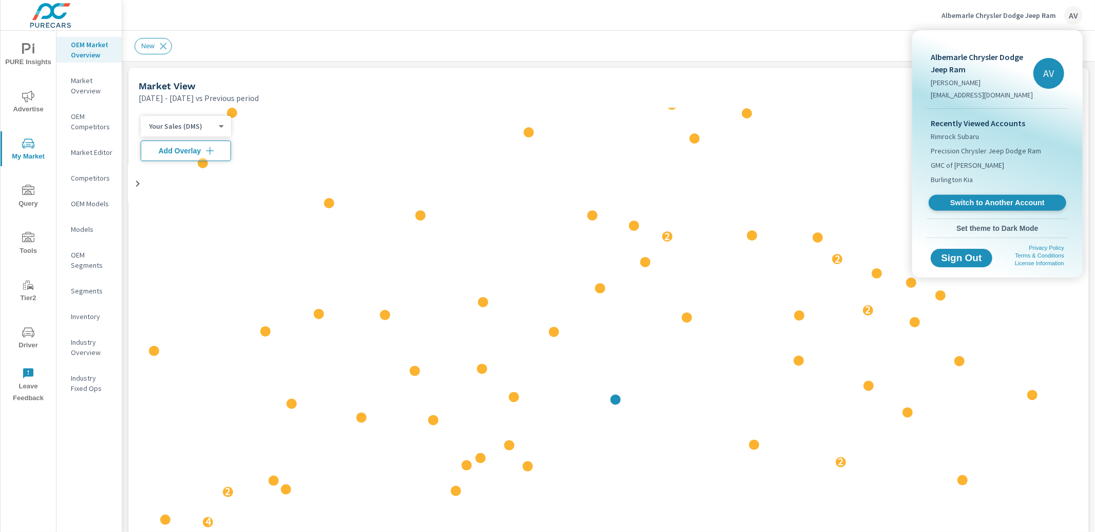
scroll to position [1, 0]
click at [979, 201] on span "Switch to Another Account" at bounding box center [997, 203] width 126 height 10
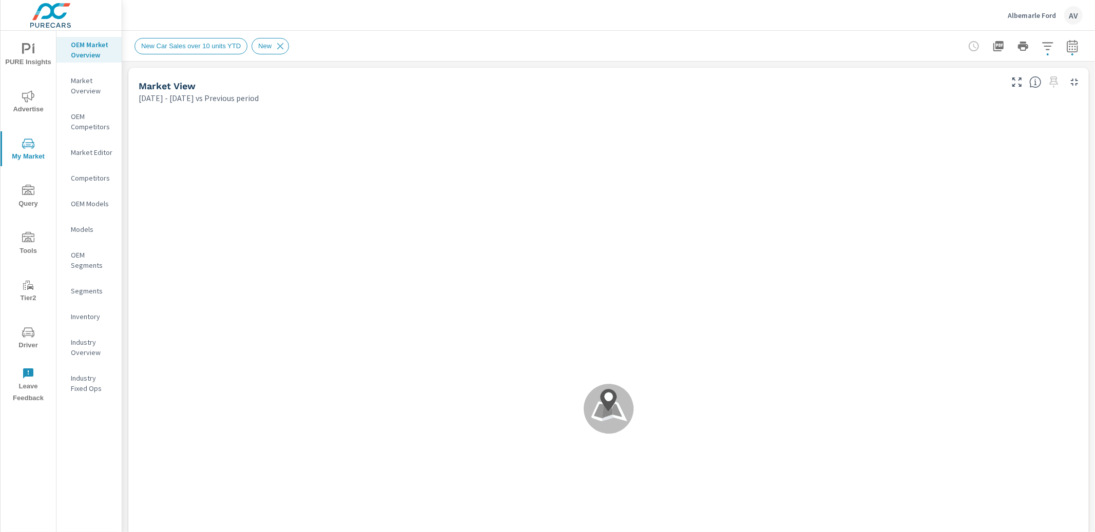
click at [22, 60] on span "PURE Insights" at bounding box center [28, 55] width 49 height 25
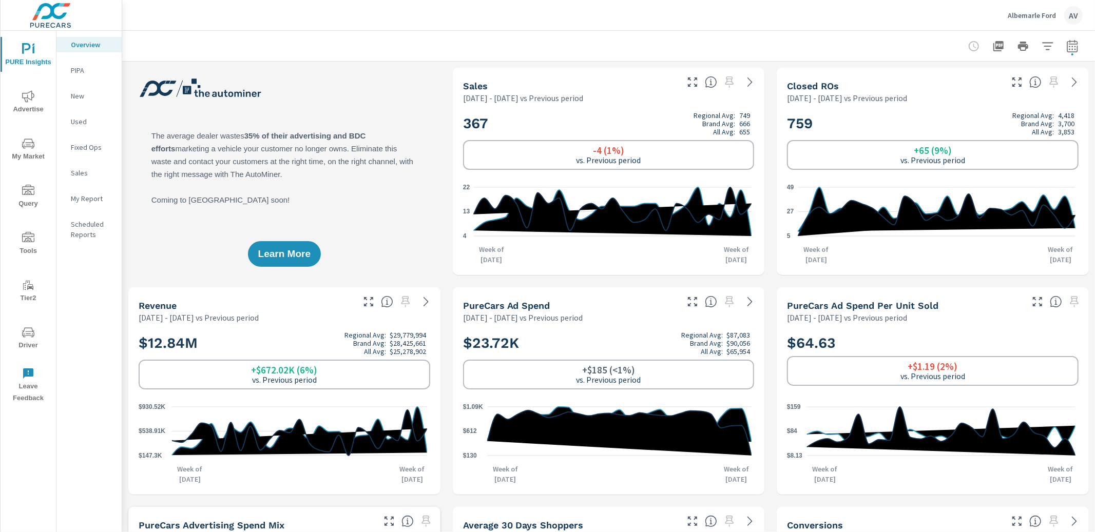
scroll to position [1, 0]
click at [27, 92] on icon "nav menu" at bounding box center [28, 96] width 12 height 12
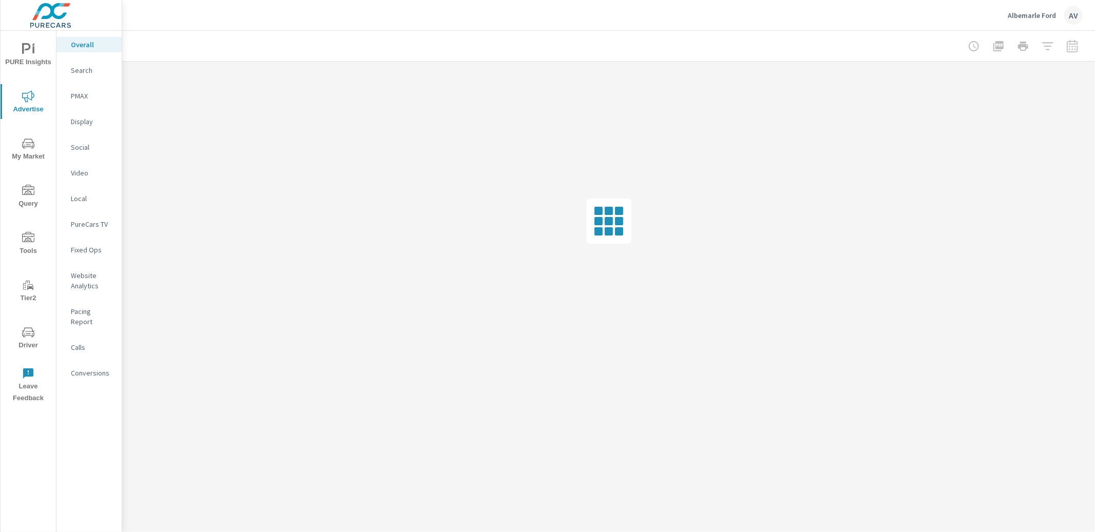
click at [23, 44] on icon "nav menu" at bounding box center [26, 48] width 9 height 11
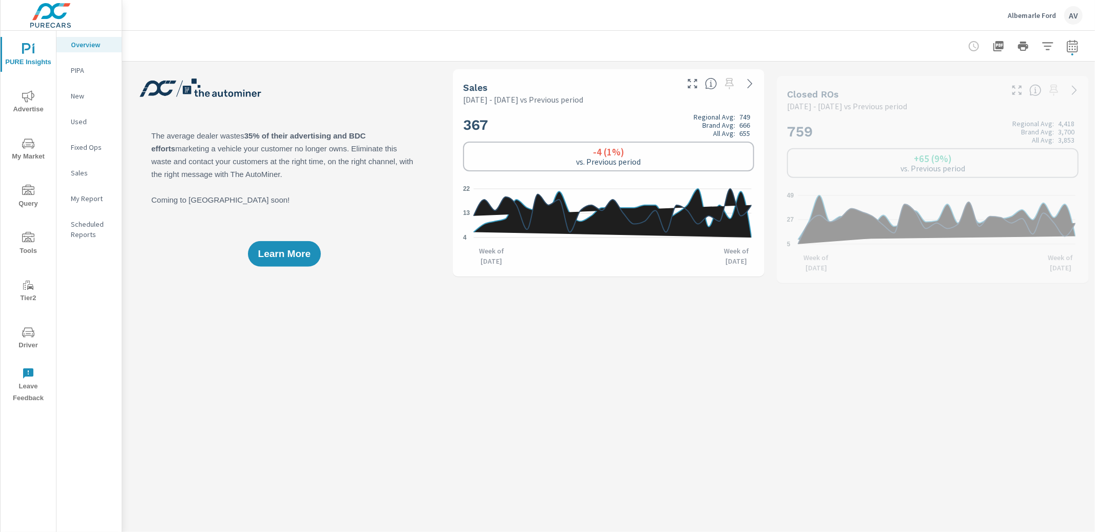
scroll to position [1, 0]
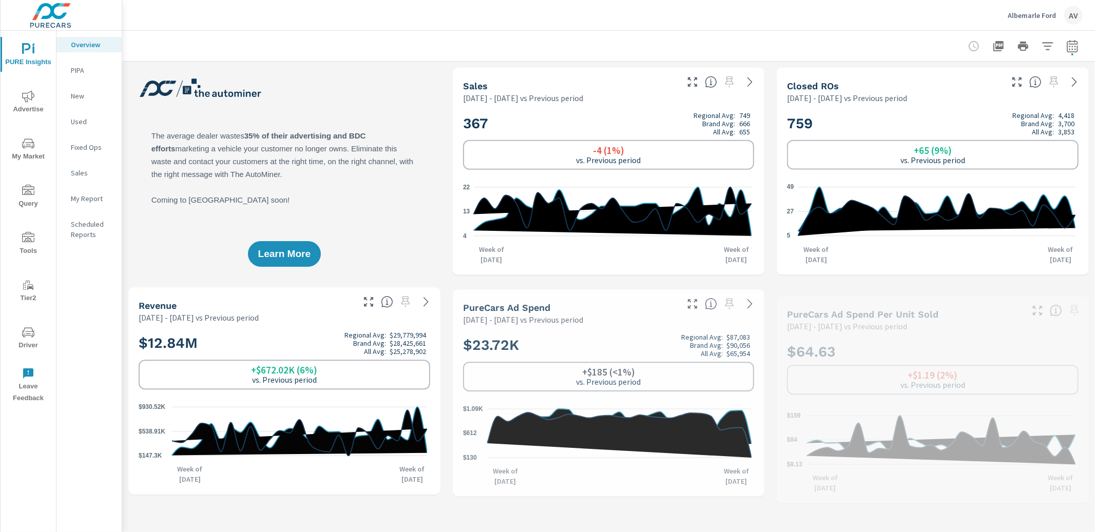
click at [78, 205] on div "My Report" at bounding box center [88, 198] width 65 height 15
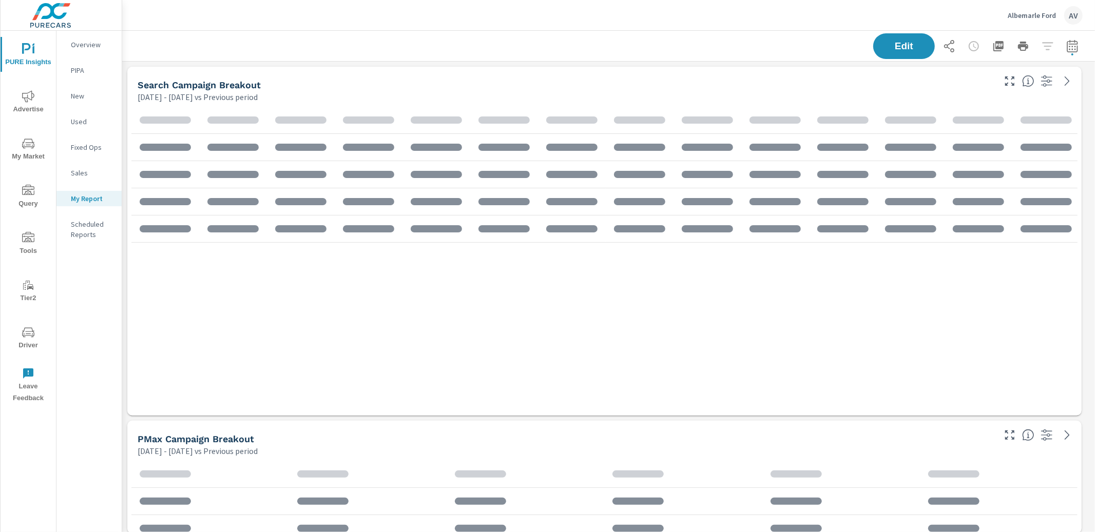
scroll to position [968, 983]
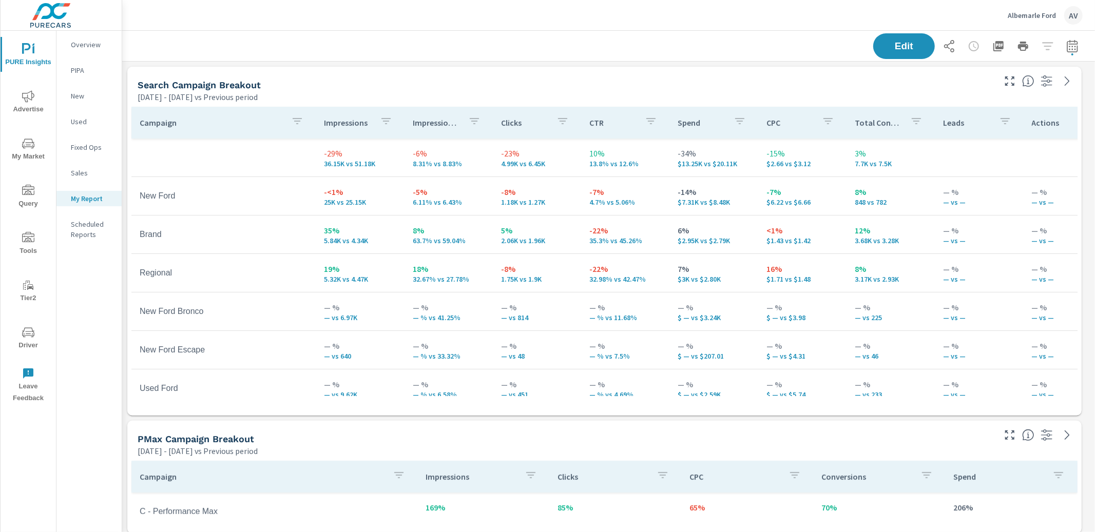
click at [676, 79] on div "Search Campaign Breakout" at bounding box center [566, 85] width 856 height 12
click at [1068, 43] on icon "button" at bounding box center [1072, 46] width 11 height 12
select select "Previous period"
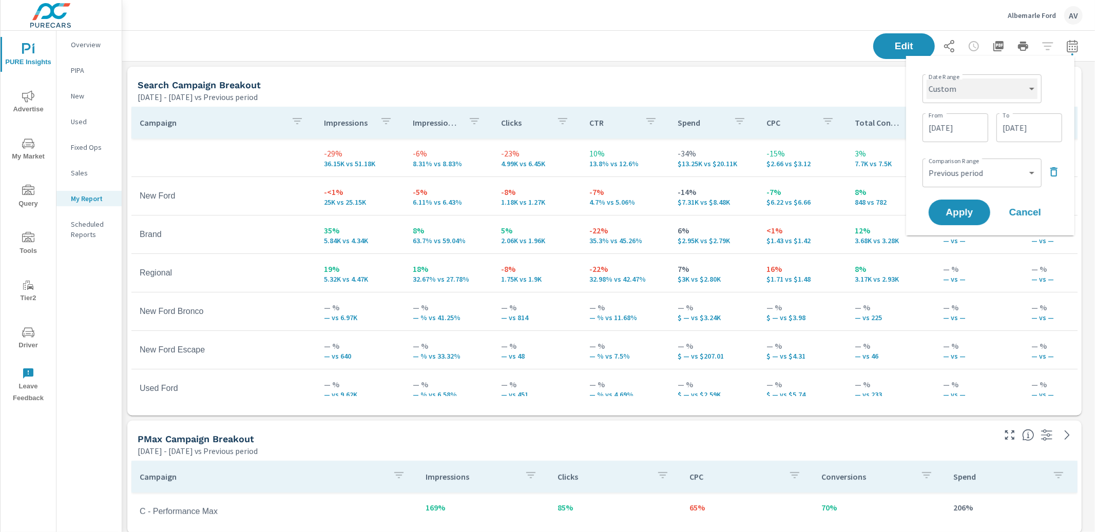
click at [983, 93] on select "Custom [DATE] Last week Last 7 days Last 14 days Last 30 days Last 45 days Last…" at bounding box center [982, 89] width 111 height 21
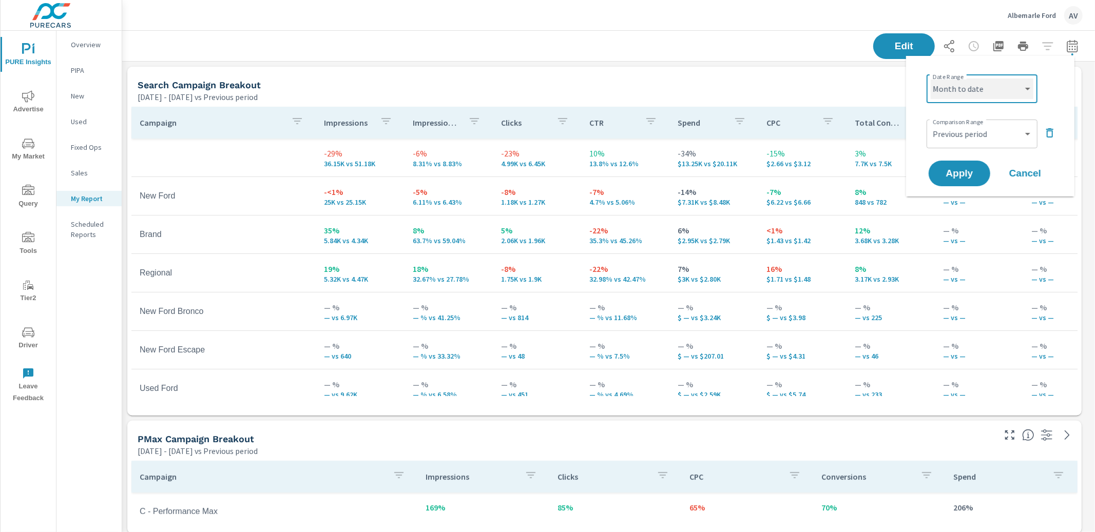
click at [1014, 91] on select "Custom [DATE] Last week Last 7 days Last 14 days Last 30 days Last 45 days Last…" at bounding box center [982, 89] width 103 height 21
select select "Last month"
click at [975, 135] on select "Custom Previous period Previous month Previous year" at bounding box center [982, 134] width 103 height 21
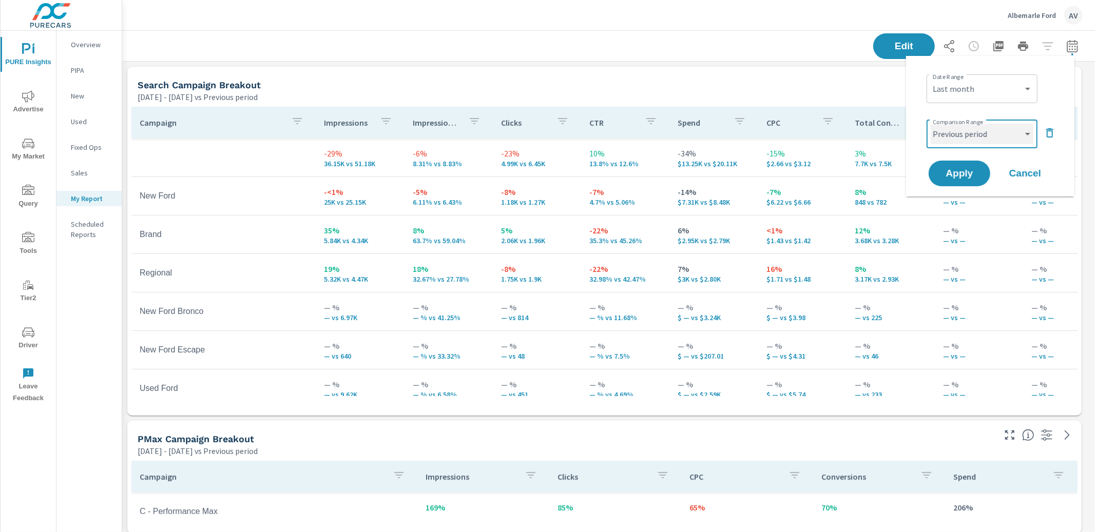
select select "Previous month"
click at [970, 169] on span "Apply" at bounding box center [960, 174] width 42 height 10
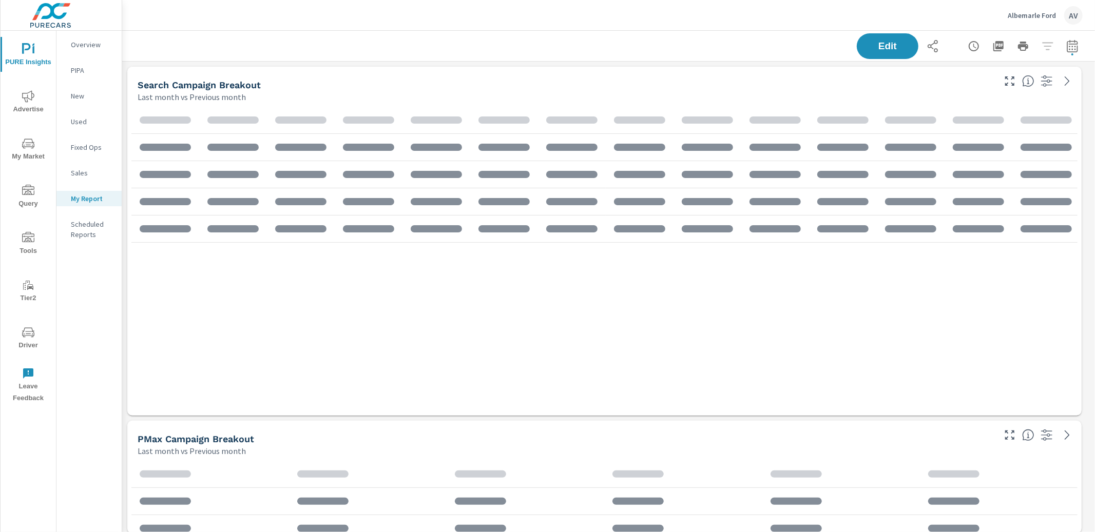
scroll to position [968, 983]
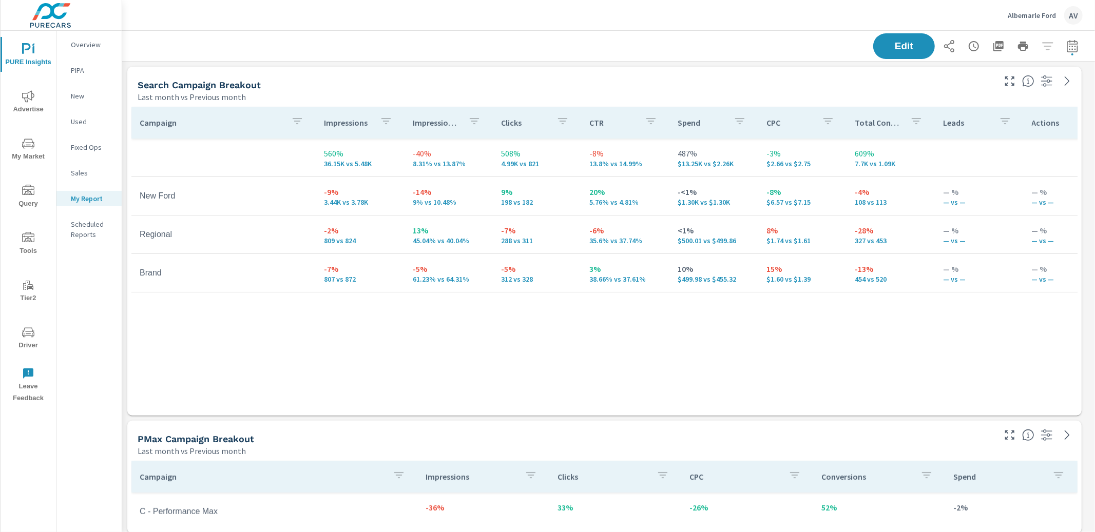
click at [668, 80] on div "Search Campaign Breakout" at bounding box center [566, 85] width 856 height 12
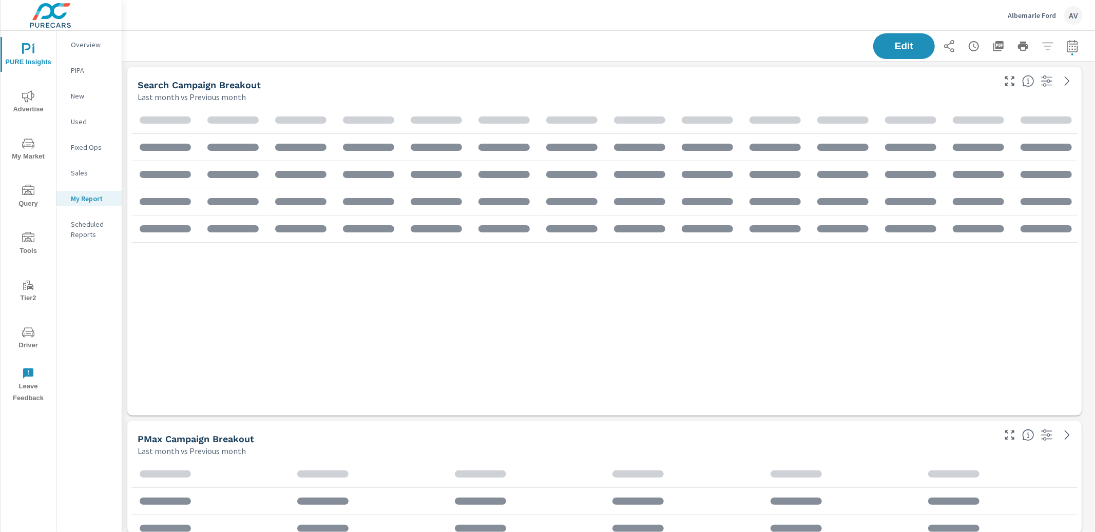
scroll to position [968, 983]
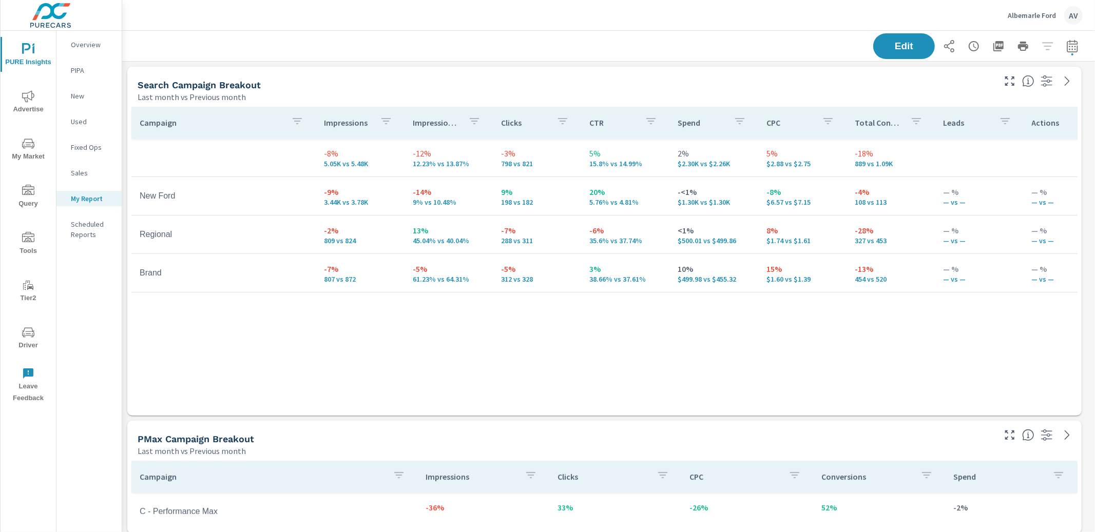
click at [479, 84] on div "Search Campaign Breakout" at bounding box center [566, 85] width 856 height 12
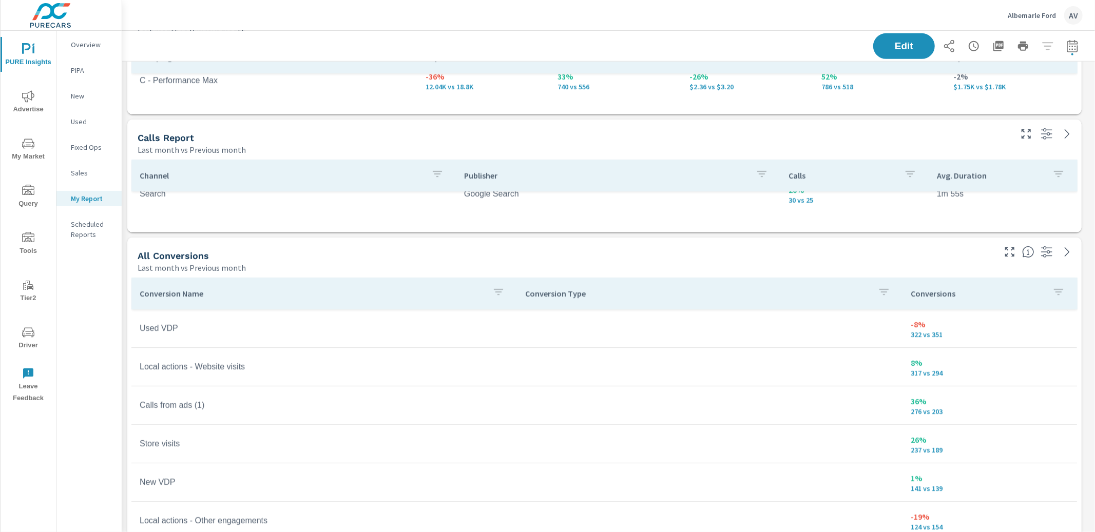
scroll to position [425, 0]
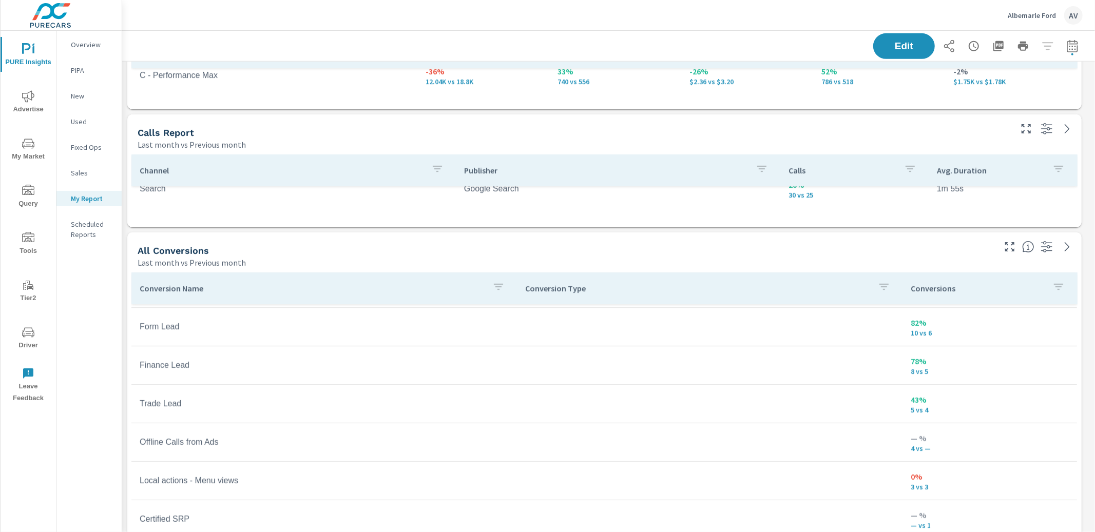
scroll to position [435, 0]
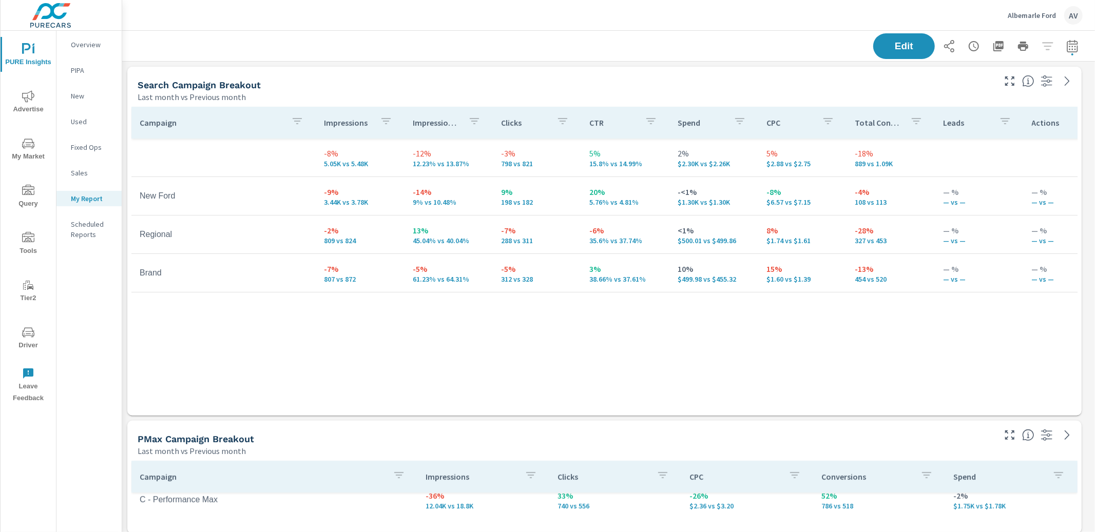
click at [541, 349] on div "Campaign Impressions Impression Share Clicks CTR Spend CPC Total Conversions Le…" at bounding box center [604, 252] width 946 height 290
click at [578, 71] on div "Search Campaign Breakout Last month vs Previous month" at bounding box center [562, 85] width 870 height 36
click at [1070, 47] on icon "button" at bounding box center [1072, 46] width 12 height 12
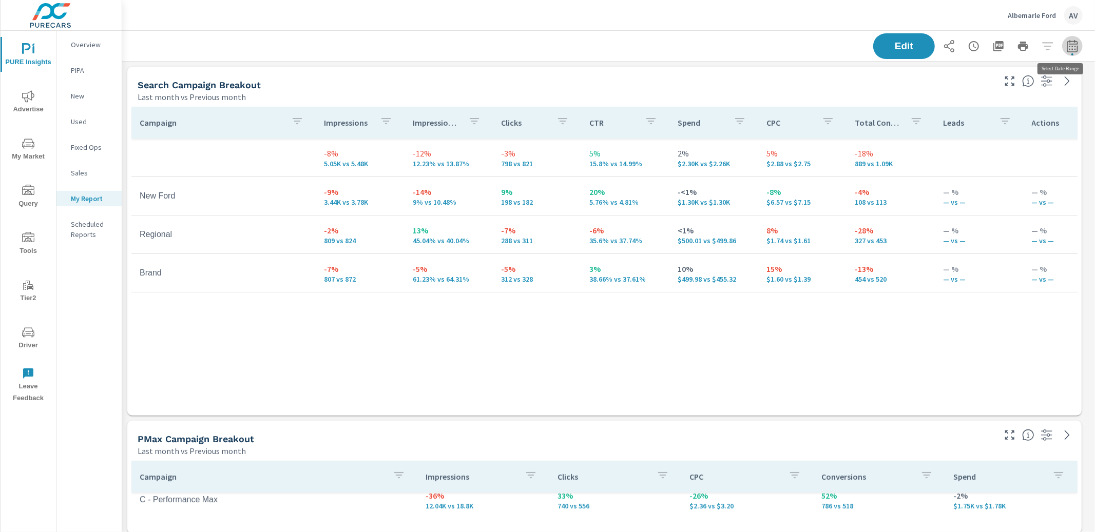
select select "Last month"
select select "Previous month"
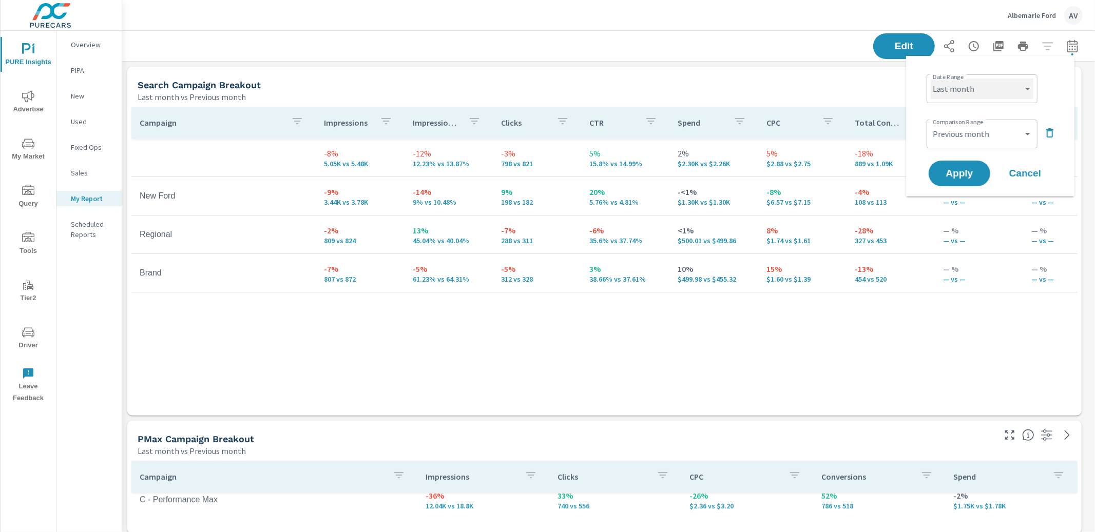
click at [968, 90] on select "Custom [DATE] Last week Last 7 days Last 14 days Last 30 days Last 45 days Last…" at bounding box center [982, 89] width 103 height 21
select select "Month to date"
click at [960, 134] on select "Custom Previous period Previous month Previous year" at bounding box center [982, 134] width 103 height 21
click at [956, 169] on span "Apply" at bounding box center [960, 174] width 42 height 10
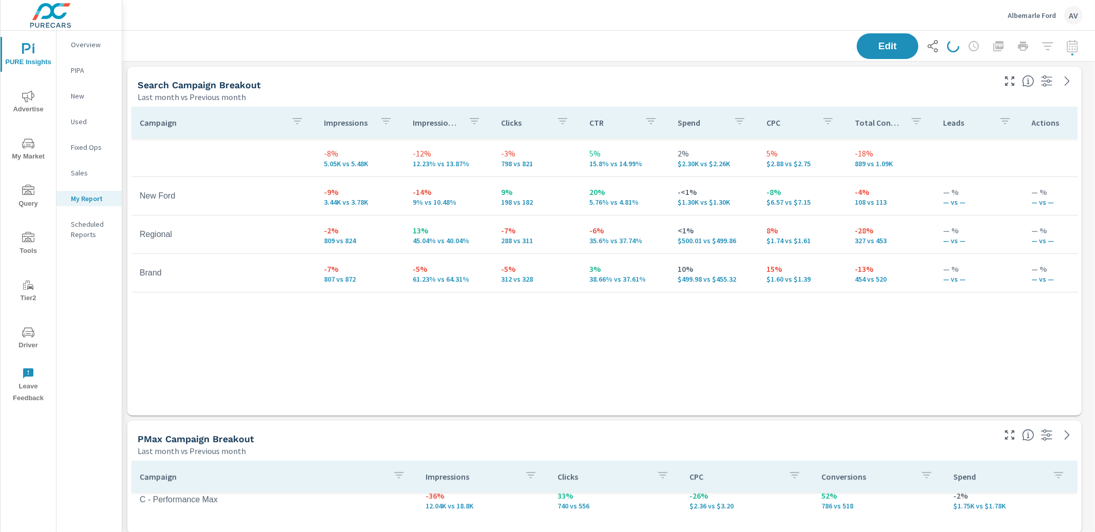
scroll to position [968, 983]
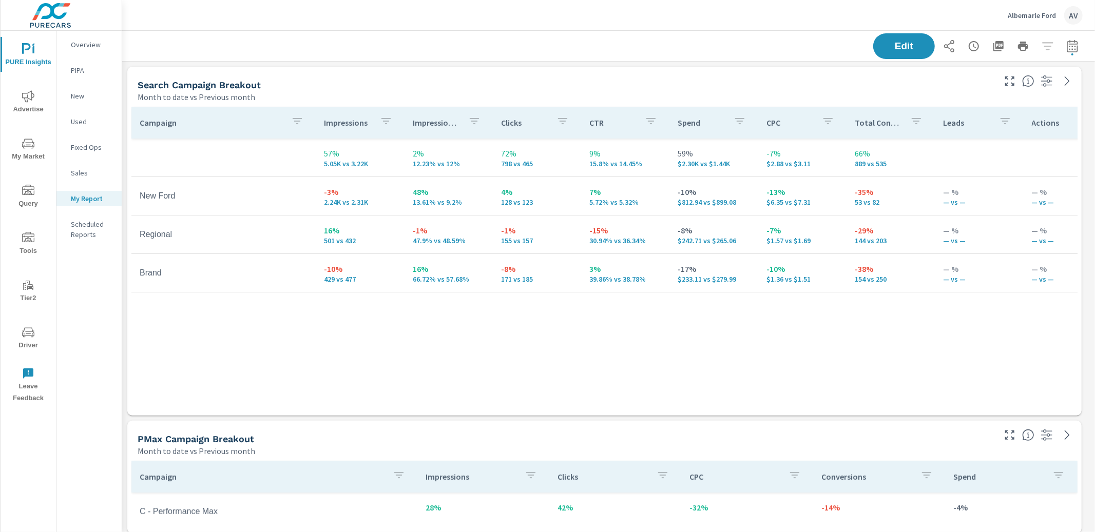
click at [486, 72] on div "Search Campaign Breakout Month to date vs Previous month" at bounding box center [562, 85] width 870 height 36
click at [477, 94] on div "Month to date vs Previous month" at bounding box center [566, 97] width 856 height 12
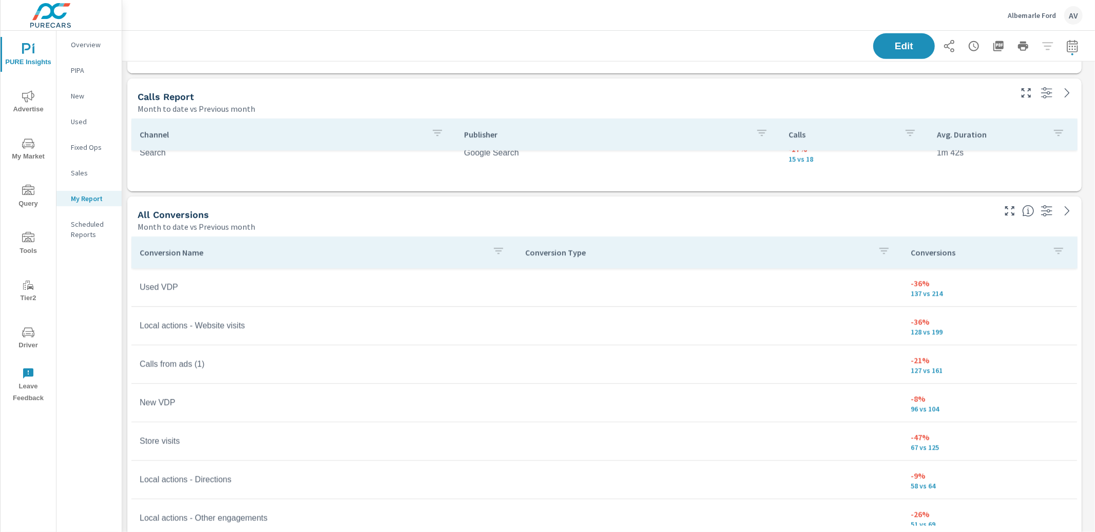
scroll to position [479, 0]
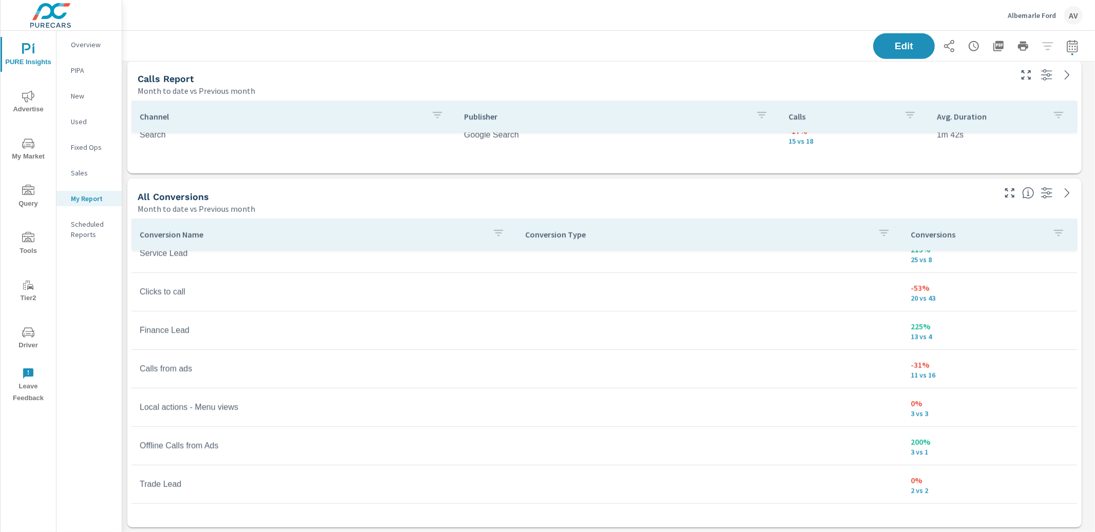
scroll to position [358, 0]
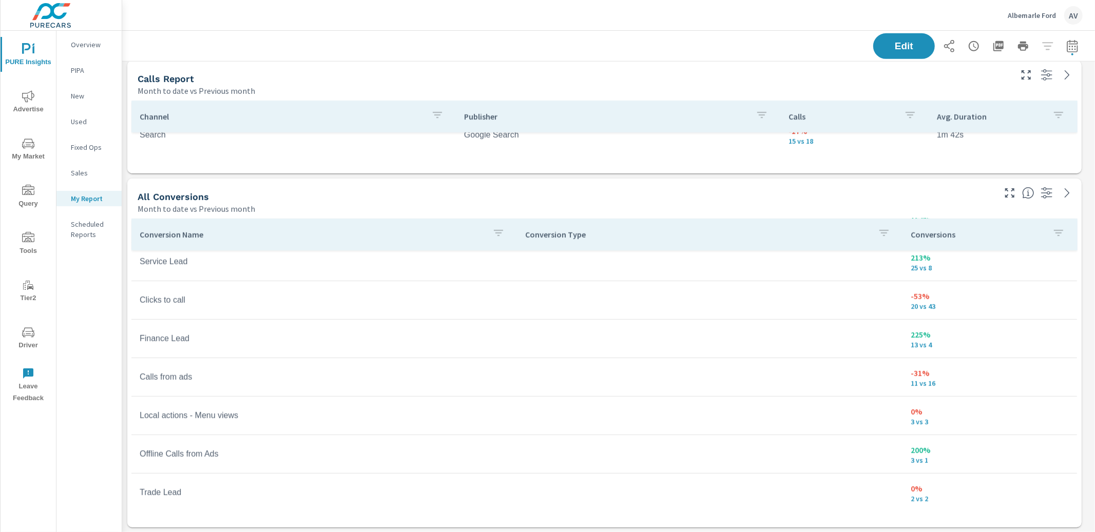
scroll to position [67, 0]
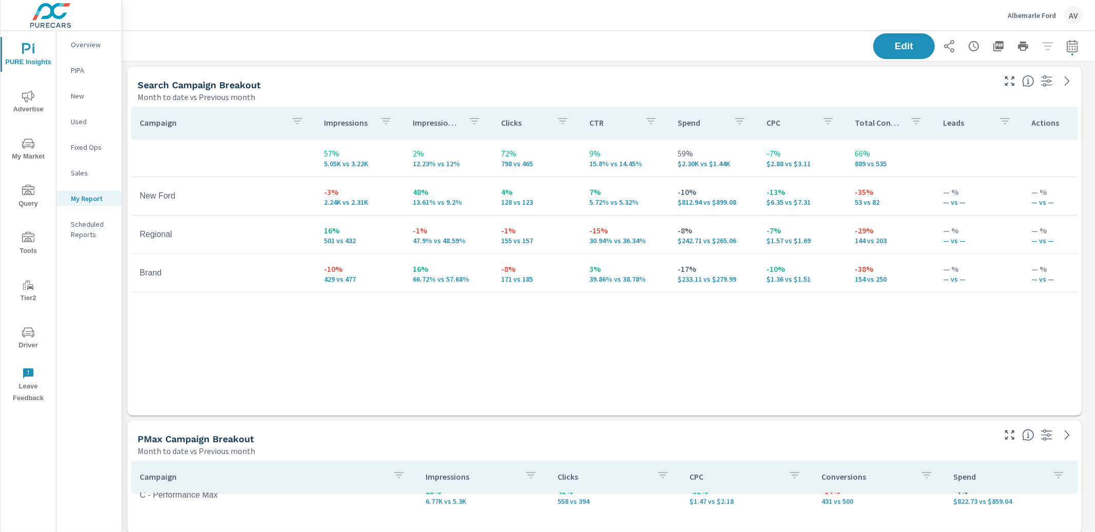
click at [666, 324] on div "Campaign Impressions Impression Share Clicks CTR Spend CPC Total Conversions Le…" at bounding box center [604, 252] width 946 height 290
click at [811, 89] on div "Search Campaign Breakout" at bounding box center [566, 85] width 856 height 12
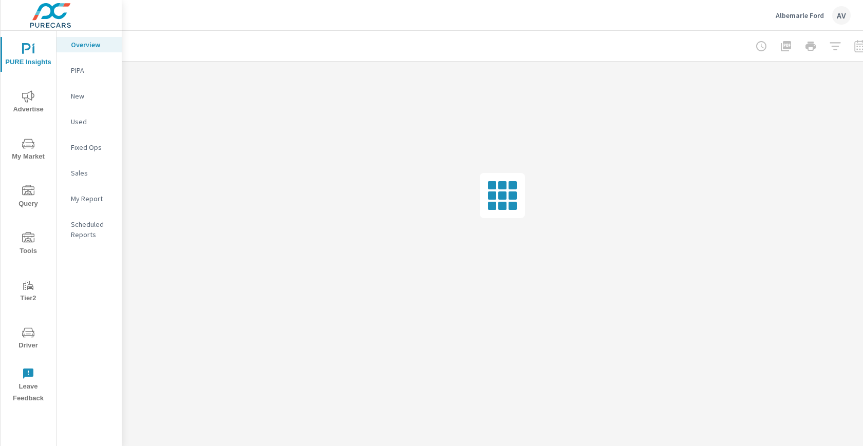
click at [36, 99] on span "Advertise" at bounding box center [28, 102] width 49 height 25
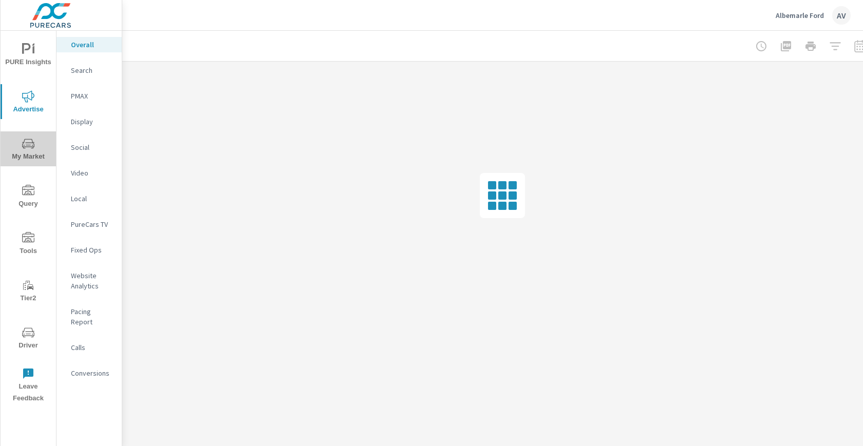
click at [25, 148] on icon "nav menu" at bounding box center [28, 144] width 12 height 12
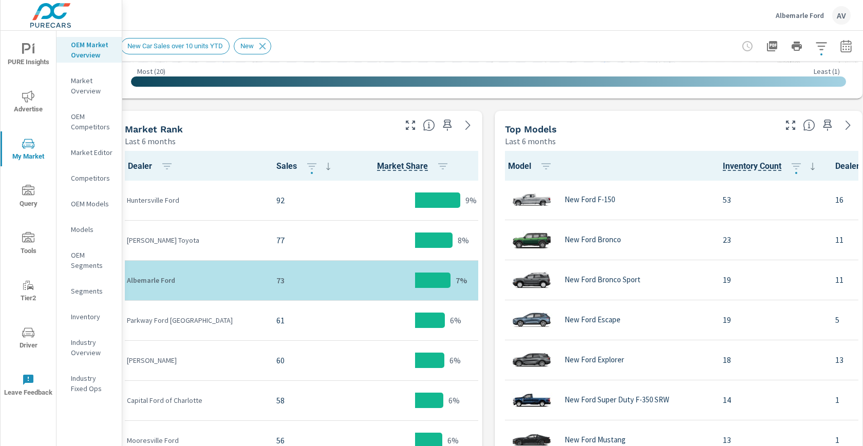
scroll to position [462, 28]
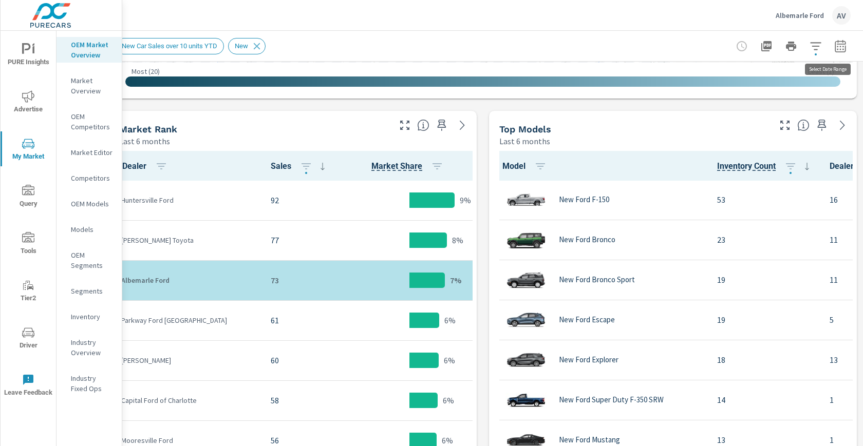
click at [834, 48] on icon "button" at bounding box center [840, 46] width 12 height 12
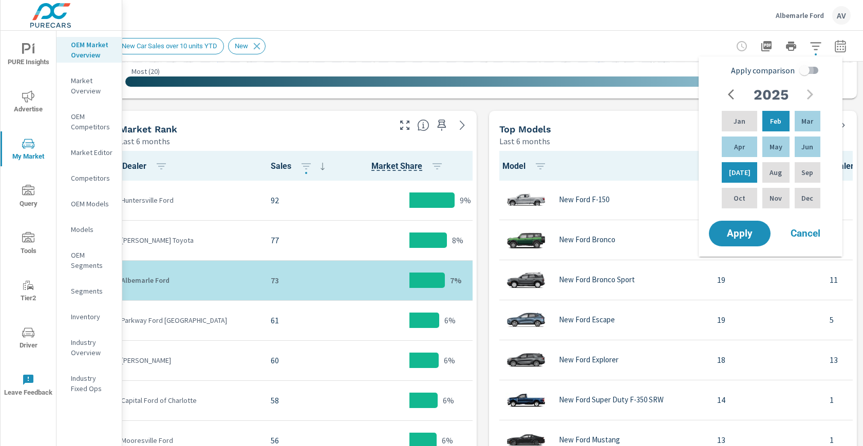
click at [806, 71] on input "Apply comparison" at bounding box center [804, 71] width 59 height 20
checkbox input "true"
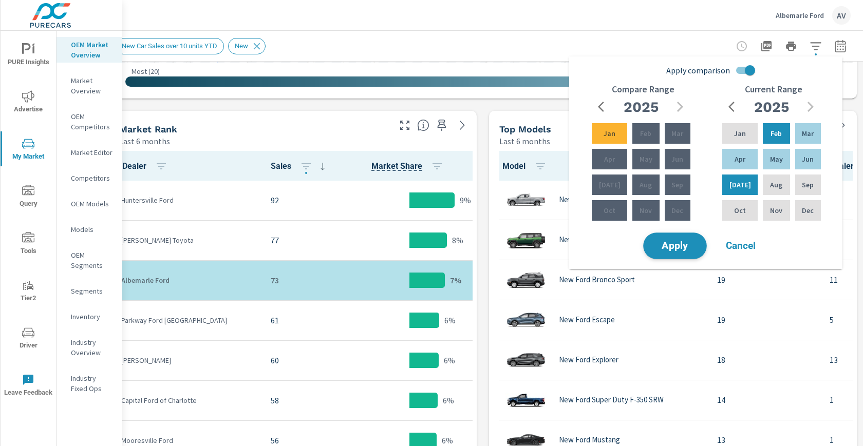
click at [663, 250] on span "Apply" at bounding box center [675, 246] width 42 height 10
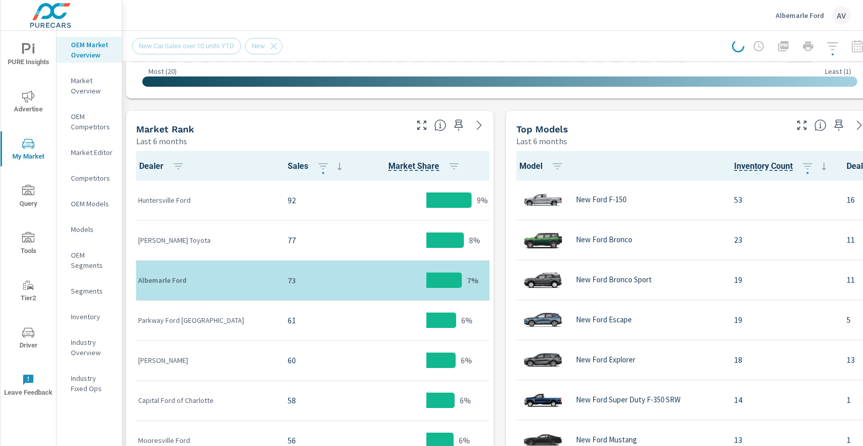
scroll to position [462, 0]
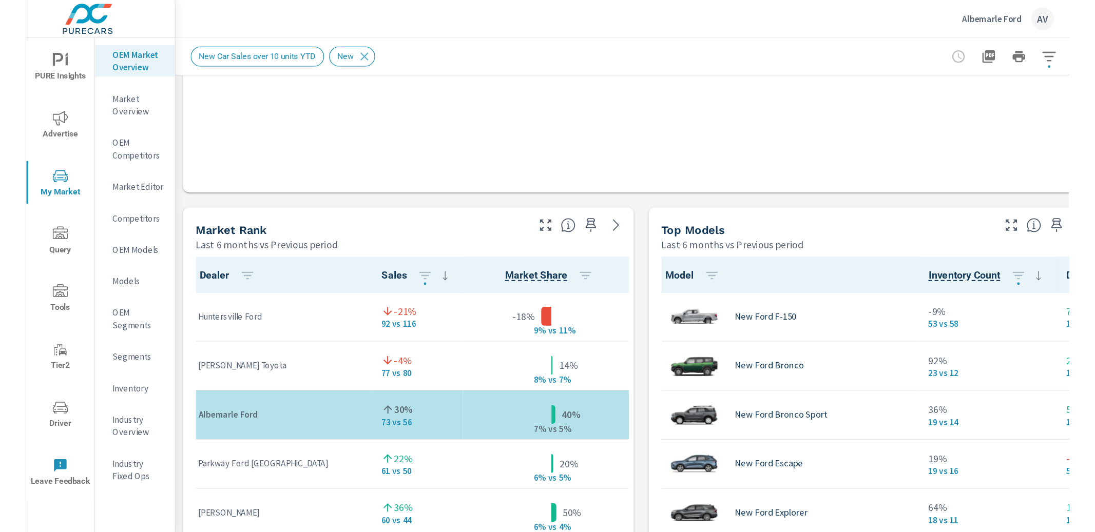
scroll to position [1, 0]
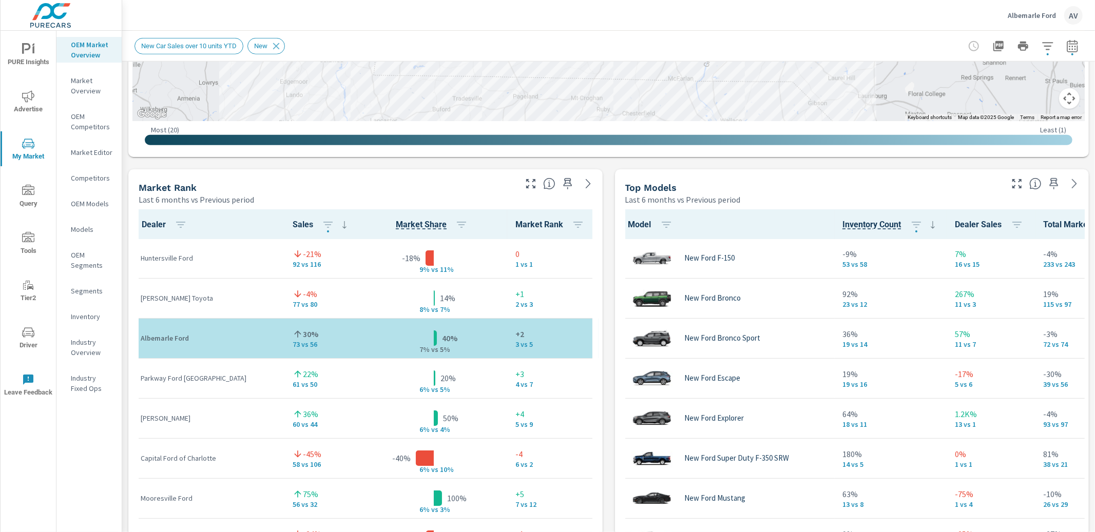
click at [609, 233] on div "Market View Last 6 months vs Previous period ← Move left → Move right ↑ Move up…" at bounding box center [608, 383] width 973 height 1758
click at [127, 203] on div "Market View Last 6 months vs Previous period ← Move left → Move right ↑ Move up…" at bounding box center [608, 383] width 973 height 1758
